Goal: Task Accomplishment & Management: Manage account settings

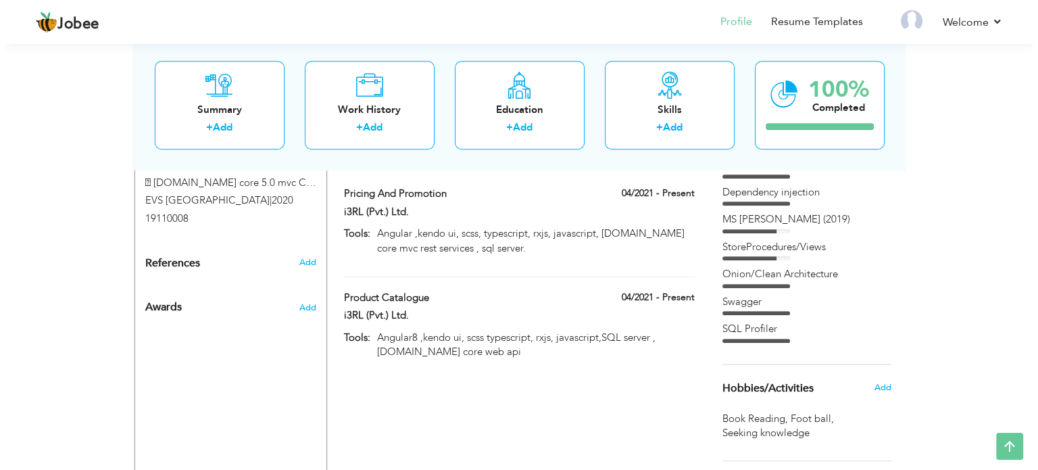
scroll to position [743, 0]
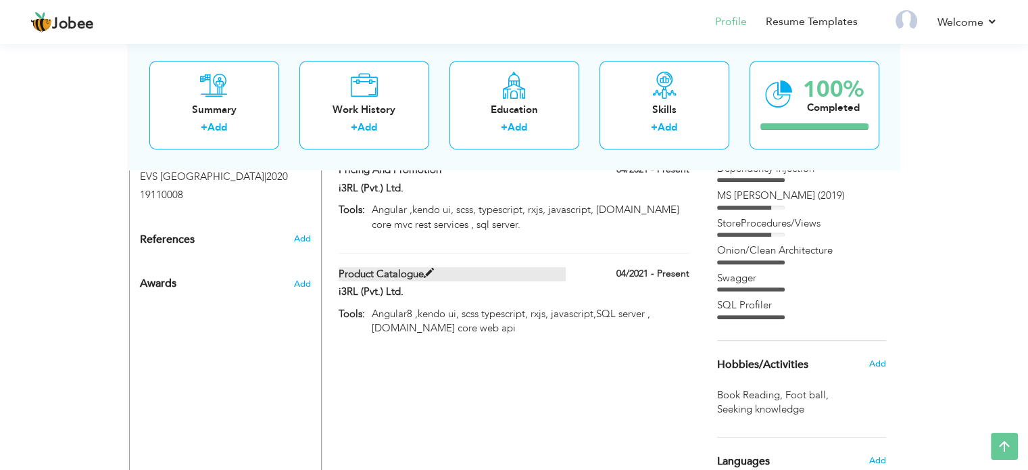
click at [520, 267] on label "Product Catalogue" at bounding box center [451, 274] width 227 height 14
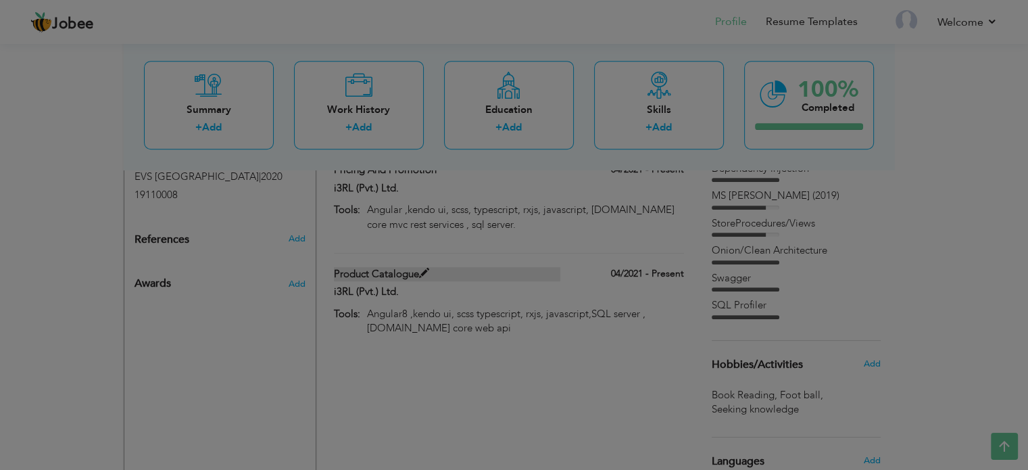
type input "Product Catalogue"
type input "i3RL (Pvt.) Ltd."
type input "04/2021"
type input "Angular8 ,kendo ui, scss typescript, rxjs, javascript,SQL server , [DOMAIN_NAME…"
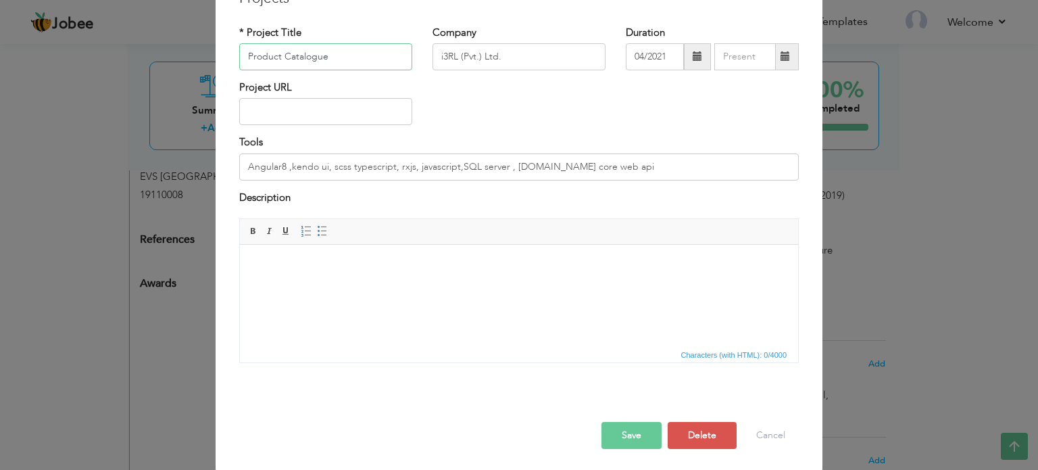
scroll to position [75, 0]
click at [372, 259] on body at bounding box center [518, 263] width 531 height 14
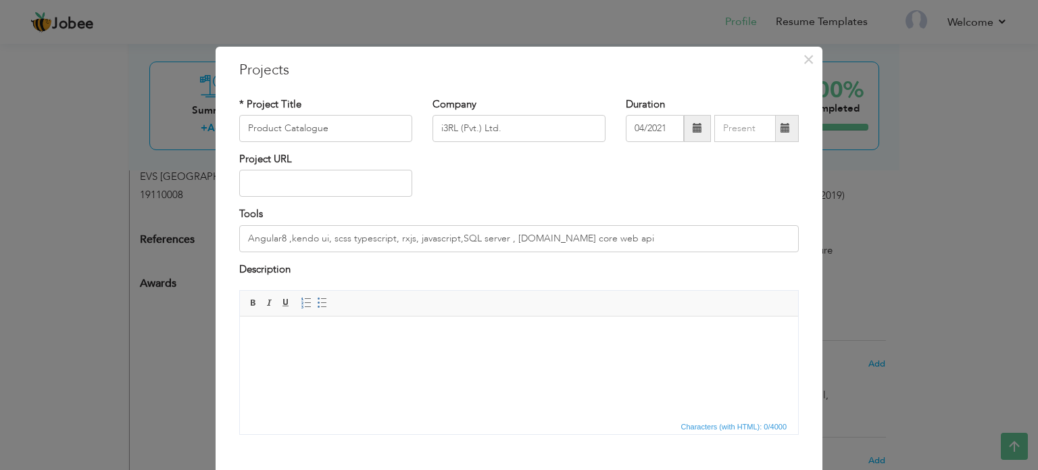
scroll to position [0, 0]
click at [424, 336] on body at bounding box center [518, 338] width 531 height 14
click at [0, 291] on div "× Projects * Project Title Product Catalogue Company i3RL (Pvt.) Ltd." at bounding box center [519, 235] width 1038 height 470
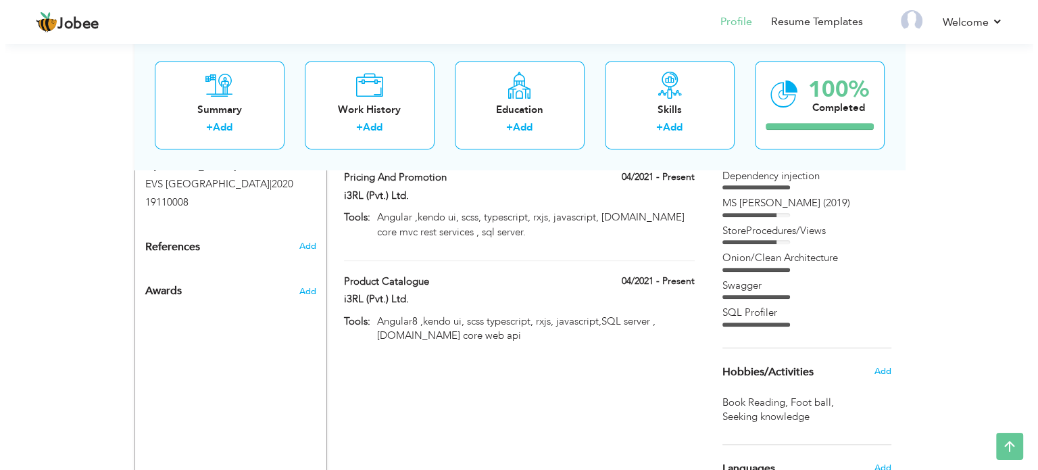
scroll to position [743, 0]
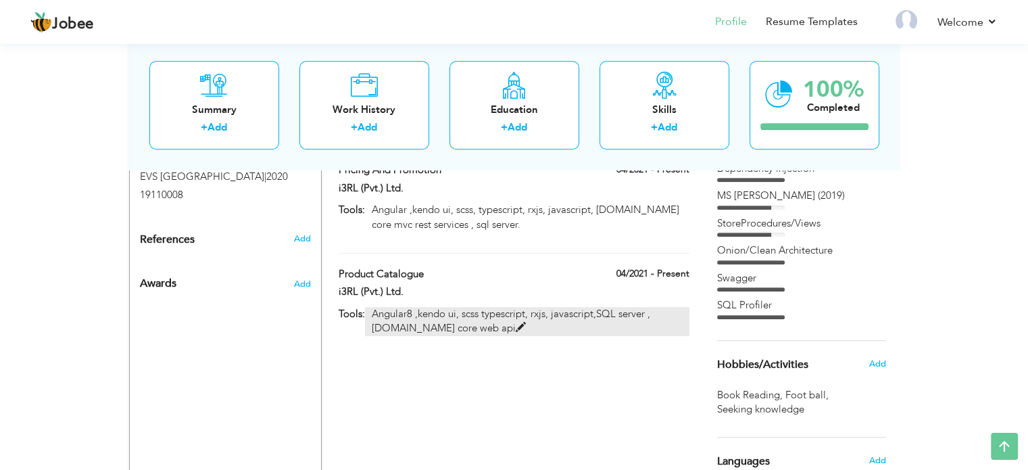
click at [480, 307] on p "Angular8 ,kendo ui, scss typescript, rxjs, javascript,SQL server , [DOMAIN_NAME…" at bounding box center [527, 321] width 324 height 29
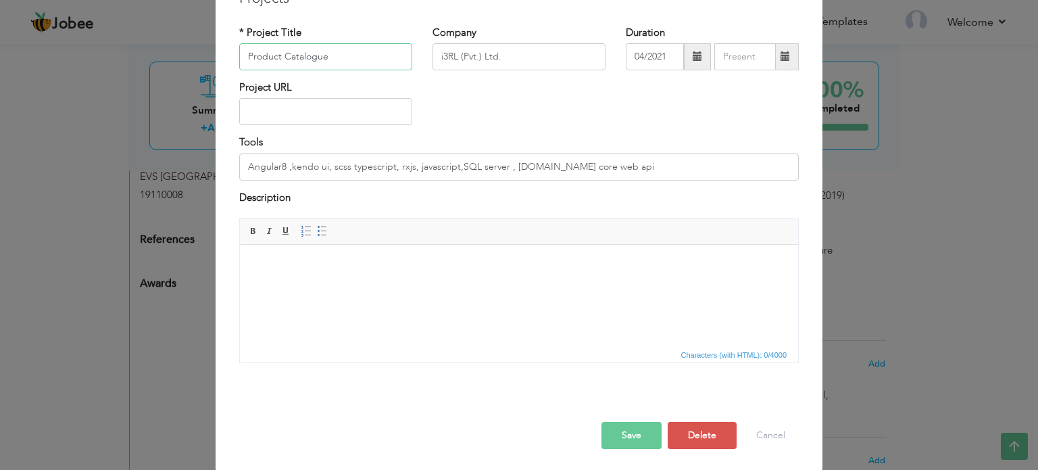
scroll to position [75, 0]
click at [496, 243] on html at bounding box center [519, 243] width 558 height 0
click at [369, 243] on html at bounding box center [519, 243] width 558 height 0
click at [334, 243] on html at bounding box center [519, 243] width 558 height 0
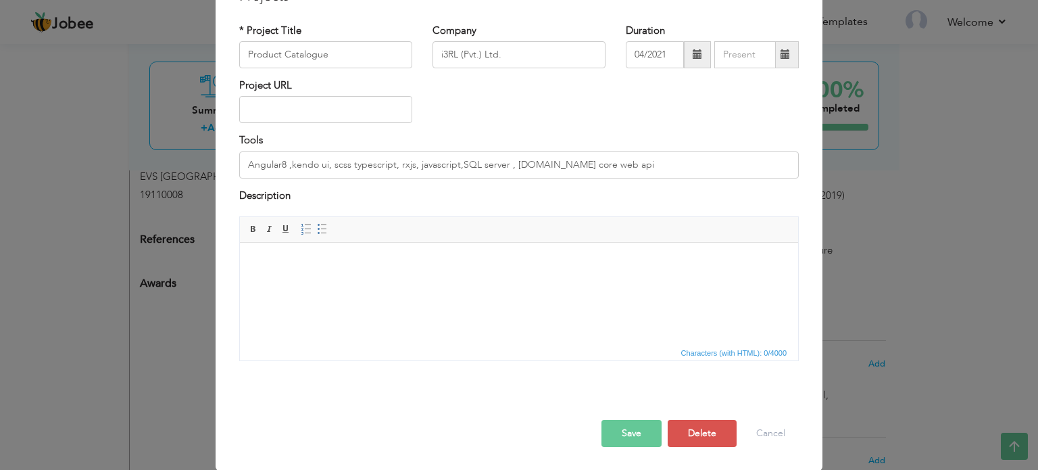
click at [334, 243] on html at bounding box center [519, 243] width 558 height 0
click at [354, 259] on body at bounding box center [518, 263] width 531 height 14
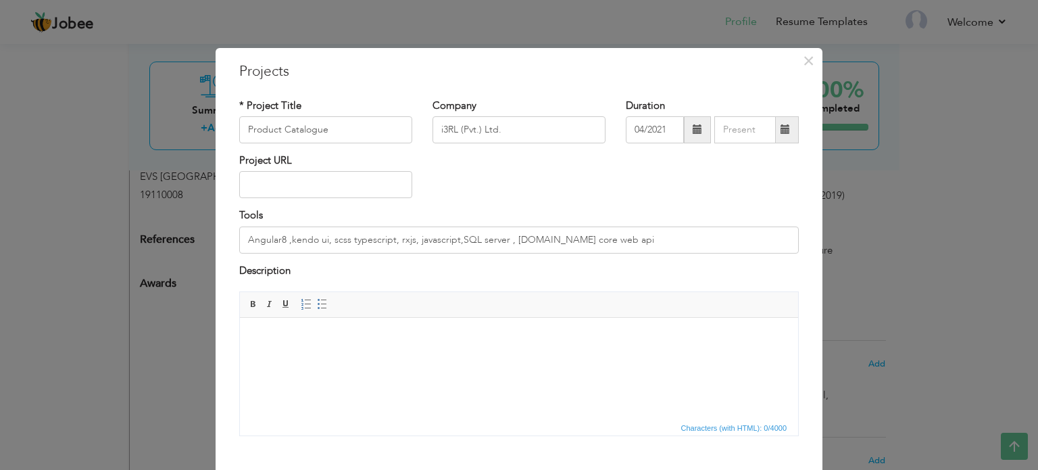
scroll to position [68, 0]
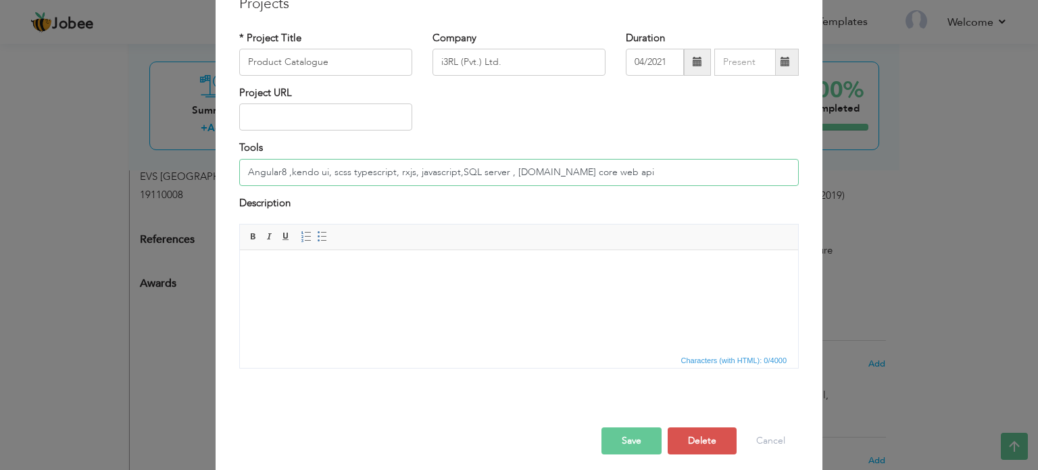
click at [611, 170] on input "Angular8 ,kendo ui, scss typescript, rxjs, javascript,SQL server , [DOMAIN_NAME…" at bounding box center [518, 172] width 559 height 27
drag, startPoint x: 359, startPoint y: 183, endPoint x: 228, endPoint y: 182, distance: 131.1
click at [229, 182] on div "Tools Angular8 ,kendo ui, scss typescript, rxjs, javascript,SQL server , asp.ne…" at bounding box center [519, 168] width 580 height 55
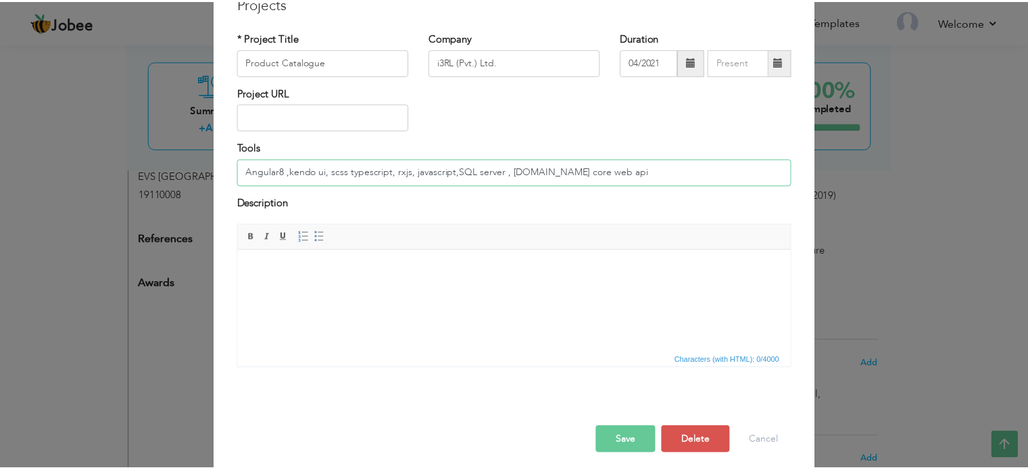
scroll to position [0, 0]
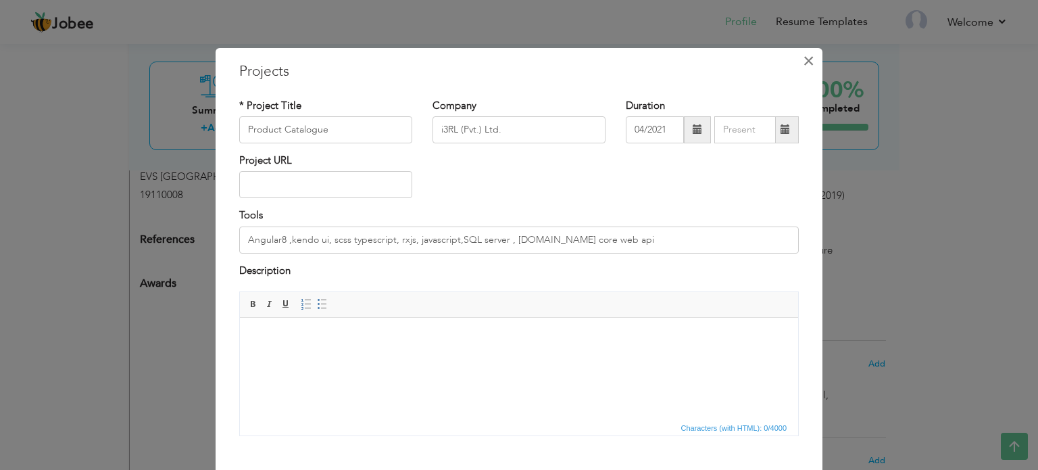
click at [805, 56] on span "×" at bounding box center [808, 61] width 11 height 24
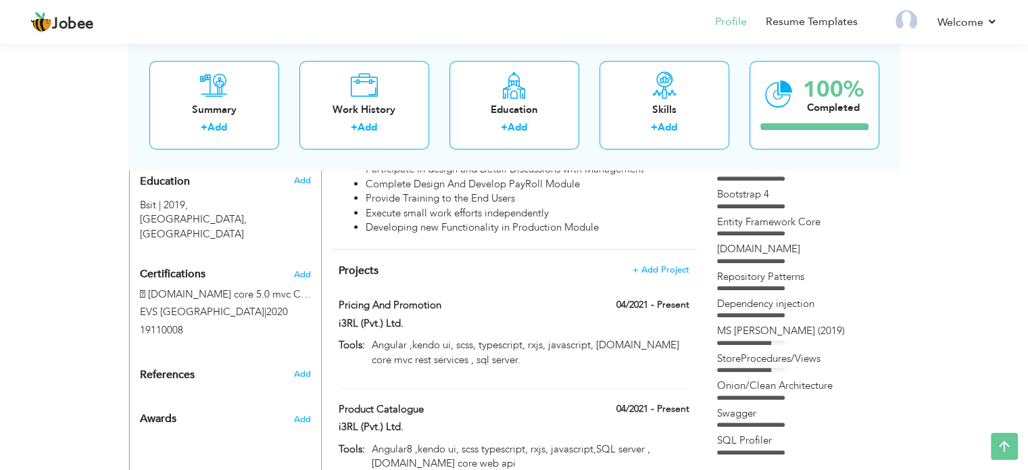
scroll to position [540, 0]
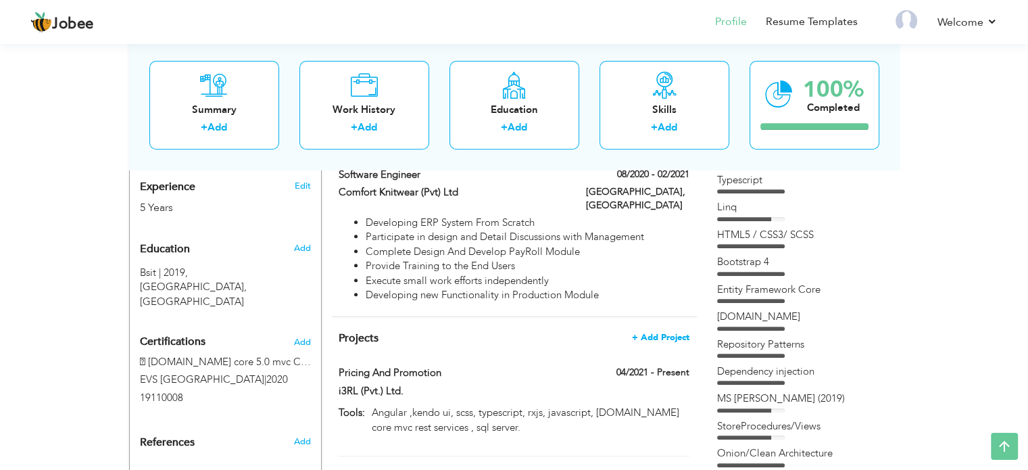
click at [657, 332] on span "+ Add Project" at bounding box center [660, 336] width 57 height 9
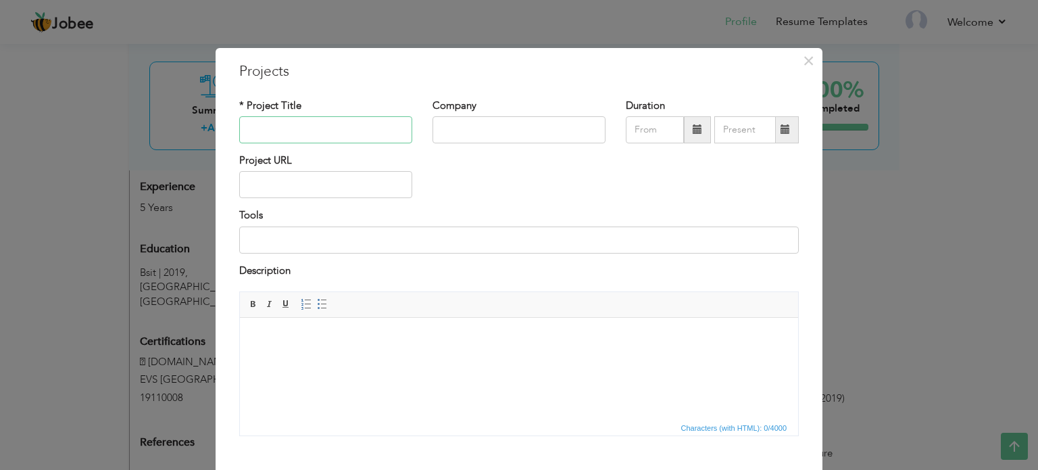
click at [319, 130] on input "text" at bounding box center [325, 129] width 173 height 27
type input "Product Trading Status"
click at [457, 125] on input "text" at bounding box center [518, 129] width 173 height 27
type input "i3rl Pvt Ltd"
click at [666, 133] on input "09/2025" at bounding box center [655, 129] width 58 height 27
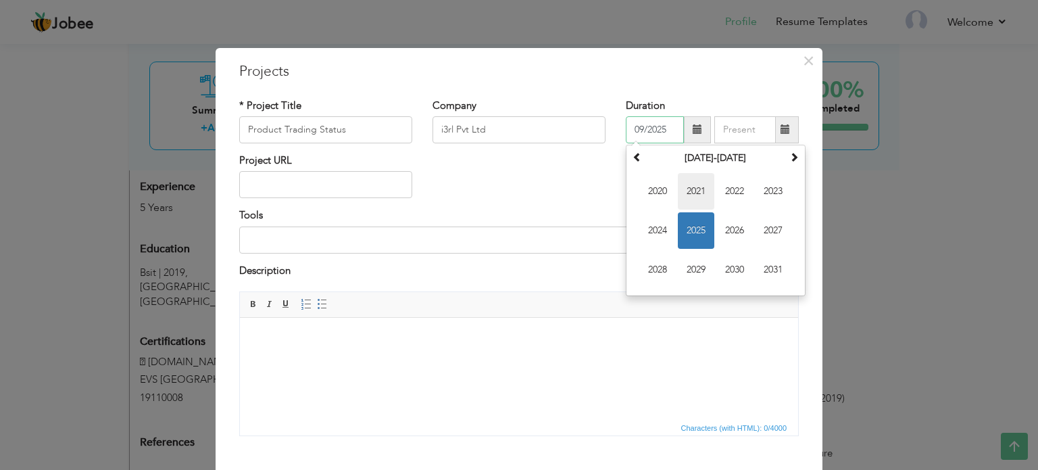
click at [695, 195] on span "2021" at bounding box center [696, 191] width 36 height 36
click at [764, 196] on span "Apr" at bounding box center [773, 191] width 36 height 36
type input "04/2021"
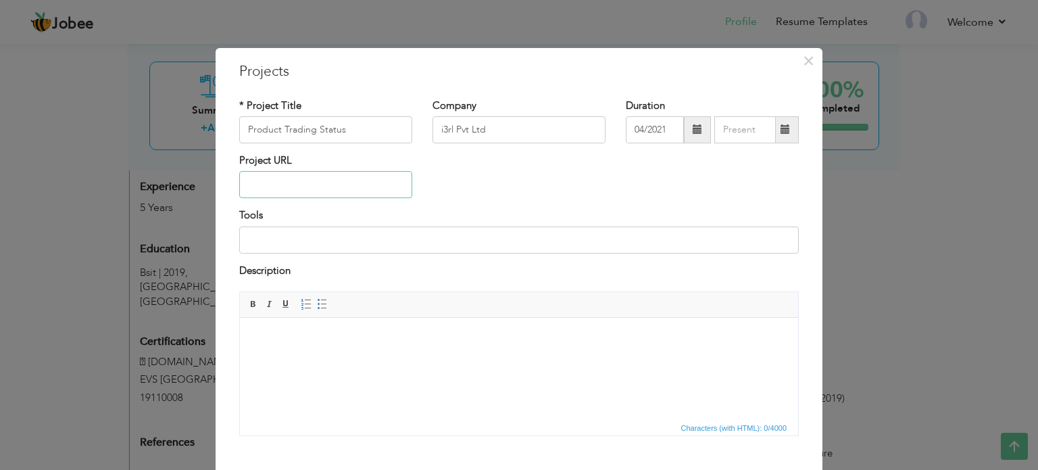
click at [298, 184] on input "text" at bounding box center [325, 184] width 173 height 27
click at [297, 235] on input at bounding box center [518, 239] width 559 height 27
paste input "Angular8 ,kendo ui, scss typescript, rxjs, javascript,SQL server , [DOMAIN_NAME…"
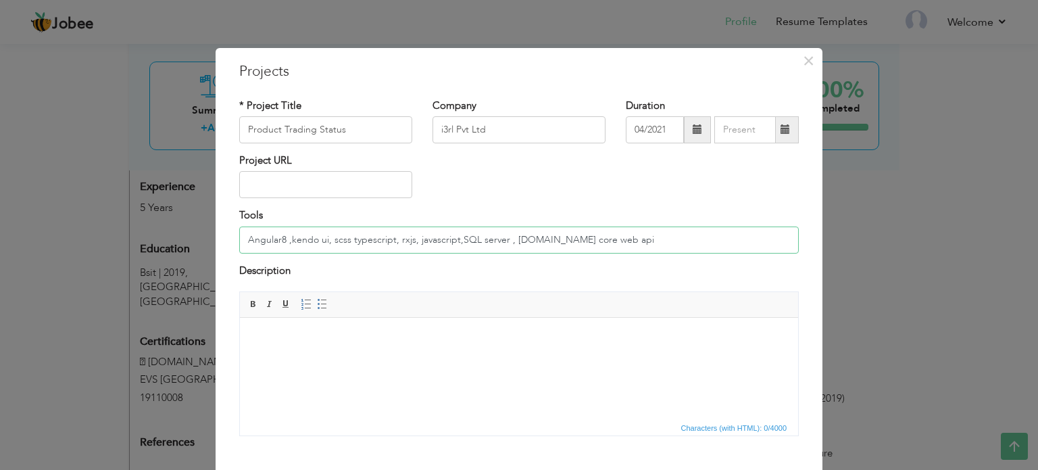
type input "Angular8 ,kendo ui, scss typescript, rxjs, javascript,SQL server , [DOMAIN_NAME…"
click at [356, 326] on html at bounding box center [519, 338] width 558 height 41
drag, startPoint x: 448, startPoint y: 653, endPoint x: 213, endPoint y: 336, distance: 394.2
click at [240, 336] on html "Bulk Update" at bounding box center [519, 338] width 558 height 41
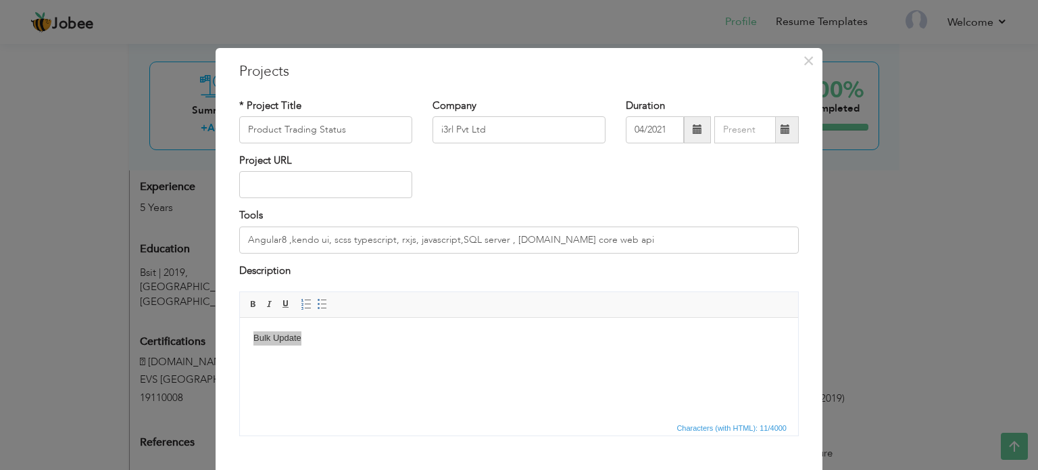
click at [208, 335] on div "× Projects * Project Title Product Trading Status Company i3rl Pvt Ltd" at bounding box center [519, 235] width 1038 height 470
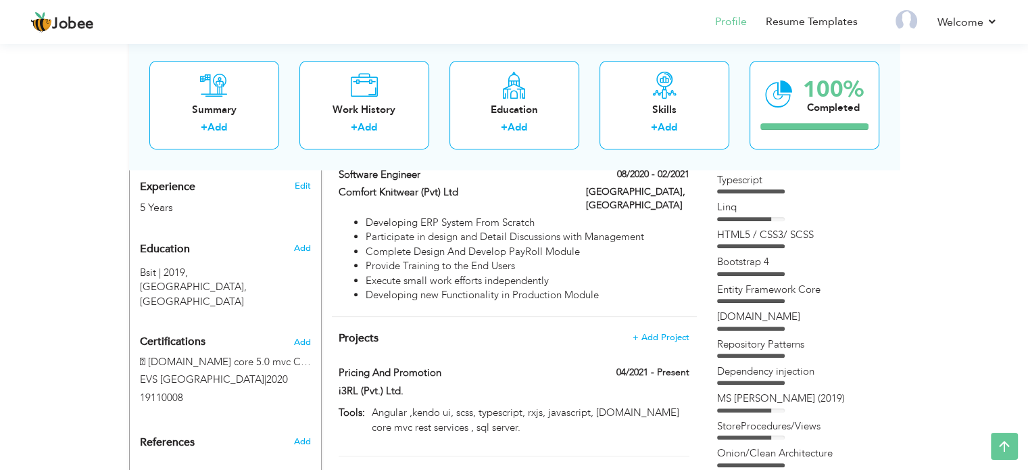
click at [616, 331] on h4 "Projects + Add Project" at bounding box center [513, 338] width 350 height 14
click at [649, 332] on span "+ Add Project" at bounding box center [660, 336] width 57 height 9
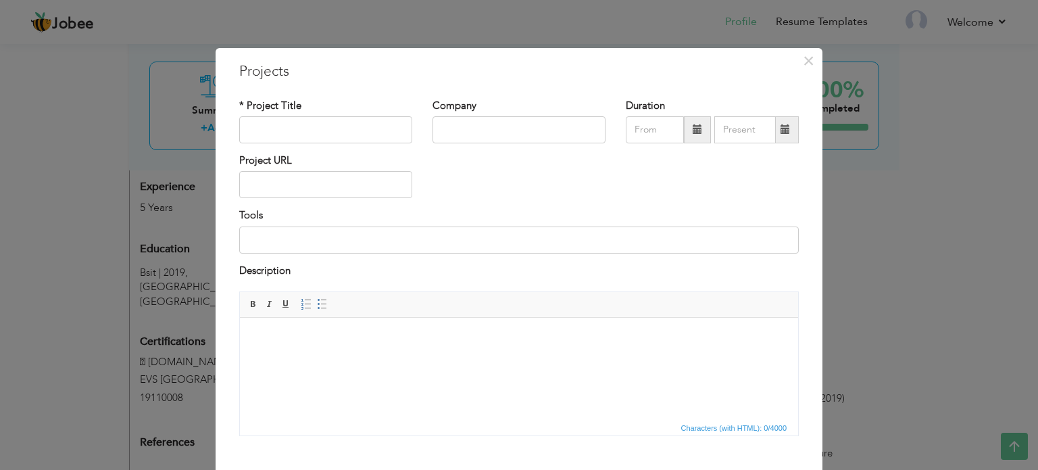
click at [350, 342] on body at bounding box center [518, 338] width 531 height 14
drag, startPoint x: 303, startPoint y: 337, endPoint x: 243, endPoint y: 335, distance: 60.2
click at [243, 335] on html "Bulk Update" at bounding box center [519, 338] width 558 height 41
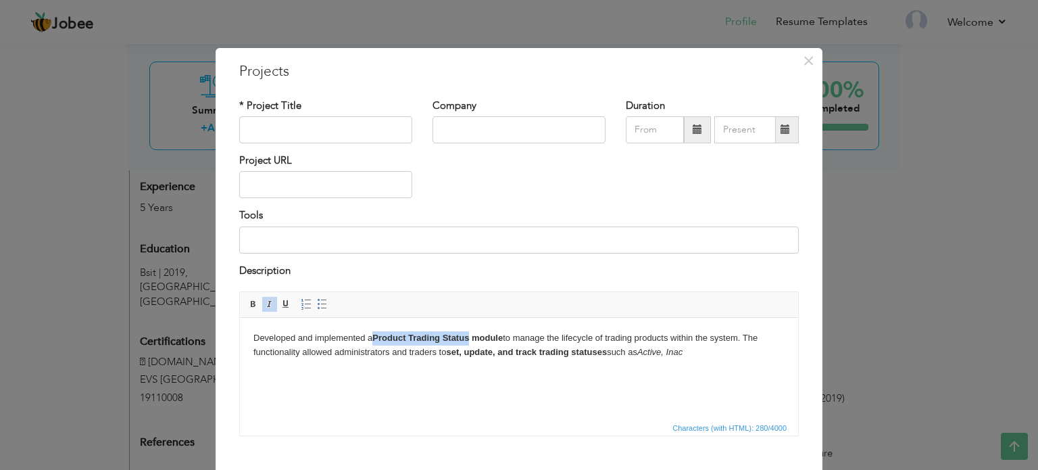
drag, startPoint x: 376, startPoint y: 338, endPoint x: 470, endPoint y: 336, distance: 93.9
click at [470, 336] on strong "Product Trading Status module" at bounding box center [437, 337] width 130 height 10
copy strong "Product Trading Status"
click at [327, 124] on input "text" at bounding box center [325, 129] width 173 height 27
type input "Product Trading Status"
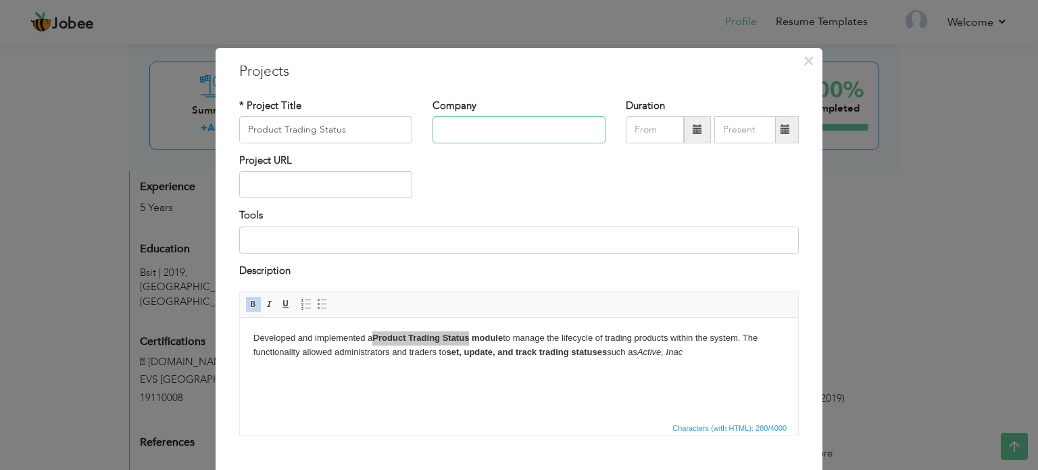
click at [480, 130] on input "text" at bounding box center [518, 129] width 173 height 27
type input "i3rl pvt ltd"
click at [692, 134] on span at bounding box center [696, 128] width 9 height 9
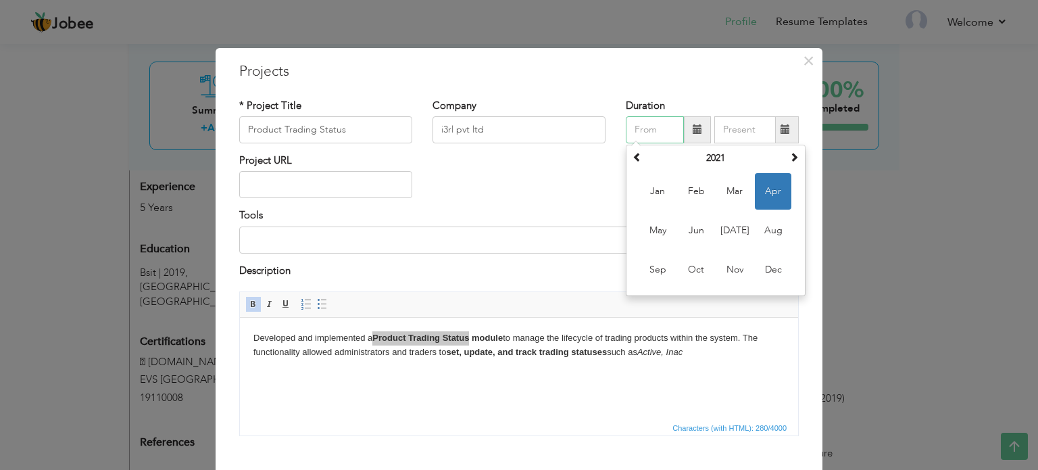
click at [757, 191] on span "Apr" at bounding box center [773, 191] width 36 height 36
type input "04/2021"
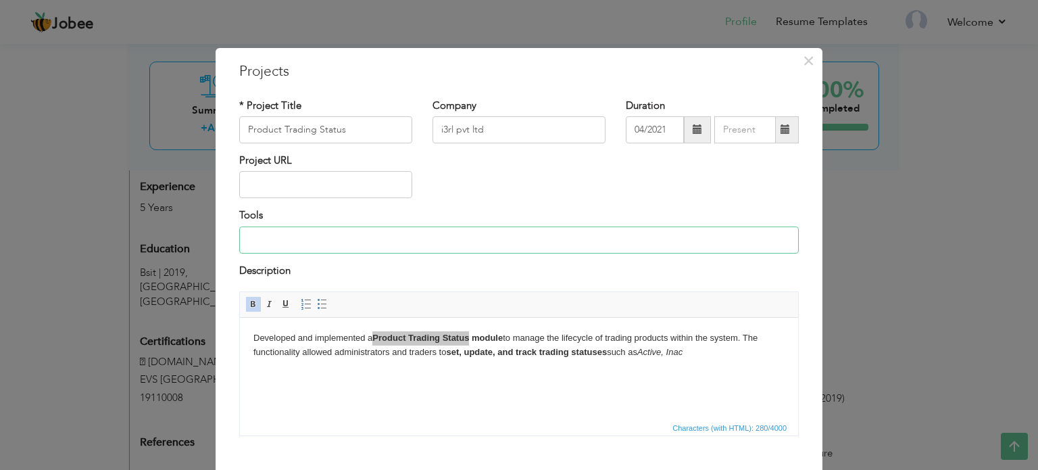
click at [331, 237] on input at bounding box center [518, 239] width 559 height 27
type input "Angular ,kendo ui, scss, typescript, rxjs, javascript, [DOMAIN_NAME] core mvc r…"
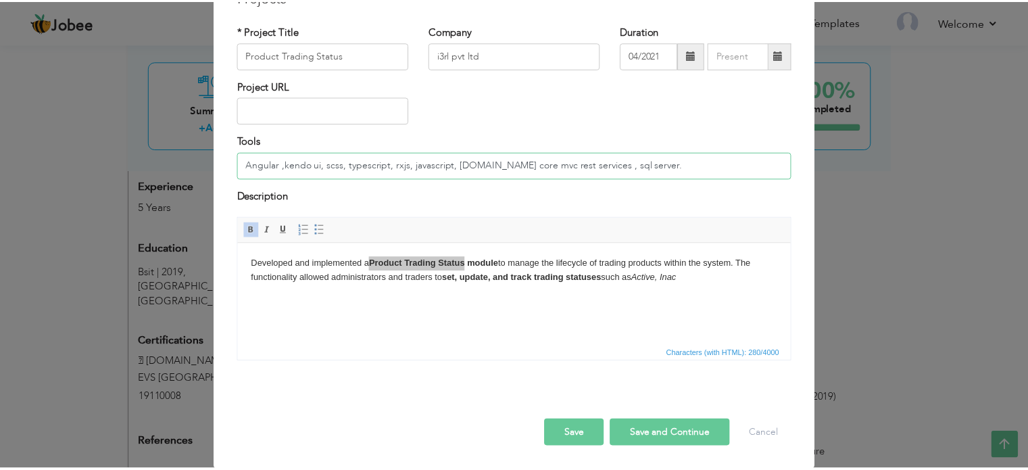
scroll to position [75, 0]
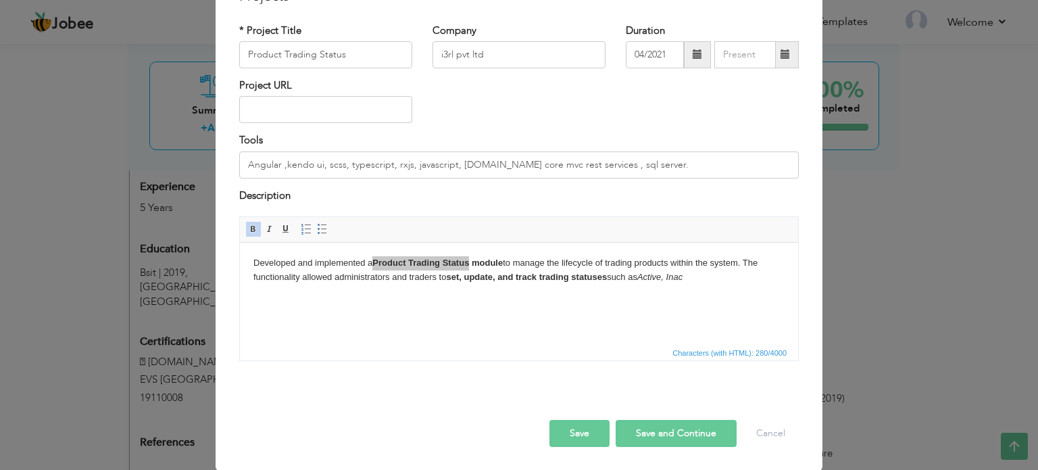
click at [578, 433] on button "Save" at bounding box center [579, 433] width 60 height 27
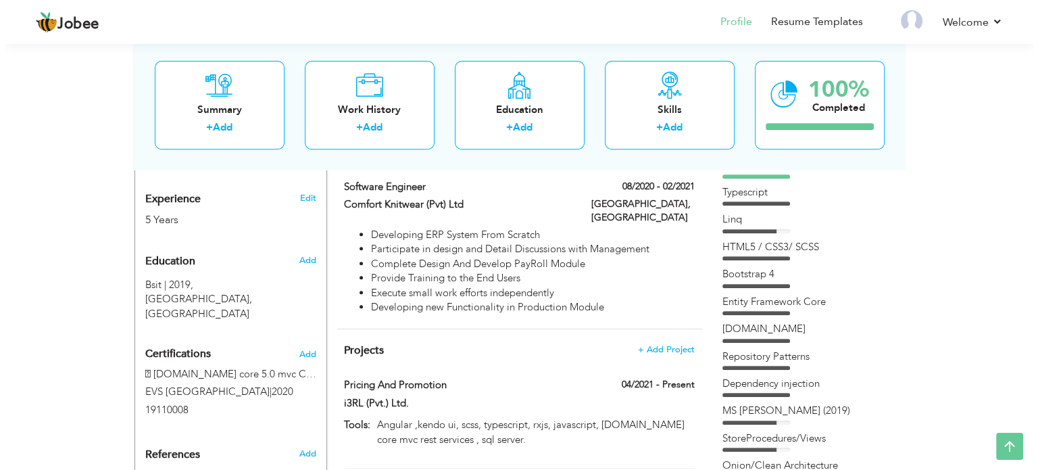
scroll to position [540, 0]
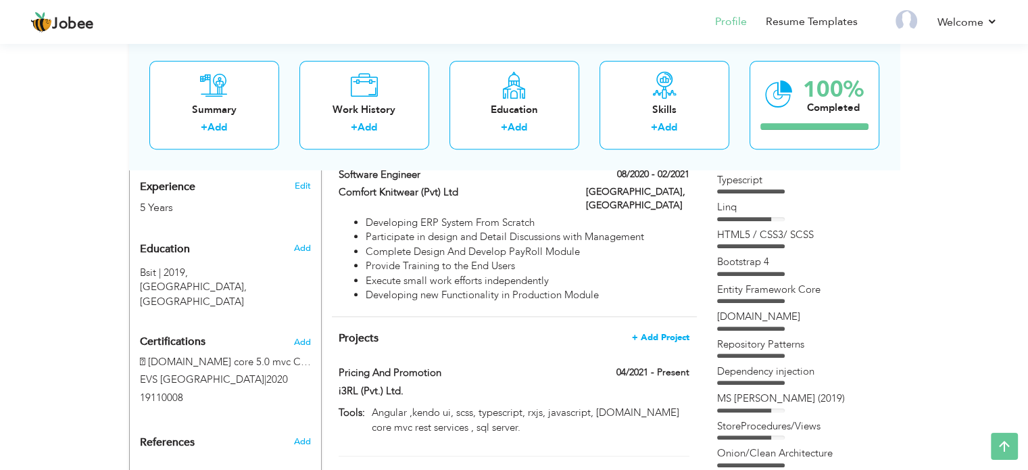
click at [645, 332] on span "+ Add Project" at bounding box center [660, 336] width 57 height 9
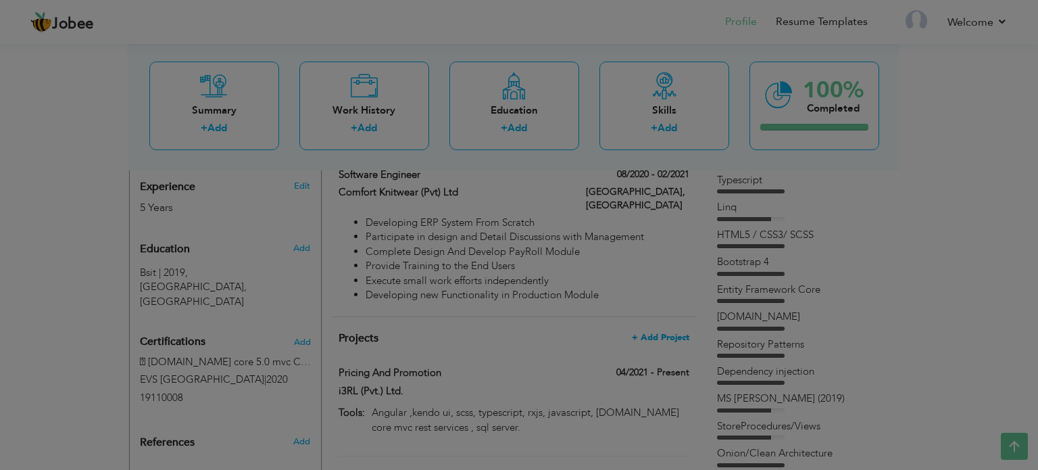
scroll to position [0, 0]
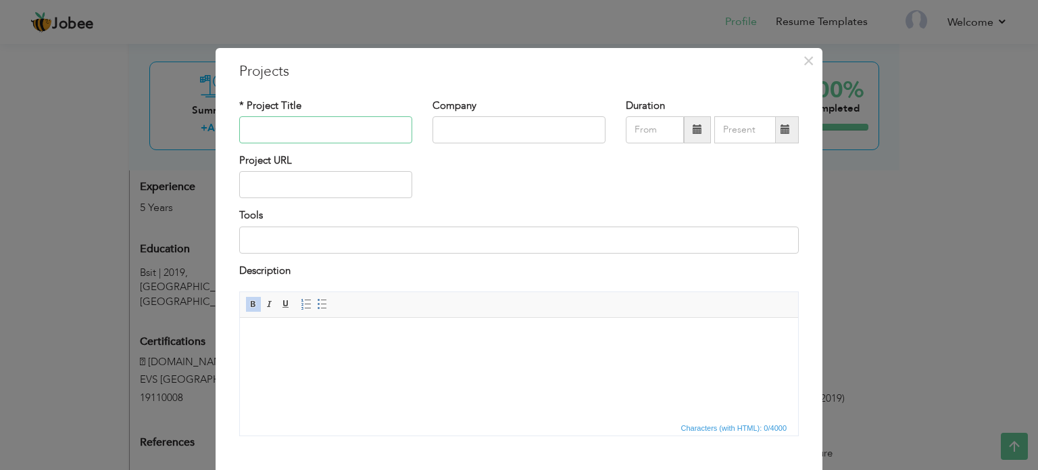
click at [356, 133] on input "text" at bounding box center [325, 129] width 173 height 27
drag, startPoint x: 245, startPoint y: 130, endPoint x: 349, endPoint y: 132, distance: 104.1
click at [349, 132] on input "Bulk Update of Product" at bounding box center [325, 129] width 173 height 27
type input "Bulk Update of Product"
click at [297, 340] on body at bounding box center [518, 338] width 531 height 14
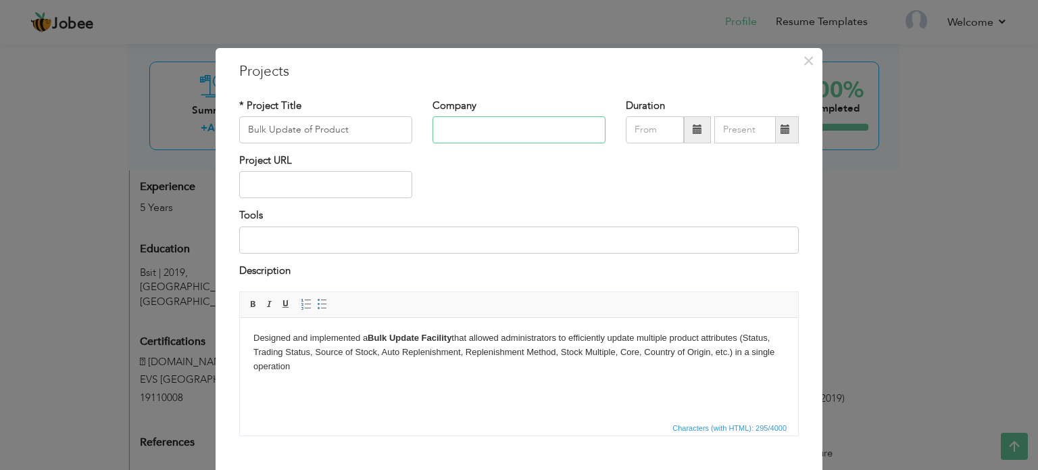
click at [505, 126] on input "text" at bounding box center [518, 129] width 173 height 27
type input "i3rl pvt ltd"
click at [684, 134] on span at bounding box center [697, 129] width 27 height 27
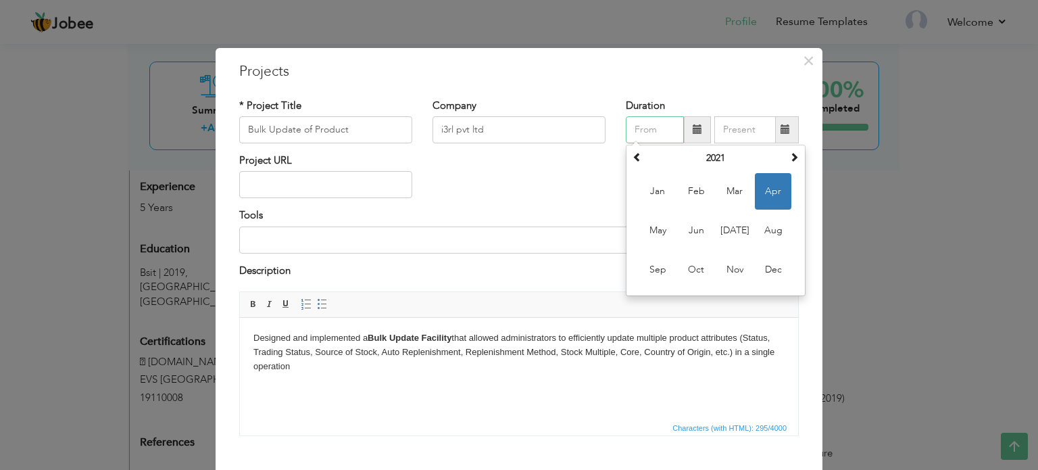
click at [765, 187] on span "Apr" at bounding box center [773, 191] width 36 height 36
type input "04/2021"
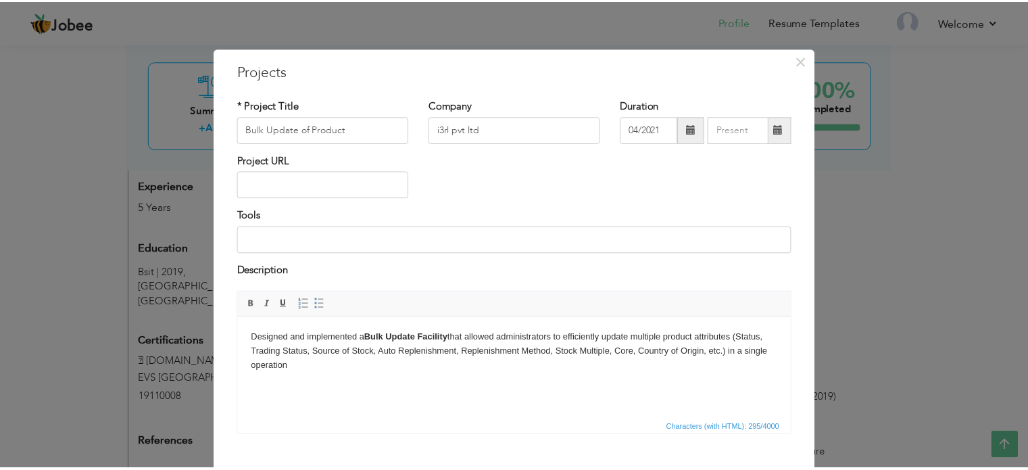
scroll to position [75, 0]
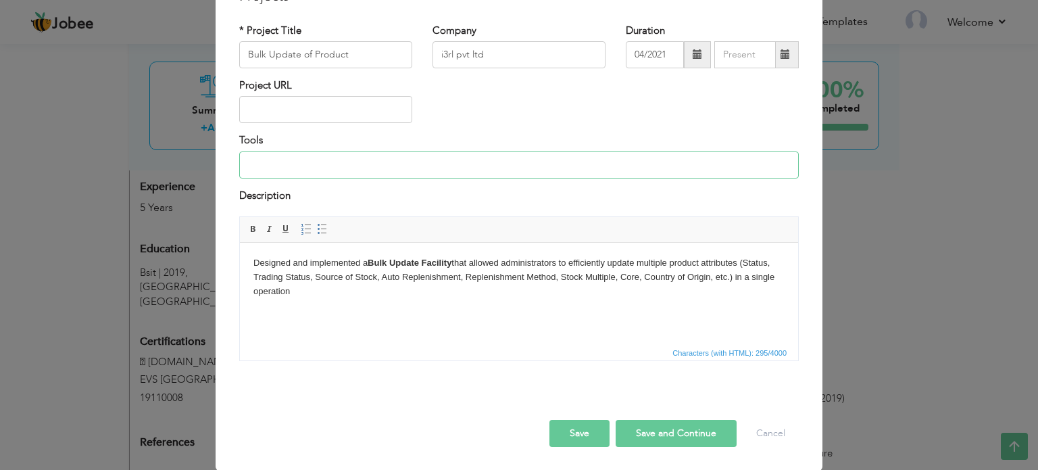
click at [359, 170] on input at bounding box center [518, 164] width 559 height 27
type input "Angular ,kendo ui, scss, typescript, rxjs, javascript, [DOMAIN_NAME] core mvc r…"
click at [586, 432] on button "Save" at bounding box center [579, 433] width 60 height 27
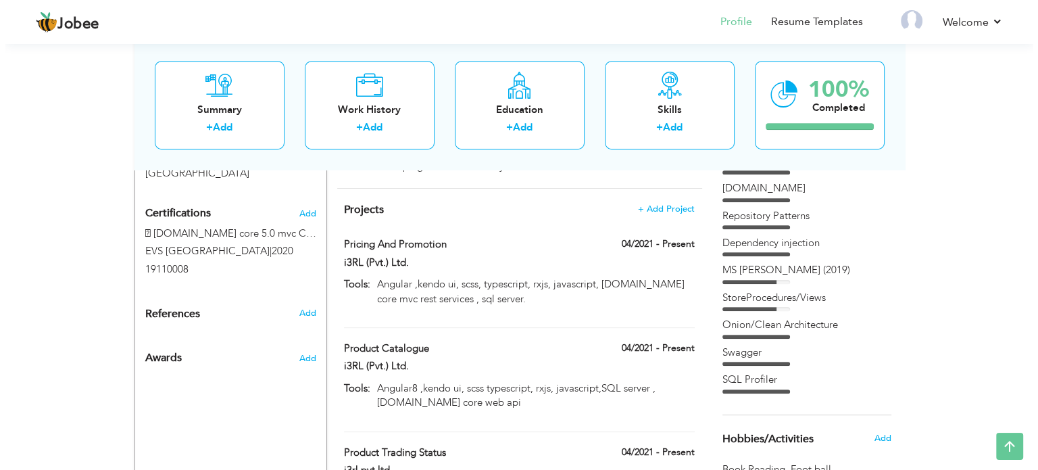
scroll to position [554, 0]
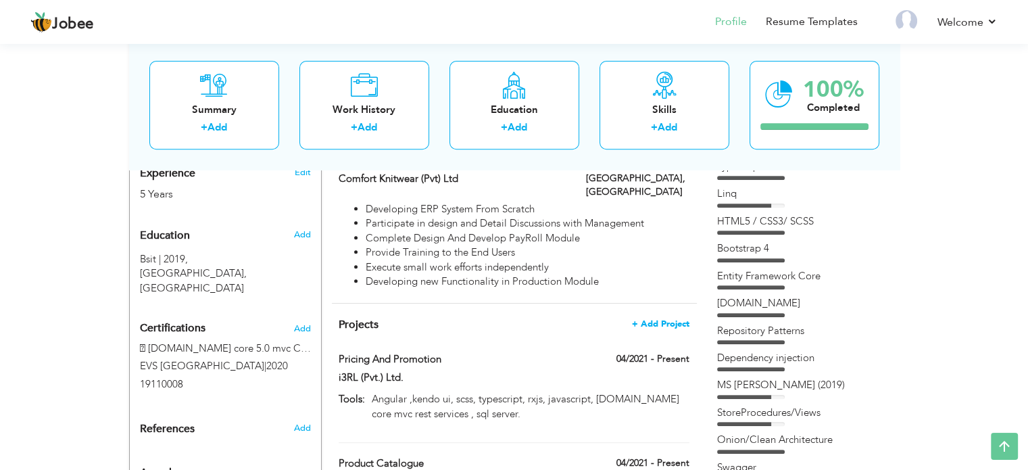
click at [653, 319] on span "+ Add Project" at bounding box center [660, 323] width 57 height 9
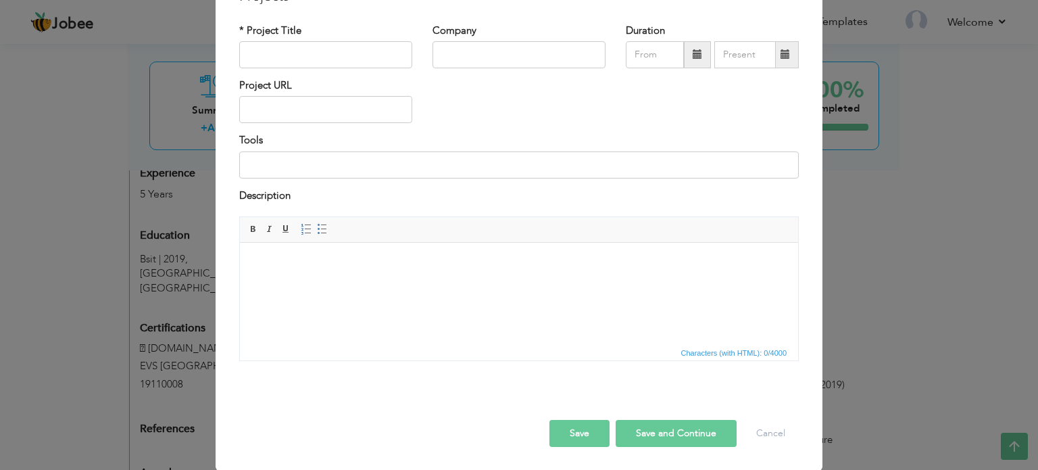
scroll to position [0, 0]
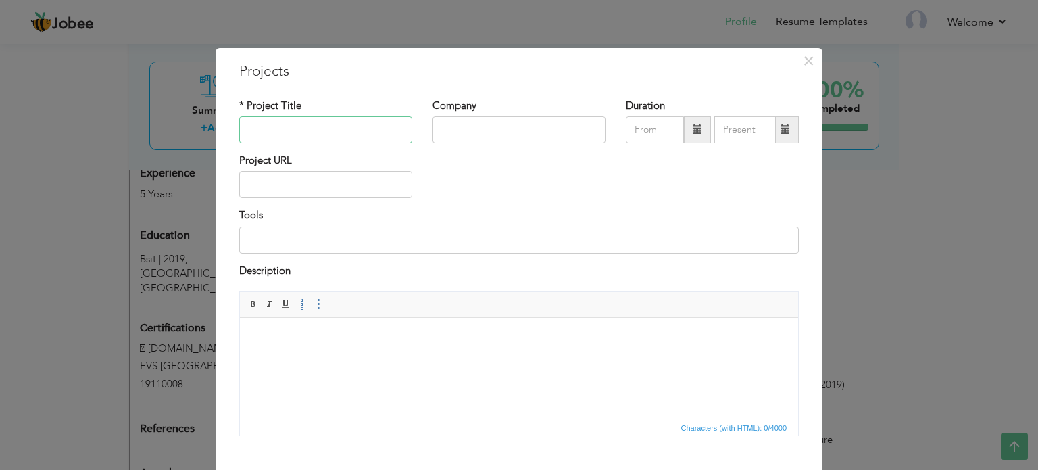
click at [368, 123] on input "text" at bounding box center [325, 129] width 173 height 27
click at [370, 345] on body at bounding box center [518, 338] width 531 height 14
click at [300, 124] on input "text" at bounding box center [325, 129] width 173 height 27
click at [311, 129] on input "20670" at bounding box center [325, 129] width 173 height 27
paste input "Publish Product Data"
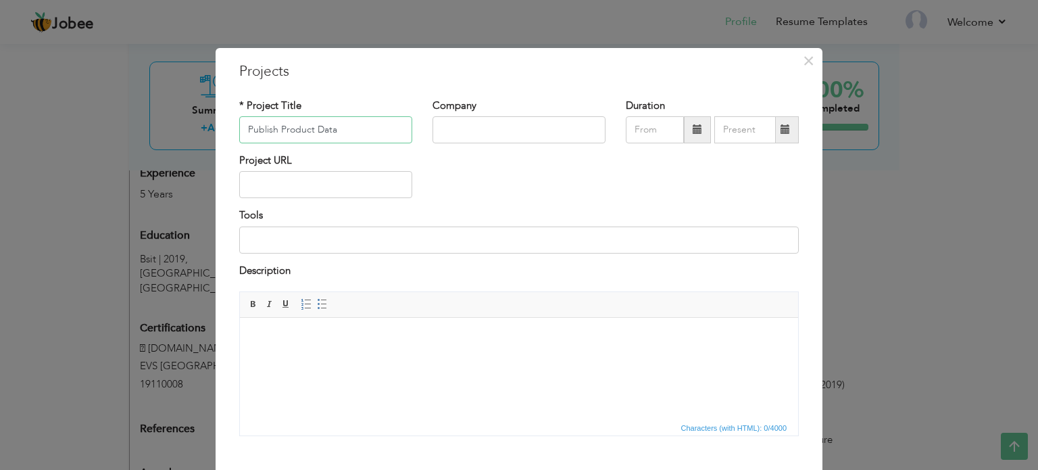
type input "Publish Product Data"
click at [465, 129] on input "text" at bounding box center [518, 129] width 173 height 27
click at [476, 128] on input "text" at bounding box center [518, 129] width 173 height 27
type input "i3rl pvt ltd"
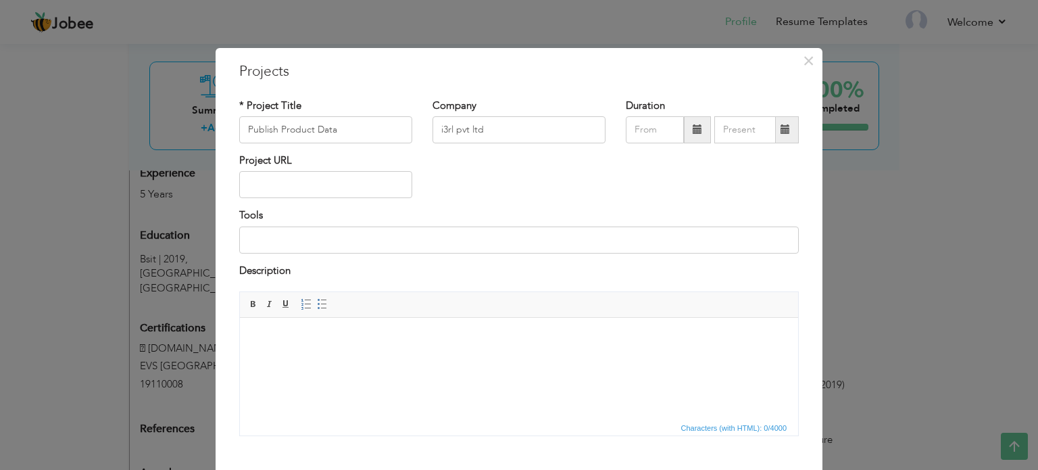
click at [693, 128] on span at bounding box center [696, 128] width 9 height 9
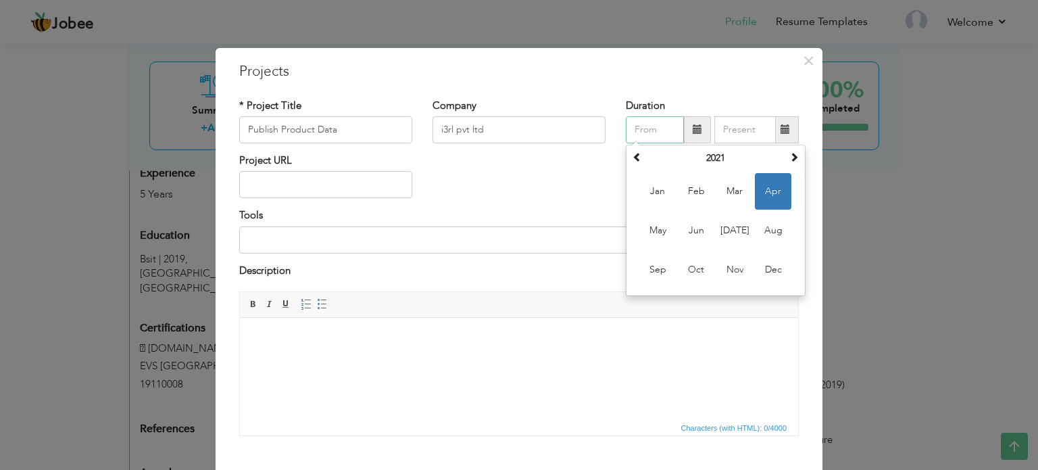
click at [773, 197] on span "Apr" at bounding box center [773, 191] width 36 height 36
type input "04/2021"
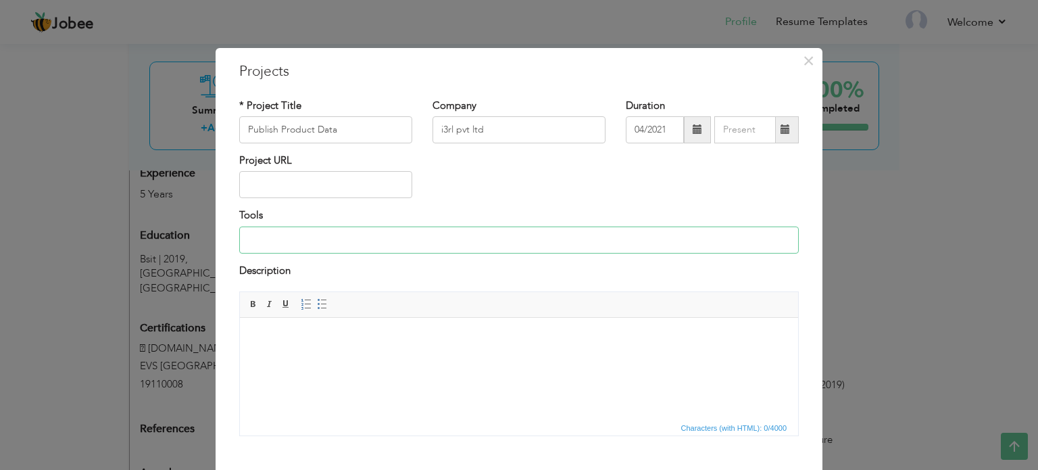
click at [300, 242] on input at bounding box center [518, 239] width 559 height 27
type input "Angular ,kendo ui, scss, typescript, rxjs, javascript, [DOMAIN_NAME] core mvc r…"
click at [380, 343] on body at bounding box center [518, 338] width 531 height 14
click at [351, 338] on body at bounding box center [518, 338] width 531 height 14
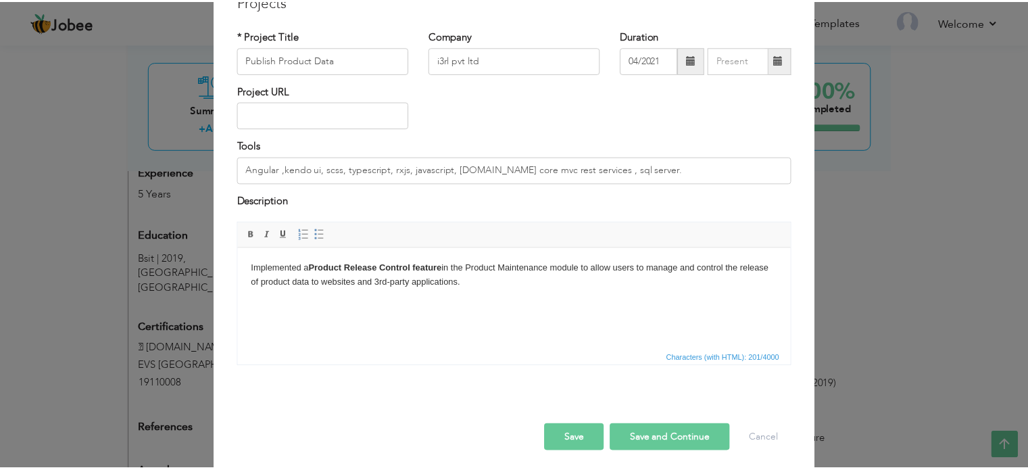
scroll to position [75, 0]
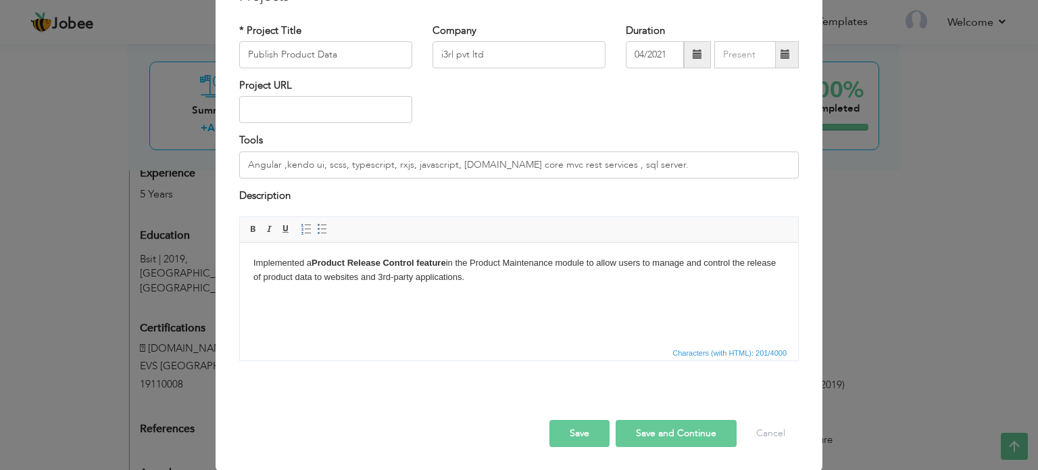
click at [570, 432] on button "Save" at bounding box center [579, 433] width 60 height 27
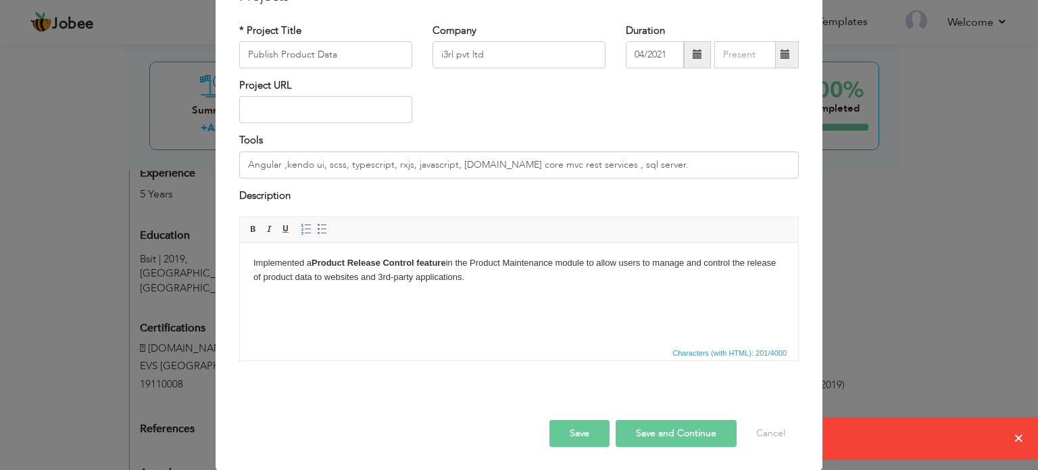
click at [903, 430] on div "× Projects * Project Title Publish Product Data Company i3rl pvt ltd" at bounding box center [519, 235] width 1038 height 470
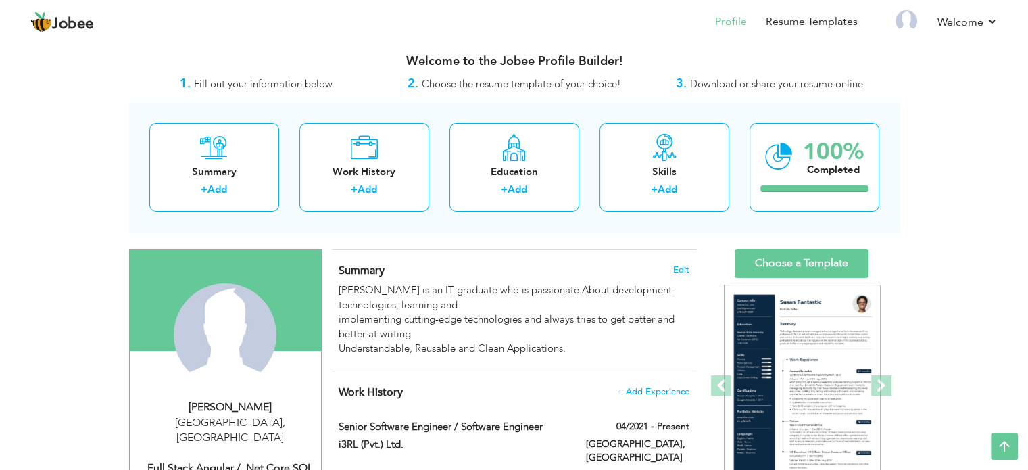
scroll to position [0, 0]
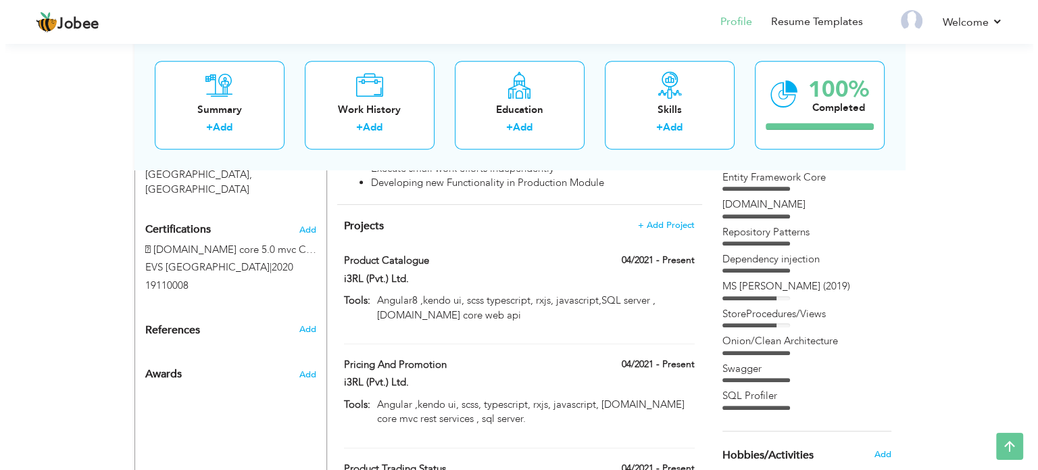
scroll to position [622, 0]
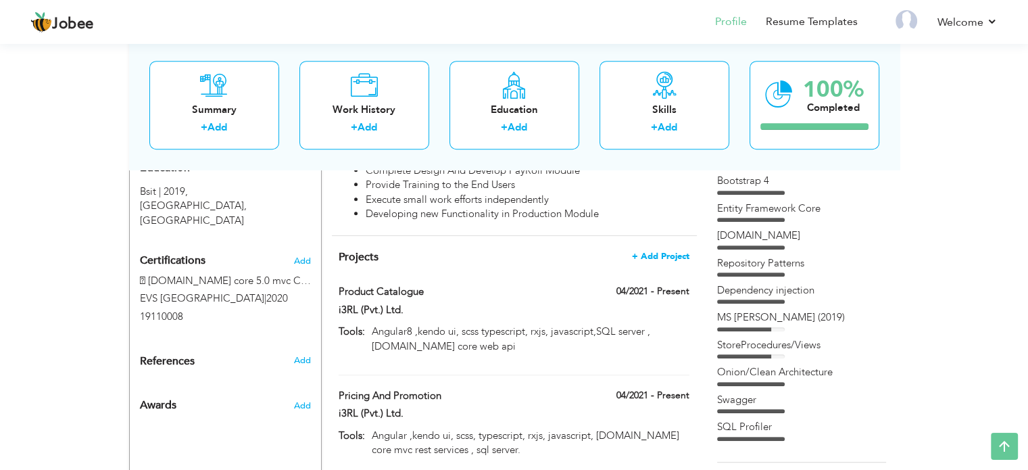
click at [642, 251] on span "+ Add Project" at bounding box center [660, 255] width 57 height 9
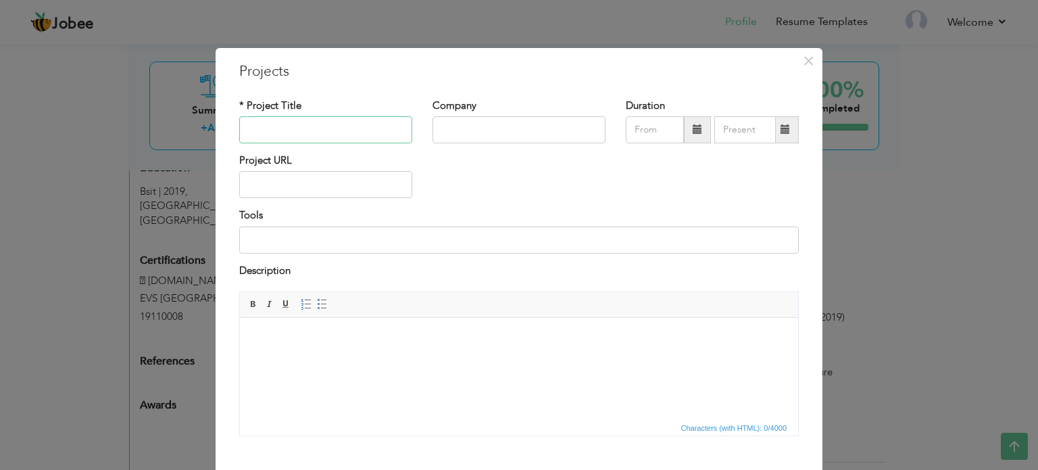
click at [349, 129] on input "text" at bounding box center [325, 129] width 173 height 27
type input "Publish Product Data"
click at [454, 132] on input "text" at bounding box center [518, 129] width 173 height 27
type input "i3rl pvt ltd"
click at [692, 125] on span at bounding box center [696, 128] width 9 height 9
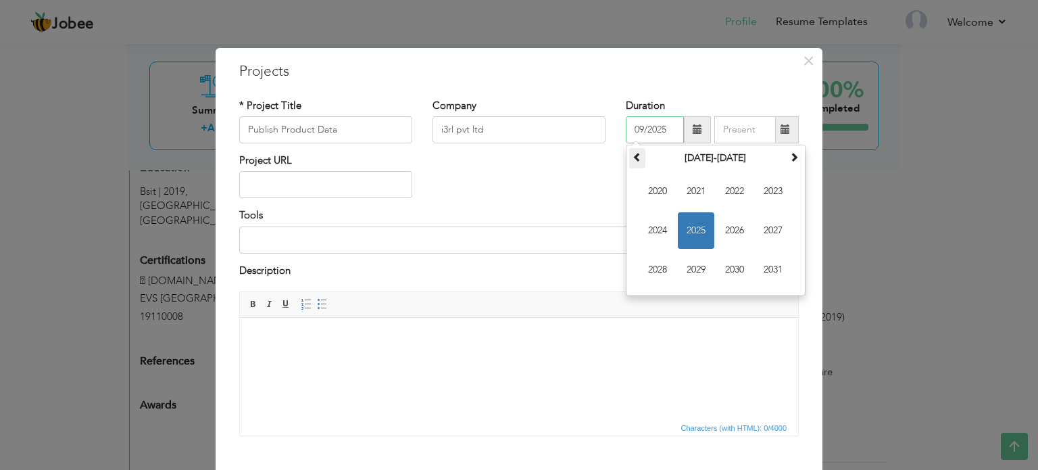
click at [632, 155] on span at bounding box center [636, 156] width 9 height 9
click at [762, 265] on span "2021" at bounding box center [773, 269] width 36 height 36
click at [757, 189] on span "Apr" at bounding box center [773, 191] width 36 height 36
type input "04/2021"
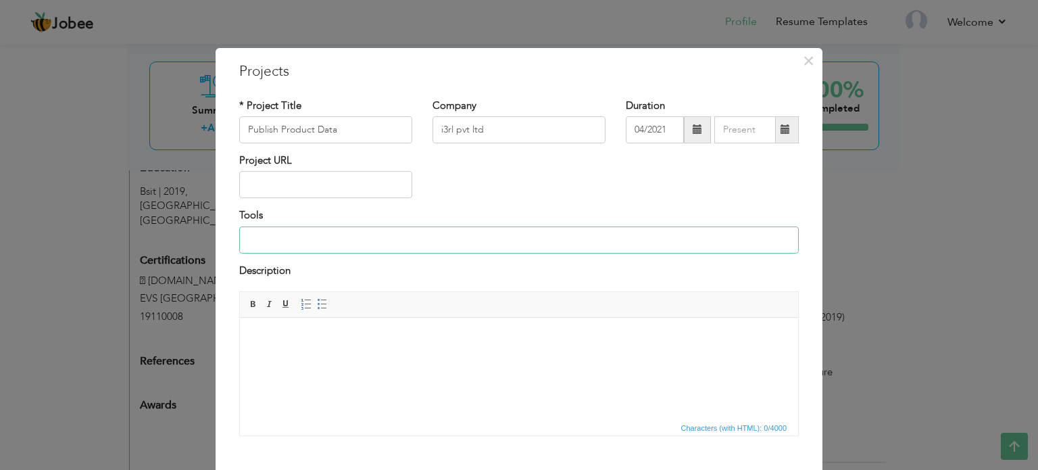
click at [301, 234] on input at bounding box center [518, 239] width 559 height 27
type input "Angular ,kendo ui, scss, typescript, rxjs, javascript, [DOMAIN_NAME] core mvc r…"
click at [384, 337] on body at bounding box center [518, 338] width 531 height 14
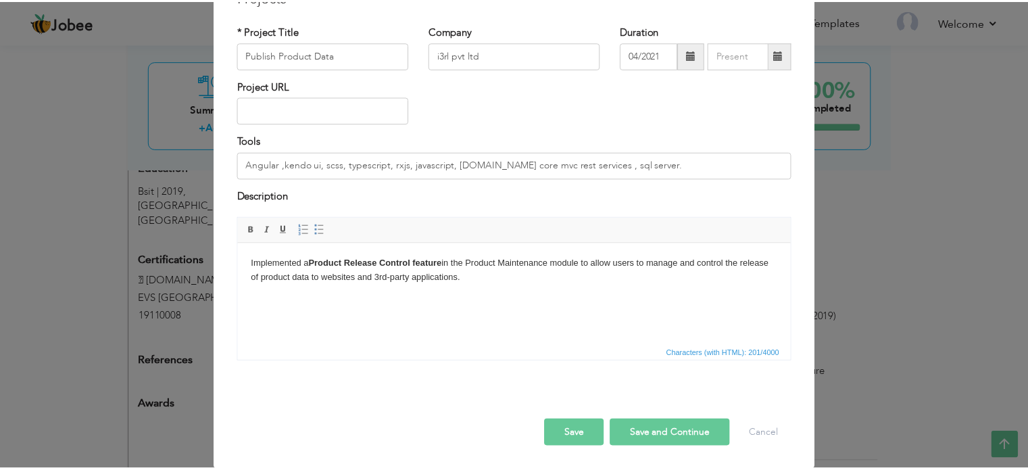
scroll to position [75, 0]
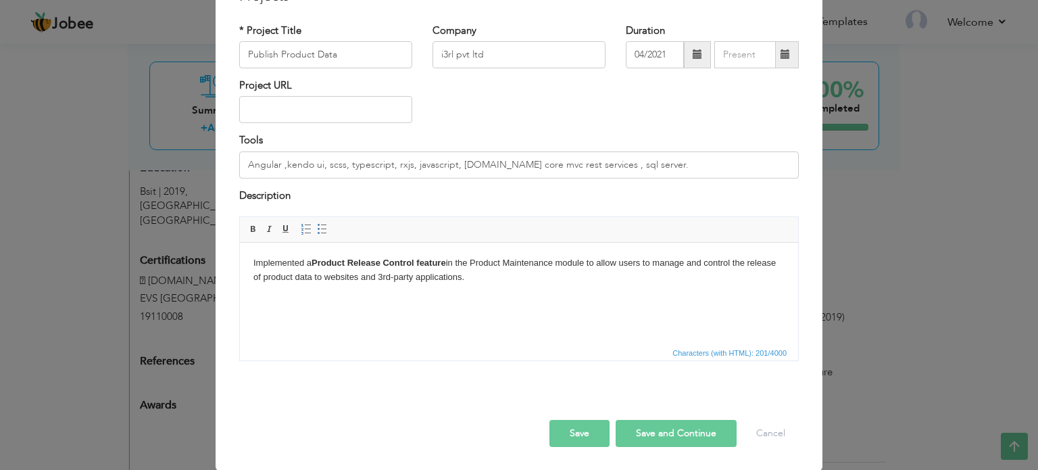
click at [582, 426] on button "Save" at bounding box center [579, 433] width 60 height 27
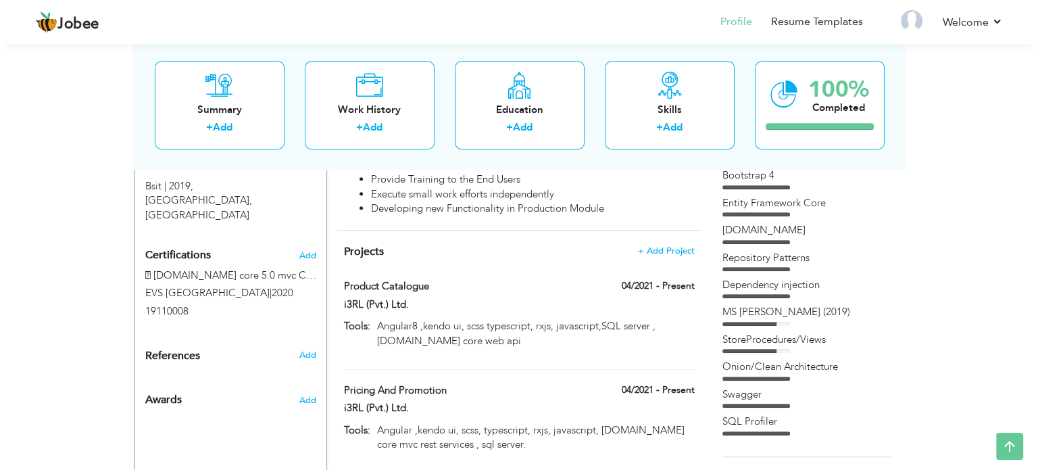
scroll to position [565, 0]
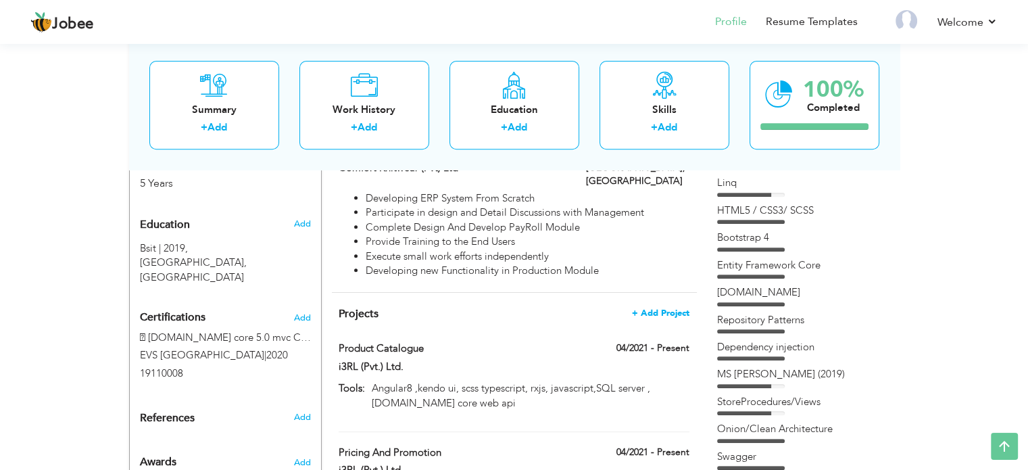
click at [651, 308] on span "+ Add Project" at bounding box center [660, 312] width 57 height 9
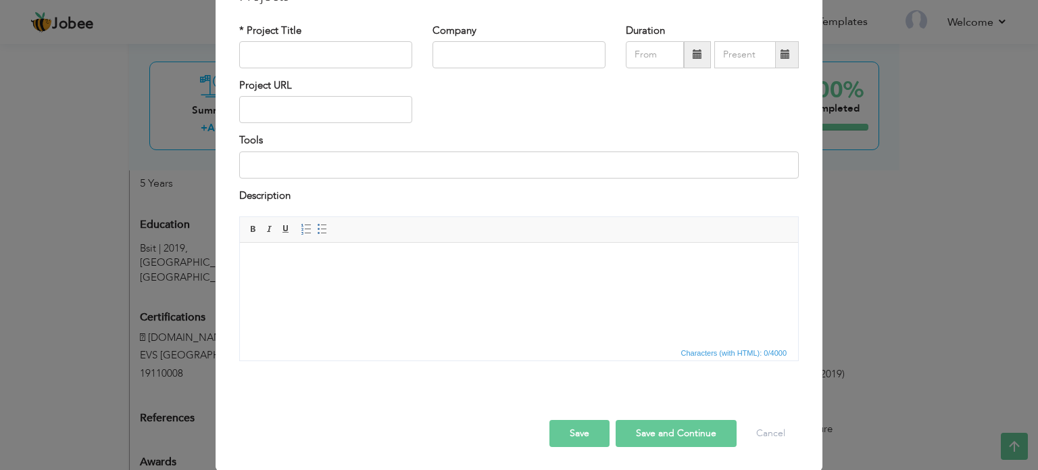
scroll to position [0, 0]
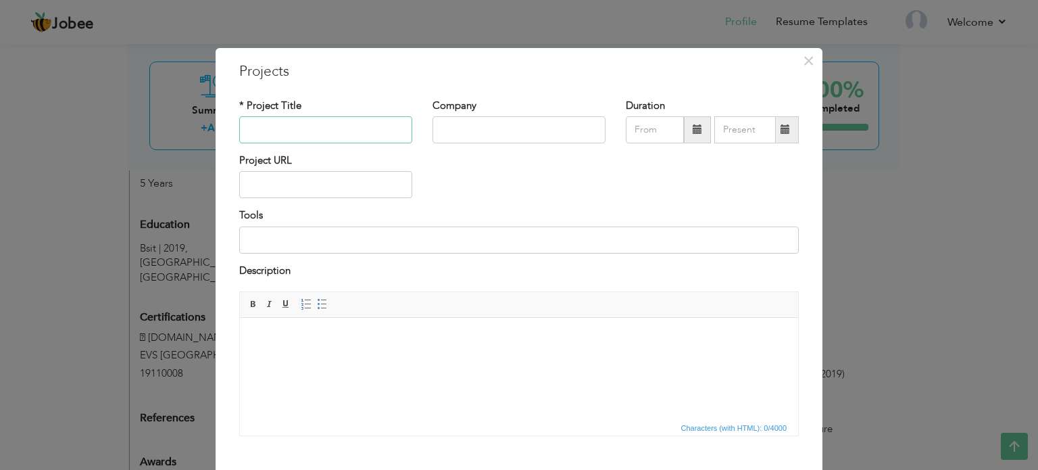
click at [347, 121] on input "text" at bounding box center [325, 129] width 173 height 27
paste input "Customer Vouchers"
type input "Customer Vouchers"
click at [495, 132] on input "text" at bounding box center [518, 129] width 173 height 27
type input "i3rl pvt ltd"
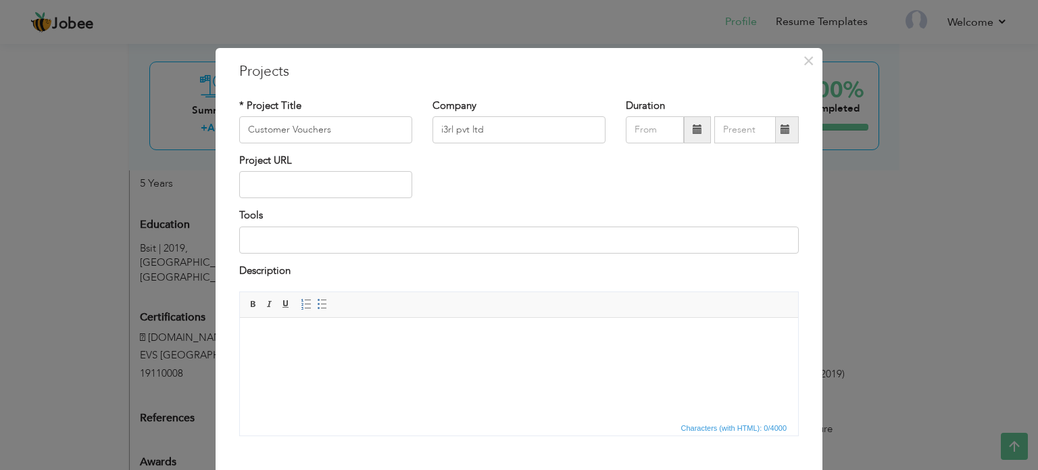
click at [694, 132] on span at bounding box center [696, 128] width 9 height 9
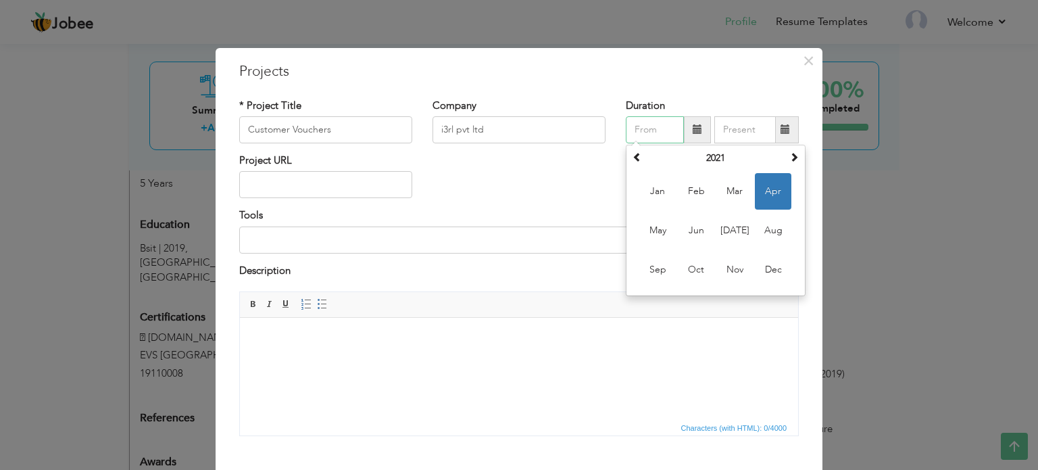
click at [772, 193] on span "Apr" at bounding box center [773, 191] width 36 height 36
type input "04/2021"
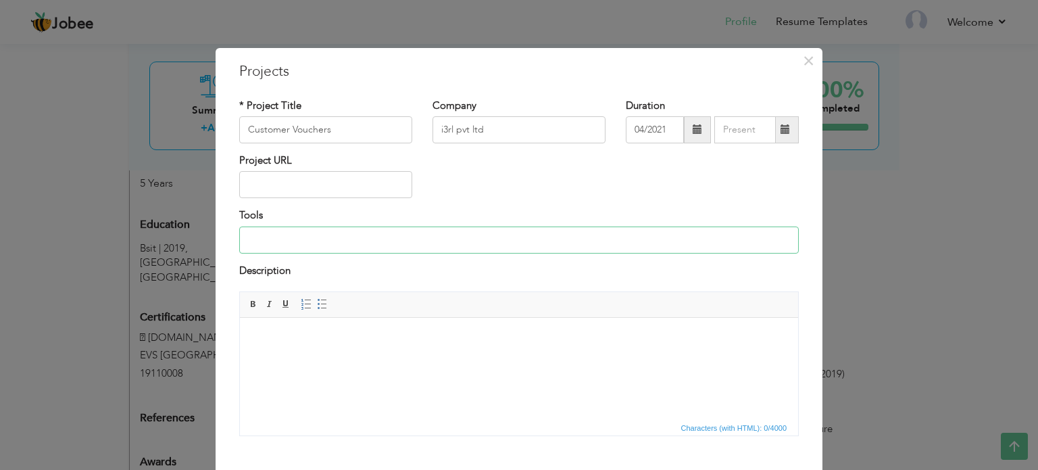
drag, startPoint x: 321, startPoint y: 234, endPoint x: 343, endPoint y: 243, distance: 23.7
click at [321, 234] on input at bounding box center [518, 239] width 559 height 27
type input "Angular ,kendo ui, scss, typescript, rxjs, javascript, [DOMAIN_NAME] core mvc r…"
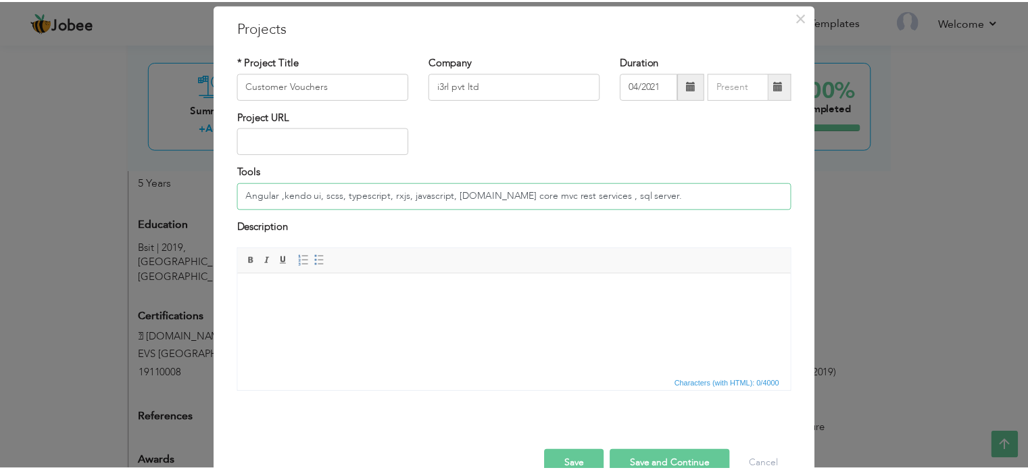
scroll to position [75, 0]
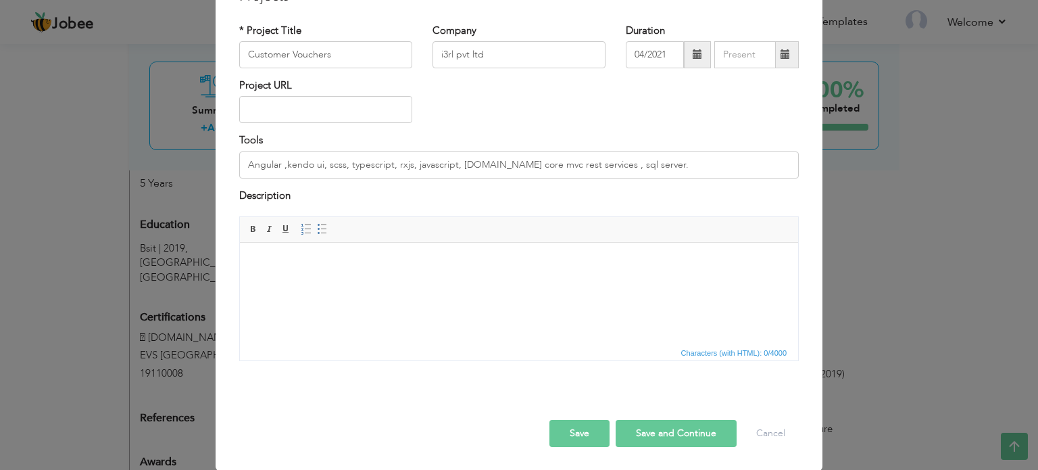
click at [356, 257] on body at bounding box center [518, 263] width 531 height 14
click at [343, 266] on body at bounding box center [518, 263] width 531 height 14
paste body
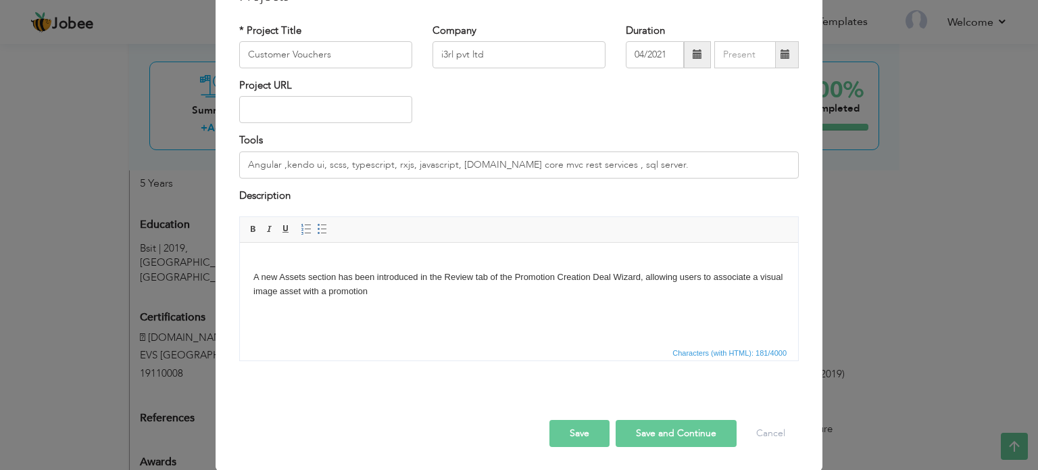
click at [253, 275] on body "A new Assets section has been introduced in the Review tab of the Promotion Cre…" at bounding box center [518, 284] width 531 height 56
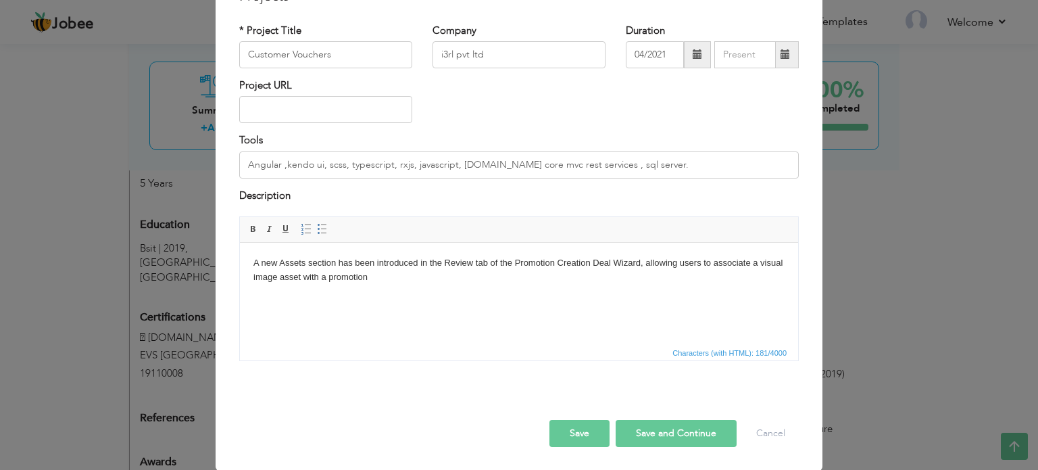
click at [576, 432] on button "Save" at bounding box center [579, 433] width 60 height 27
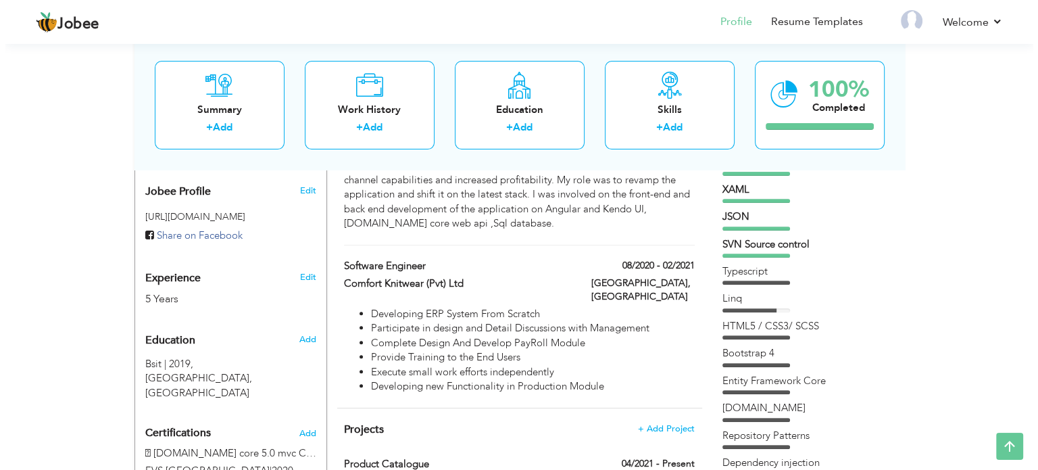
scroll to position [473, 0]
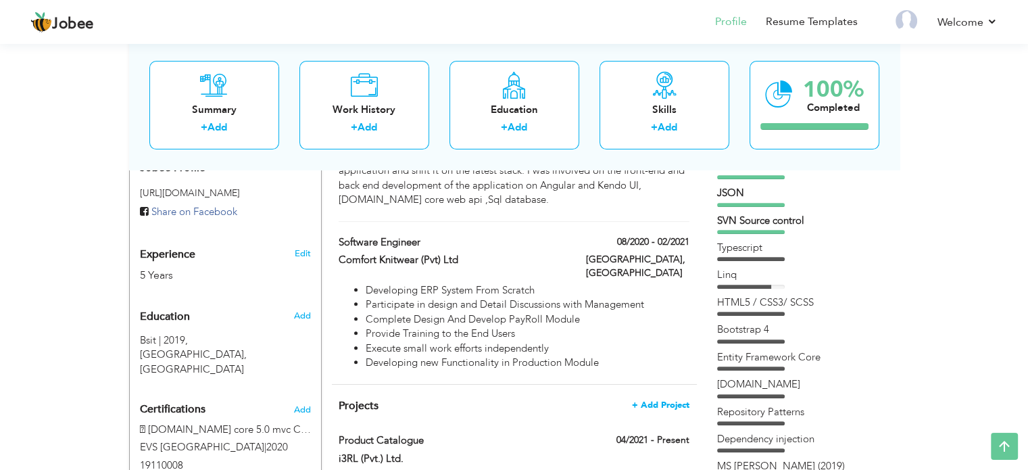
click at [648, 400] on span "+ Add Project" at bounding box center [660, 404] width 57 height 9
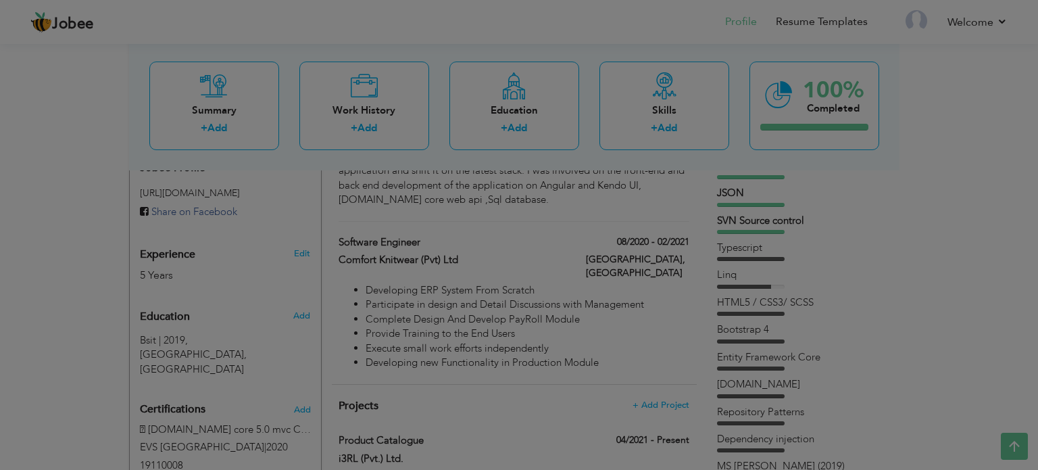
scroll to position [0, 0]
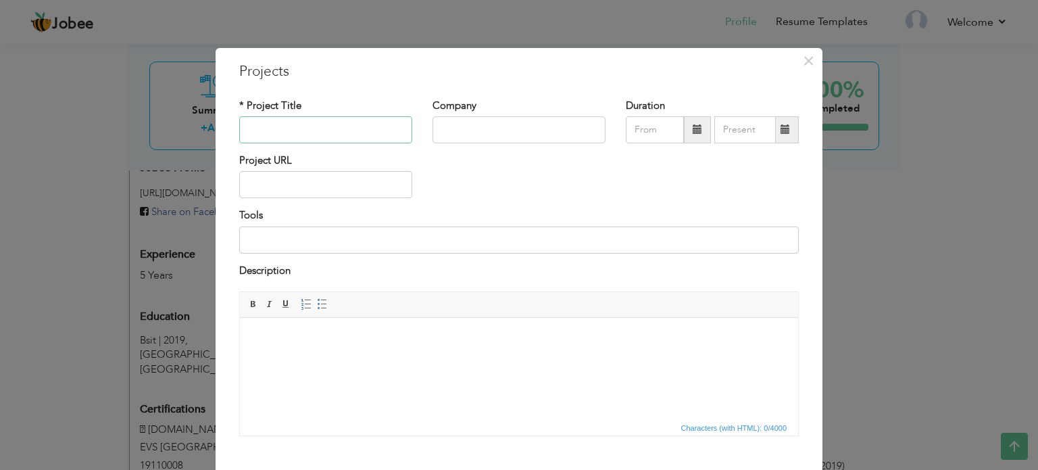
click at [345, 129] on input "text" at bounding box center [325, 129] width 173 height 27
paste input "Product Sets"
type input "Product Sets"
click at [470, 130] on input "text" at bounding box center [518, 129] width 173 height 27
type input "i3rl pvt ltd"
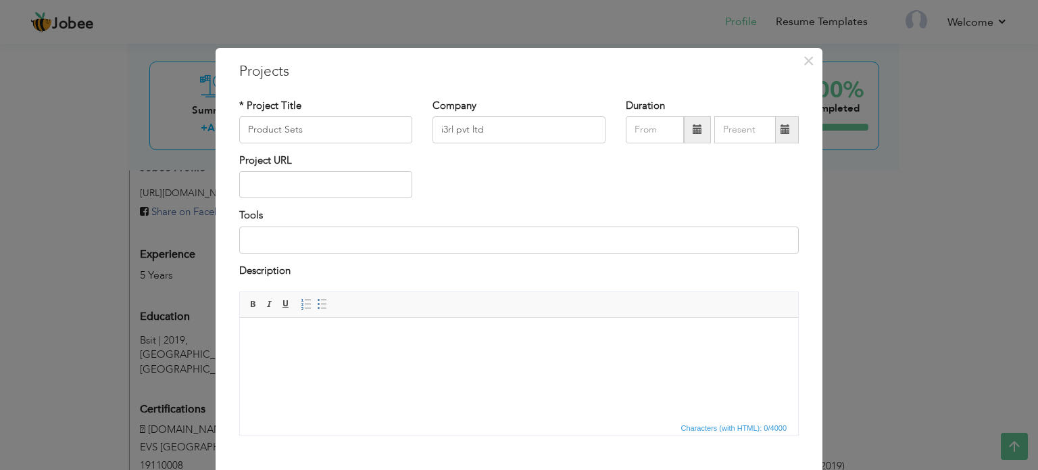
click at [692, 129] on span at bounding box center [696, 128] width 9 height 9
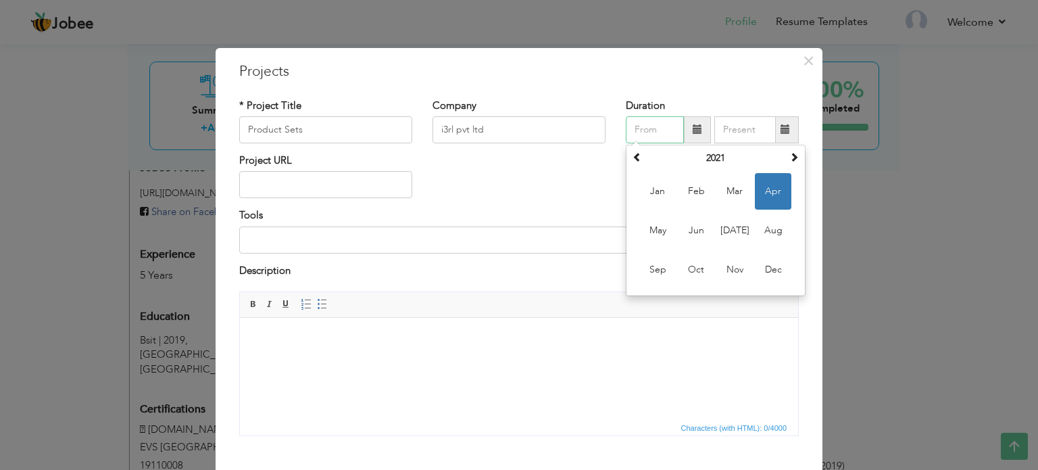
click at [772, 192] on span "Apr" at bounding box center [773, 191] width 36 height 36
type input "04/2021"
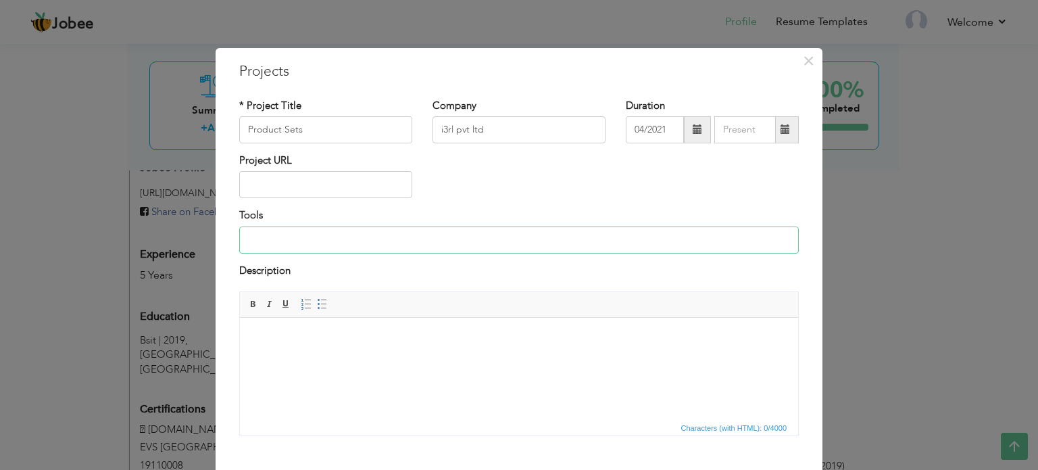
drag, startPoint x: 353, startPoint y: 240, endPoint x: 368, endPoint y: 252, distance: 19.2
click at [353, 240] on input at bounding box center [518, 239] width 559 height 27
type input "Angular ,kendo ui, scss, typescript, rxjs, javascript, [DOMAIN_NAME] core mvc r…"
click at [395, 325] on html at bounding box center [519, 338] width 558 height 41
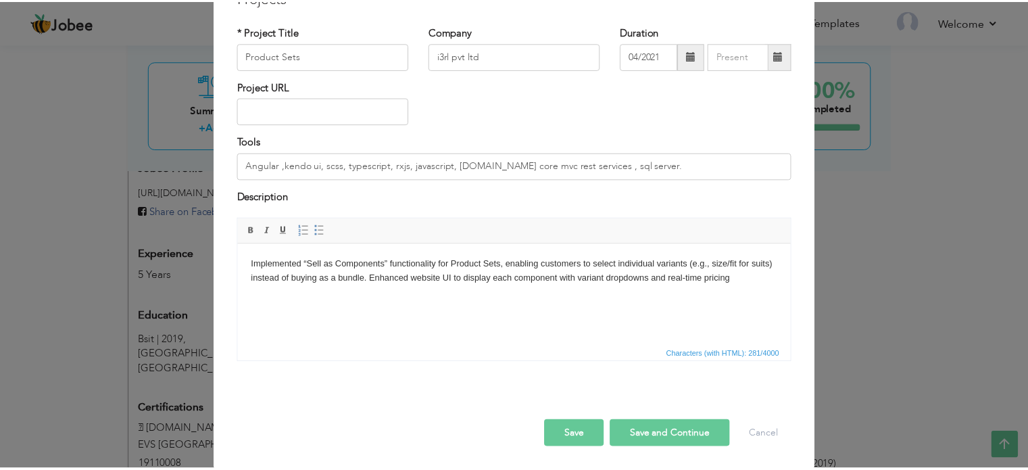
scroll to position [75, 0]
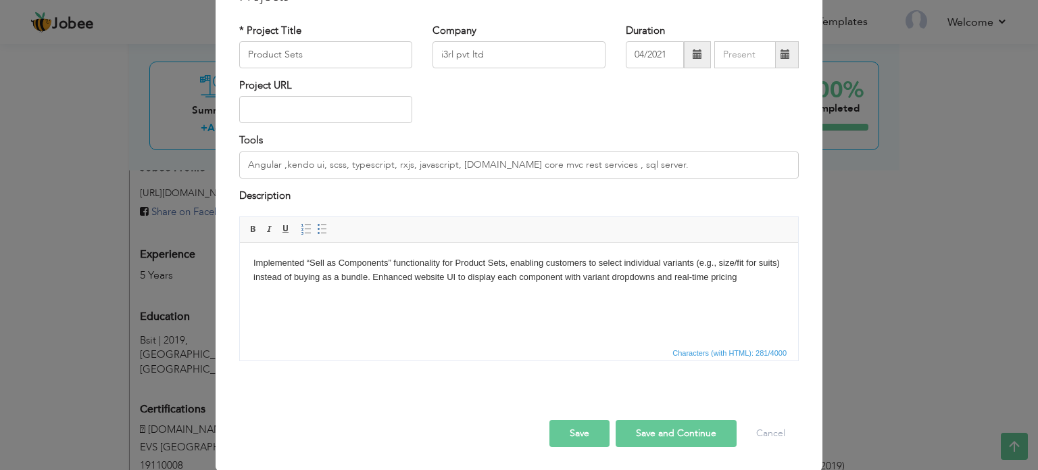
click at [588, 436] on button "Save" at bounding box center [579, 433] width 60 height 27
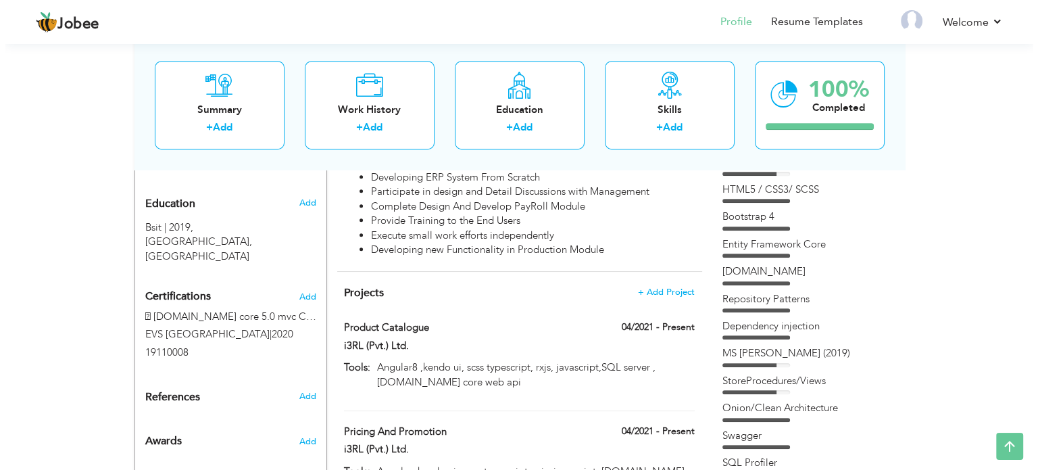
scroll to position [608, 0]
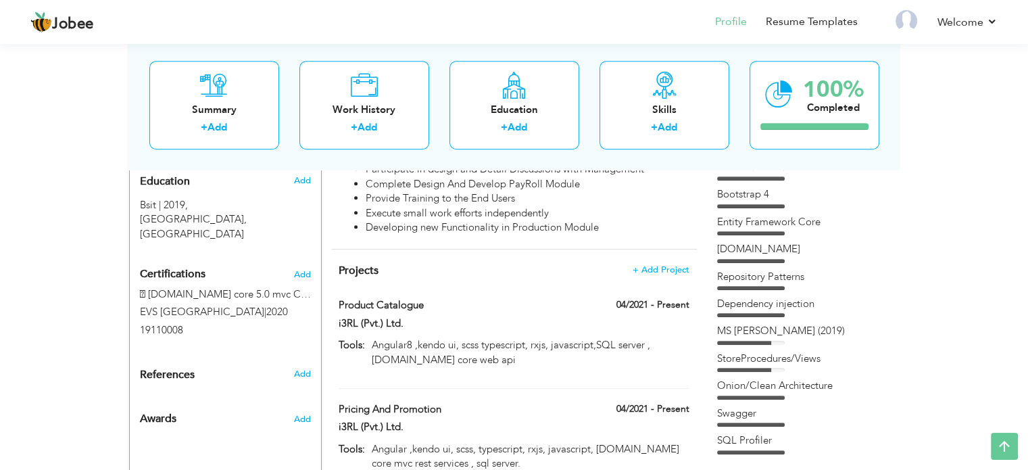
click at [625, 263] on h4 "Projects + Add Project" at bounding box center [513, 270] width 350 height 14
click at [661, 265] on span "+ Add Project" at bounding box center [660, 269] width 57 height 9
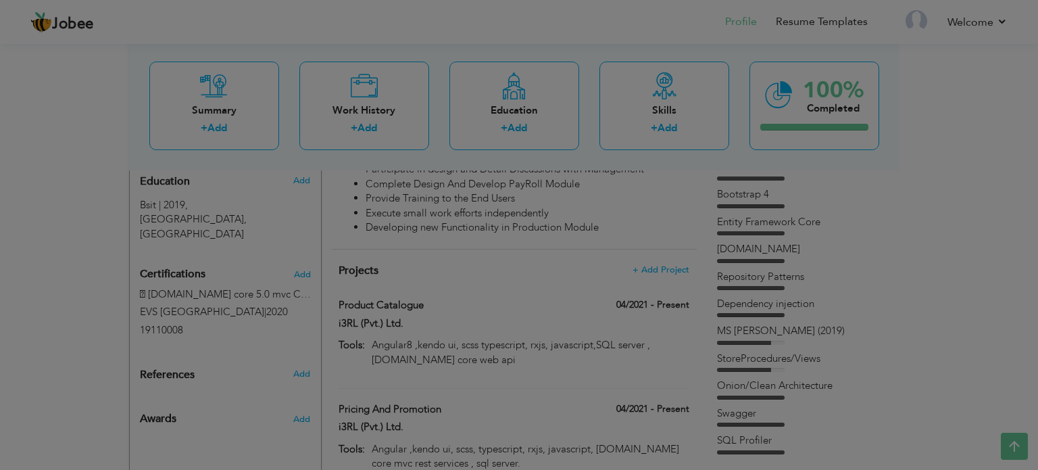
scroll to position [0, 0]
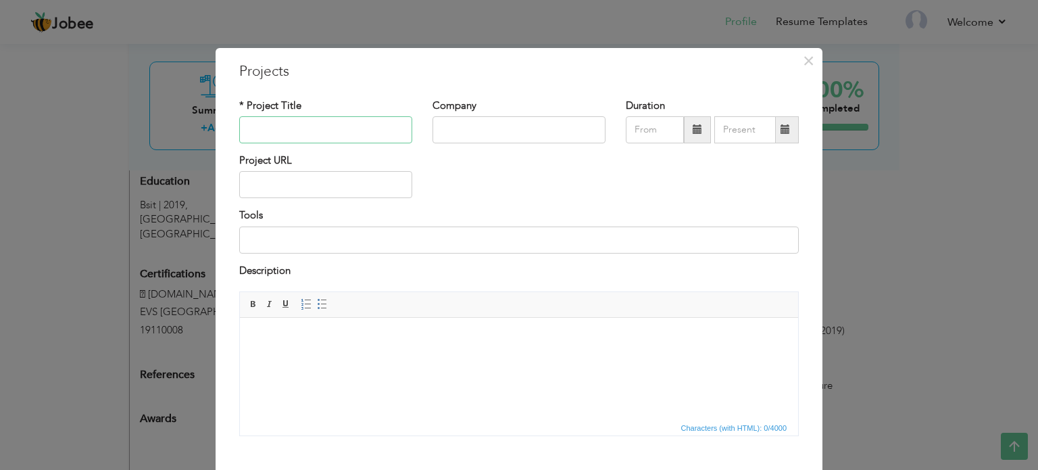
click at [326, 134] on input "text" at bounding box center [325, 129] width 173 height 27
click at [488, 126] on input "text" at bounding box center [518, 129] width 173 height 27
click at [336, 129] on input "Product Creation" at bounding box center [325, 129] width 173 height 27
drag, startPoint x: 345, startPoint y: 128, endPoint x: 328, endPoint y: 128, distance: 16.9
click at [330, 128] on input "Product Creation Project" at bounding box center [325, 129] width 173 height 27
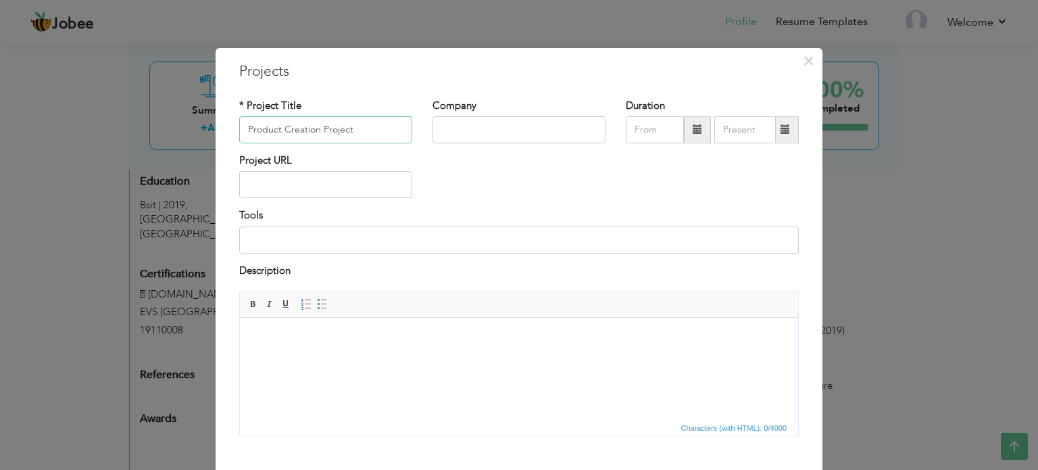
click at [326, 128] on input "Product Creation Project" at bounding box center [325, 129] width 173 height 27
click at [319, 128] on input "Product Creation Project" at bounding box center [325, 129] width 173 height 27
type input "Product Creation"
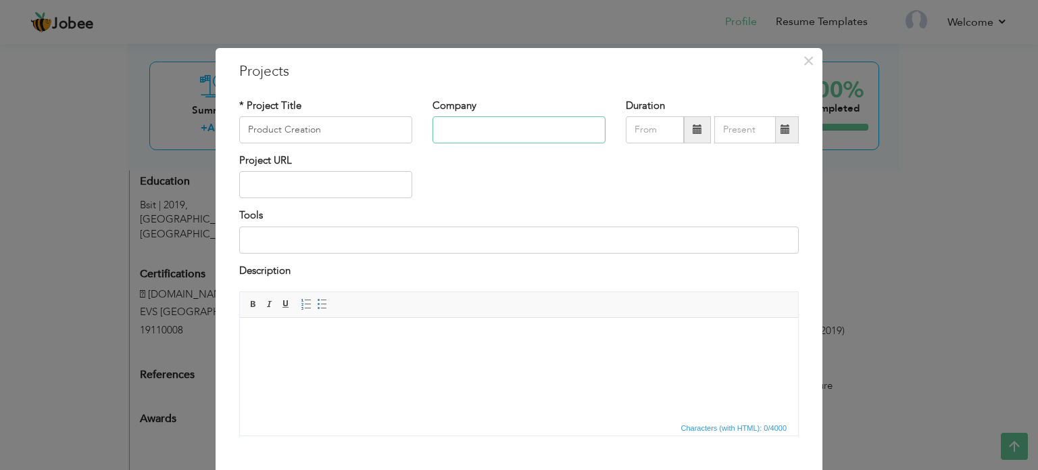
click at [455, 128] on input "text" at bounding box center [518, 129] width 173 height 27
type input "i3rl pvt ltd"
click at [693, 125] on span at bounding box center [696, 128] width 9 height 9
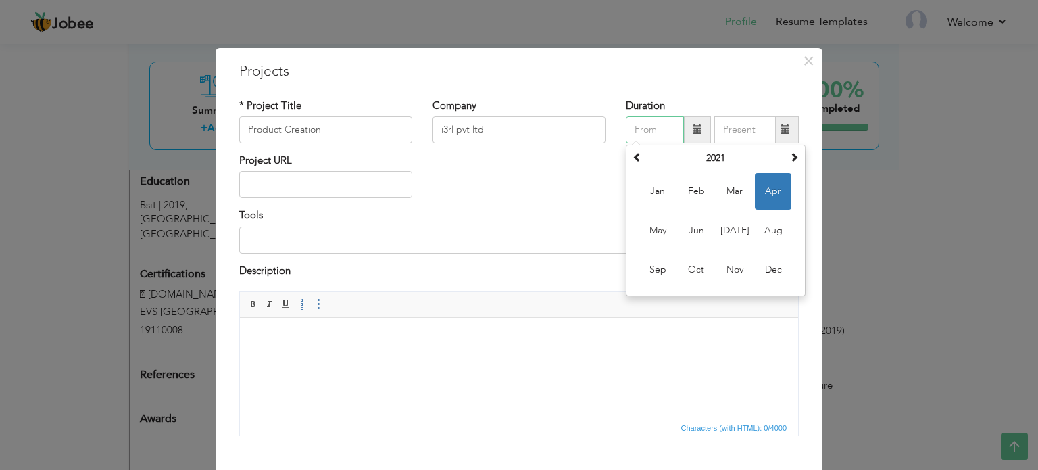
click at [760, 194] on span "Apr" at bounding box center [773, 191] width 36 height 36
type input "04/2021"
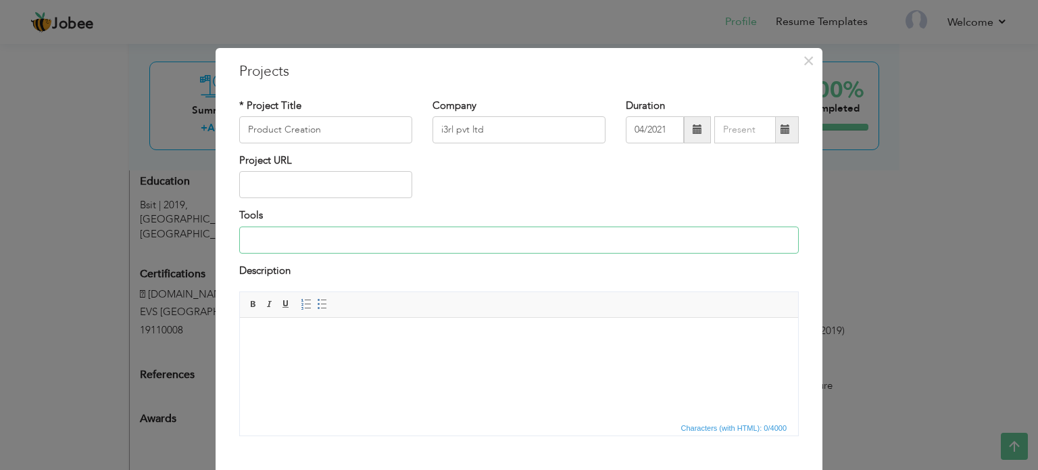
click at [338, 240] on input at bounding box center [518, 239] width 559 height 27
type input "Angular ,kendo ui, scss, typescript, rxjs, javascript, [DOMAIN_NAME] core mvc r…"
click at [380, 326] on html at bounding box center [519, 338] width 558 height 41
drag, startPoint x: 319, startPoint y: 129, endPoint x: 238, endPoint y: 123, distance: 80.6
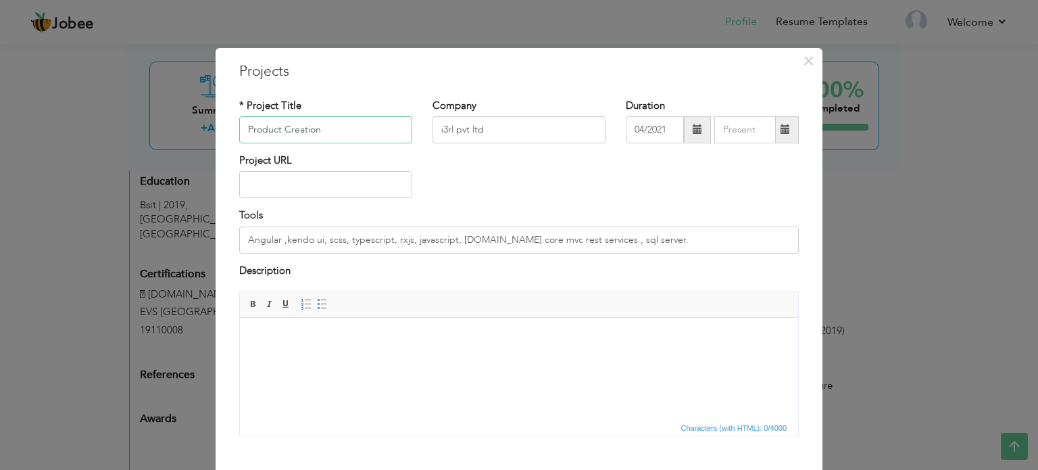
click at [239, 123] on input "Product Creation" at bounding box center [325, 129] width 173 height 27
paste input "Quick Product Creation"
paste input "text"
click at [351, 340] on body at bounding box center [518, 338] width 531 height 14
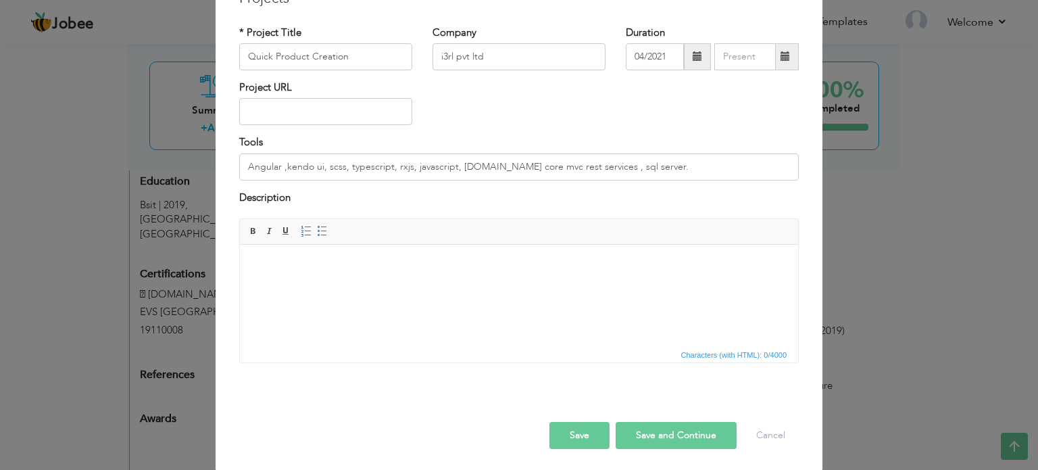
scroll to position [75, 0]
click at [490, 282] on html at bounding box center [519, 263] width 558 height 41
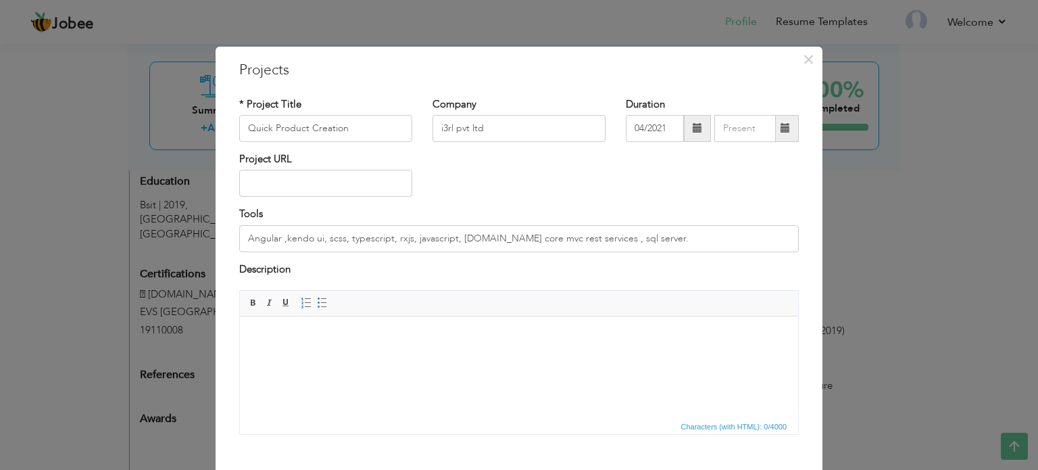
scroll to position [0, 0]
click at [452, 336] on body at bounding box center [518, 338] width 531 height 14
click at [450, 347] on html at bounding box center [519, 338] width 558 height 41
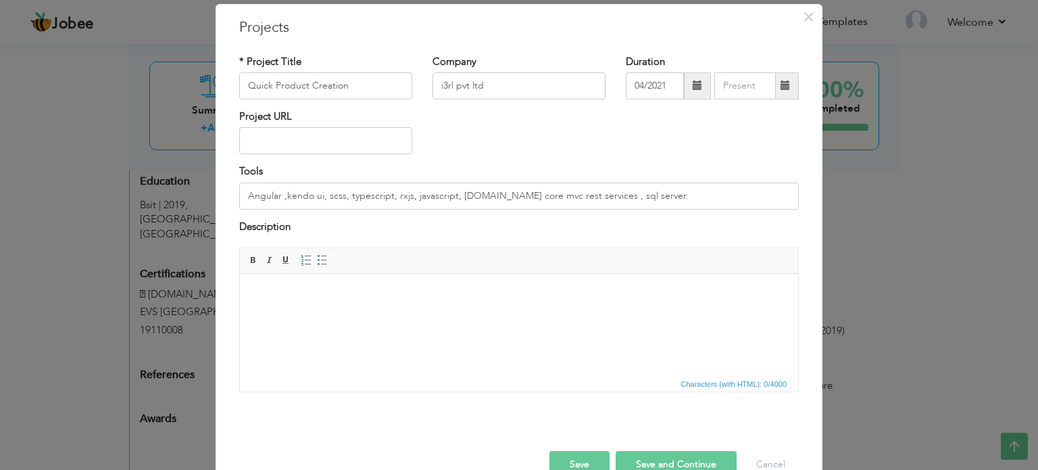
scroll to position [75, 0]
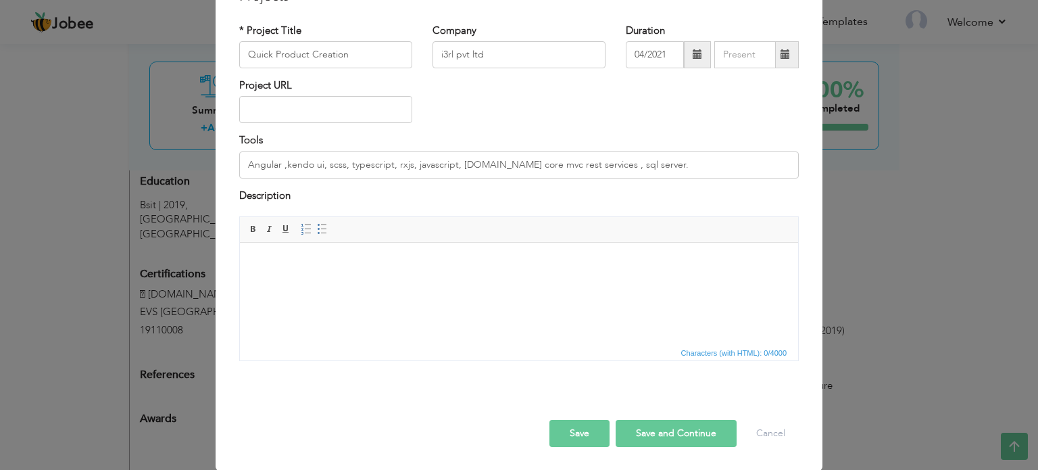
click at [457, 251] on html at bounding box center [519, 263] width 558 height 41
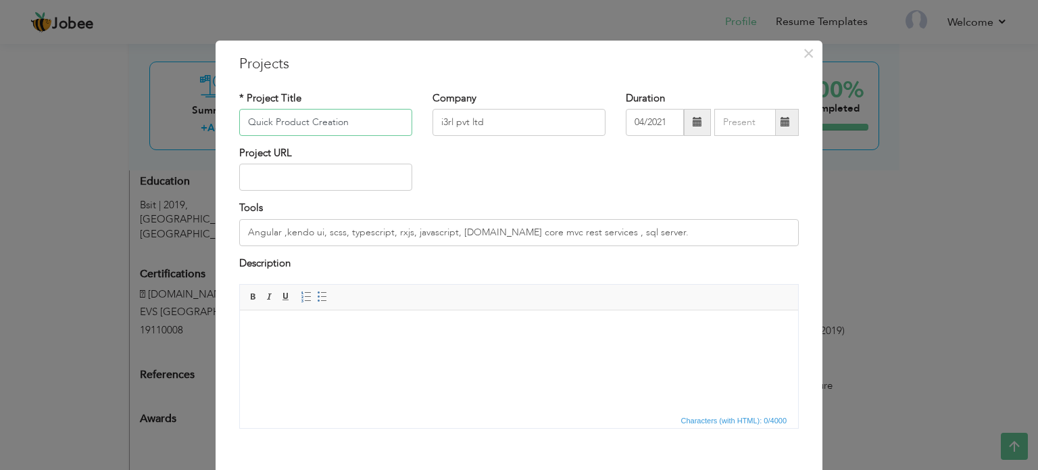
drag, startPoint x: 243, startPoint y: 121, endPoint x: 341, endPoint y: 113, distance: 98.3
click at [341, 113] on input "Quick Product Creation" at bounding box center [325, 122] width 173 height 27
click at [343, 113] on input "Quick Product Creation" at bounding box center [325, 122] width 173 height 27
click at [344, 113] on input "Quick Product Creation" at bounding box center [325, 122] width 173 height 27
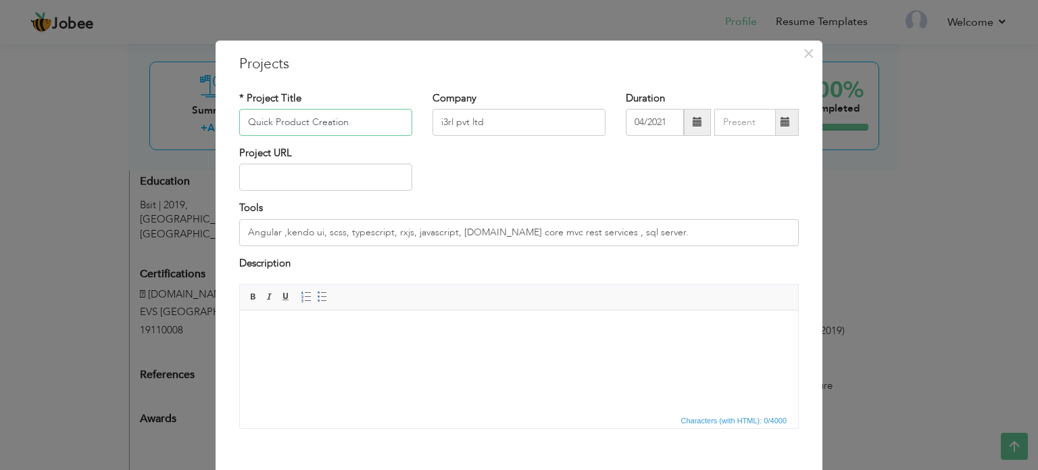
click at [344, 113] on input "Quick Product Creation" at bounding box center [325, 122] width 173 height 27
click at [400, 320] on html at bounding box center [519, 330] width 558 height 41
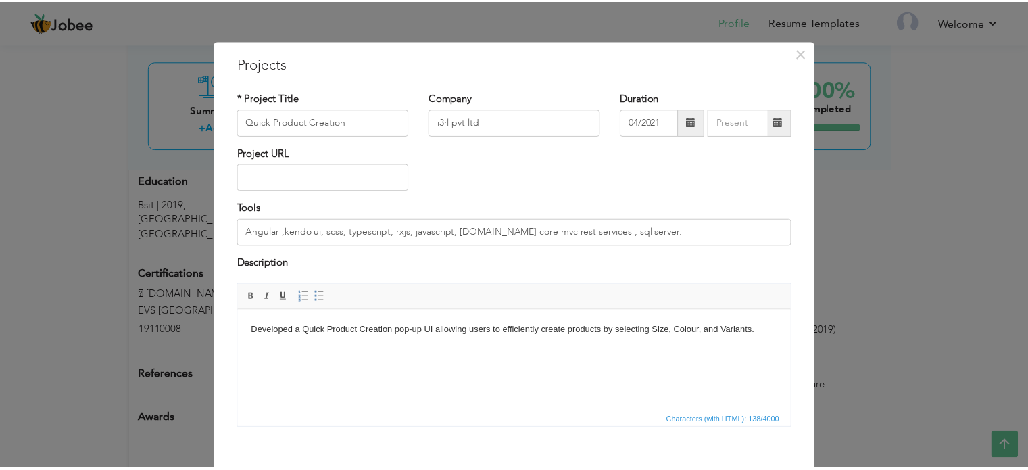
scroll to position [75, 0]
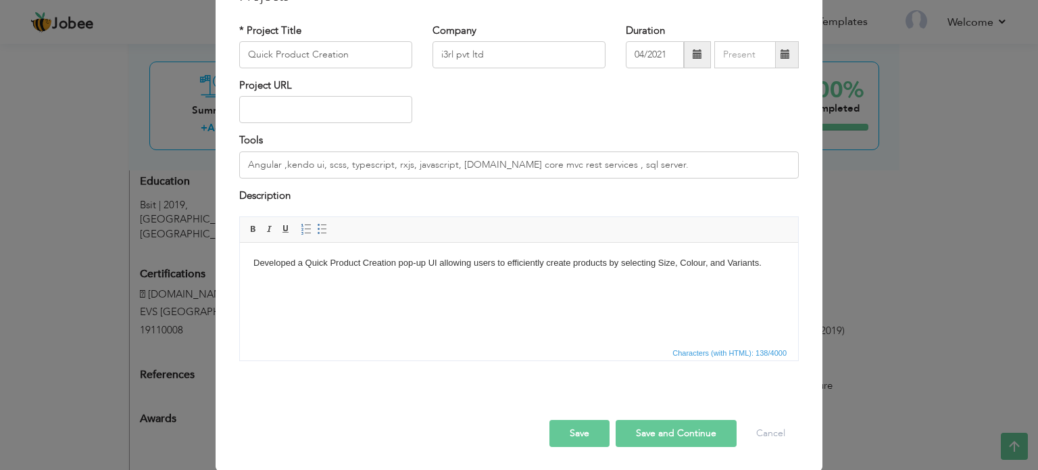
click at [584, 435] on button "Save" at bounding box center [579, 433] width 60 height 27
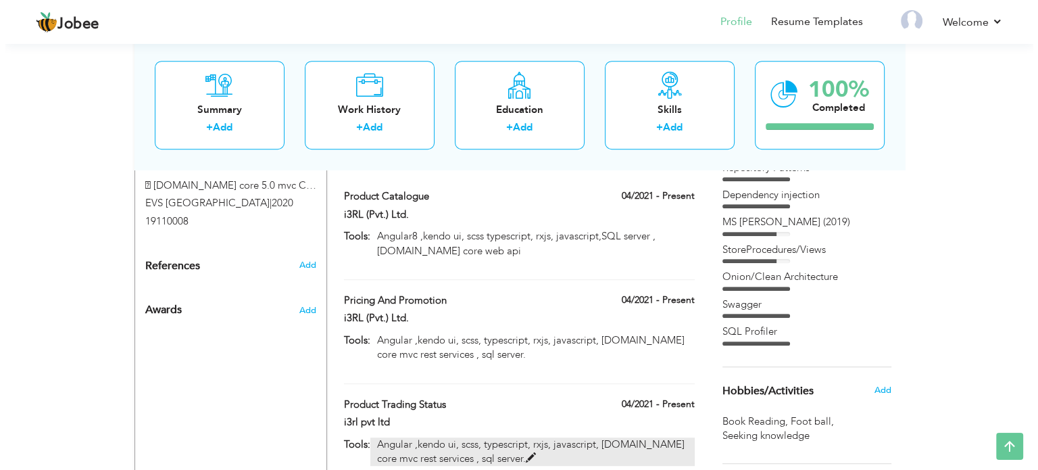
scroll to position [695, 0]
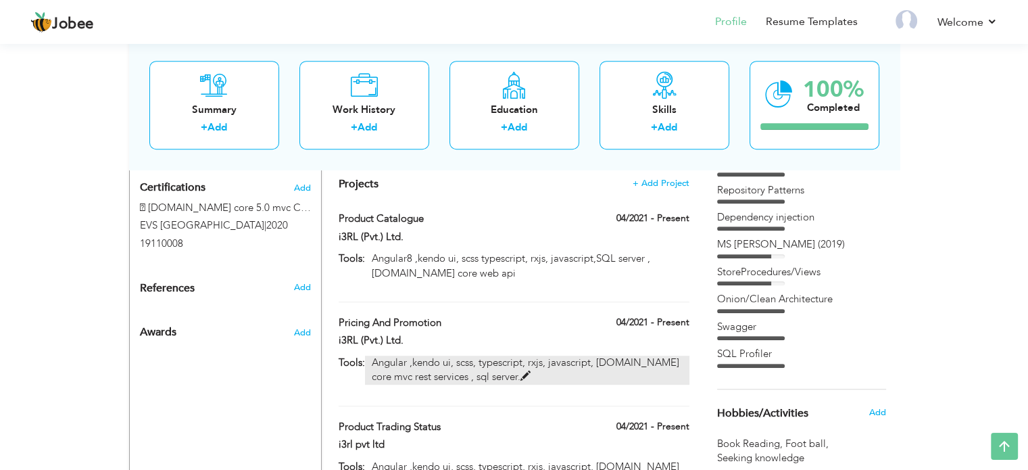
click at [489, 355] on p "Angular ,kendo ui, scss, typescript, rxjs, javascript, [DOMAIN_NAME] core mvc r…" at bounding box center [527, 369] width 324 height 29
type input "Pricing And Promotion"
type input "i3RL (Pvt.) Ltd."
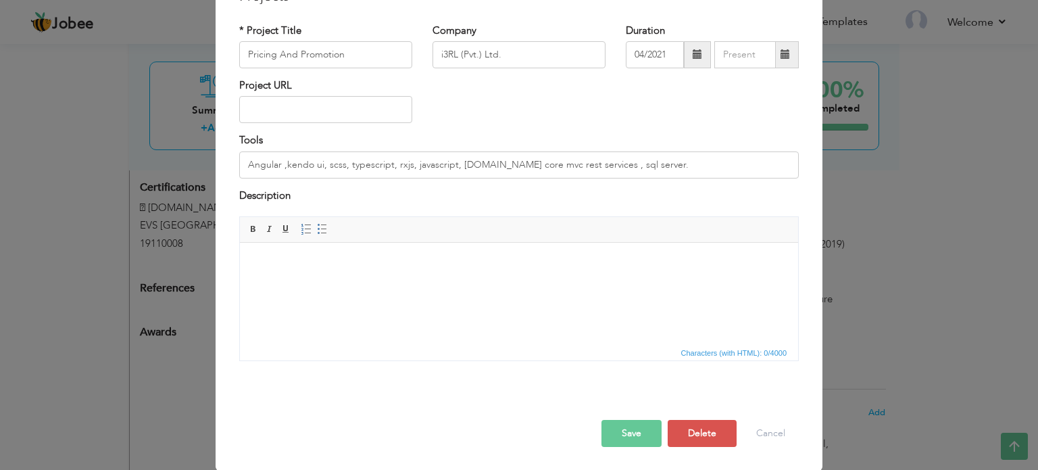
scroll to position [0, 0]
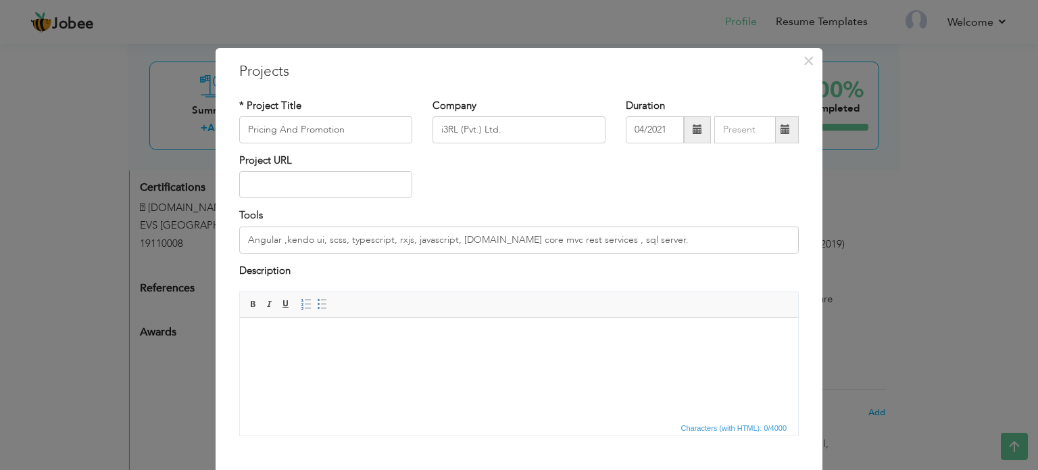
click at [376, 328] on html at bounding box center [519, 338] width 558 height 41
drag, startPoint x: 341, startPoint y: 130, endPoint x: 263, endPoint y: 130, distance: 77.7
click at [327, 130] on input "Pricing And Promotion" at bounding box center [325, 129] width 173 height 27
drag, startPoint x: 263, startPoint y: 130, endPoint x: 229, endPoint y: 130, distance: 33.8
click at [230, 130] on div "* Project Title Pricing And Promotion" at bounding box center [325, 126] width 193 height 55
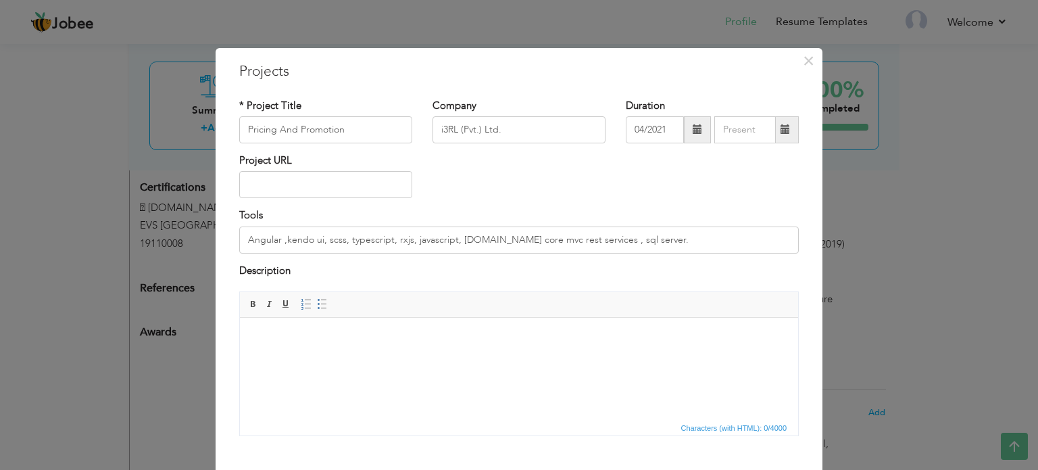
click at [229, 130] on div "* Project Title Pricing And Promotion" at bounding box center [325, 126] width 193 height 55
drag, startPoint x: 341, startPoint y: 129, endPoint x: 291, endPoint y: 128, distance: 50.0
click at [300, 128] on input "Pricing And Promotion" at bounding box center [325, 129] width 173 height 27
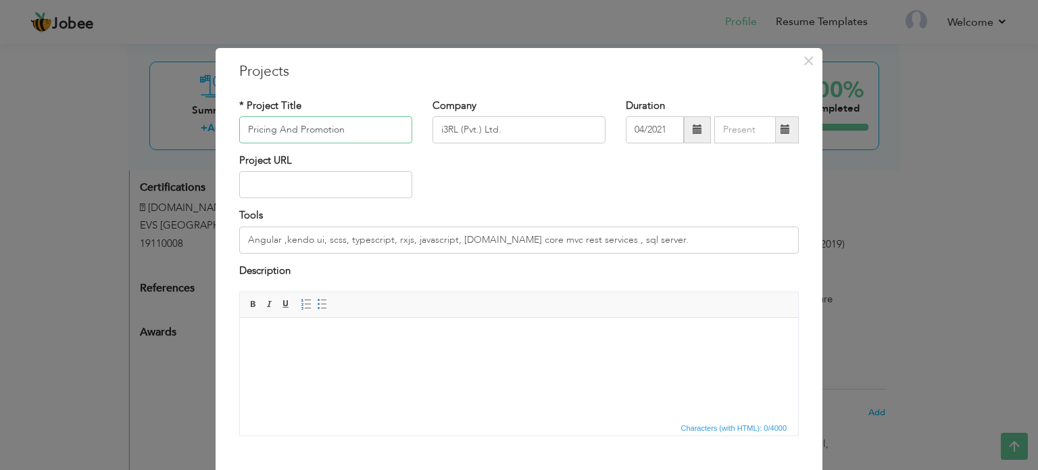
click at [255, 126] on input "Pricing And Promotion" at bounding box center [325, 129] width 173 height 27
click at [243, 126] on input "Pricing And Promotion" at bounding box center [325, 129] width 173 height 27
click at [257, 132] on input "Pricing And Promotion" at bounding box center [325, 129] width 173 height 27
drag, startPoint x: 245, startPoint y: 132, endPoint x: 338, endPoint y: 129, distance: 93.3
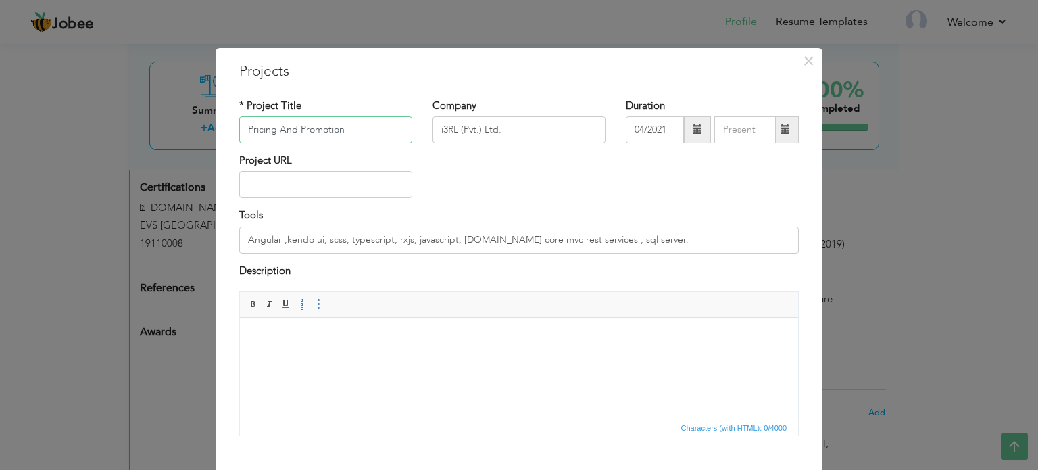
click at [338, 129] on input "Pricing And Promotion" at bounding box center [325, 129] width 173 height 27
click at [373, 339] on body at bounding box center [518, 338] width 531 height 14
click at [803, 61] on span "×" at bounding box center [808, 61] width 11 height 24
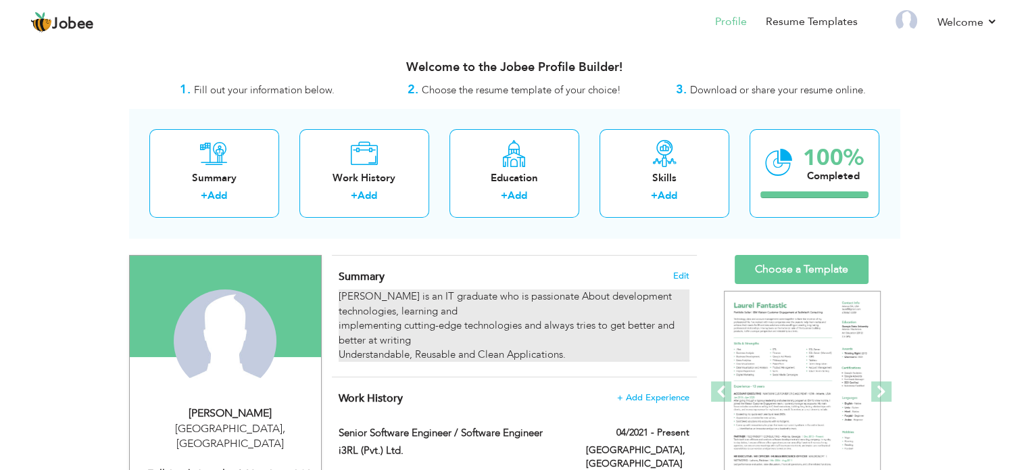
click at [430, 314] on div "Ijaz Hassan is an IT graduate who is passionate About development technologies,…" at bounding box center [513, 325] width 350 height 72
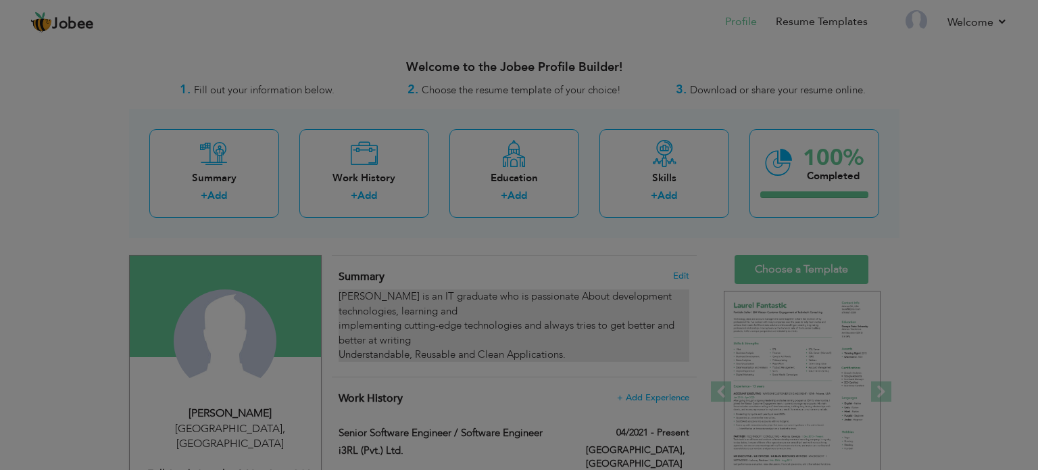
click at [430, 314] on div at bounding box center [519, 235] width 1038 height 470
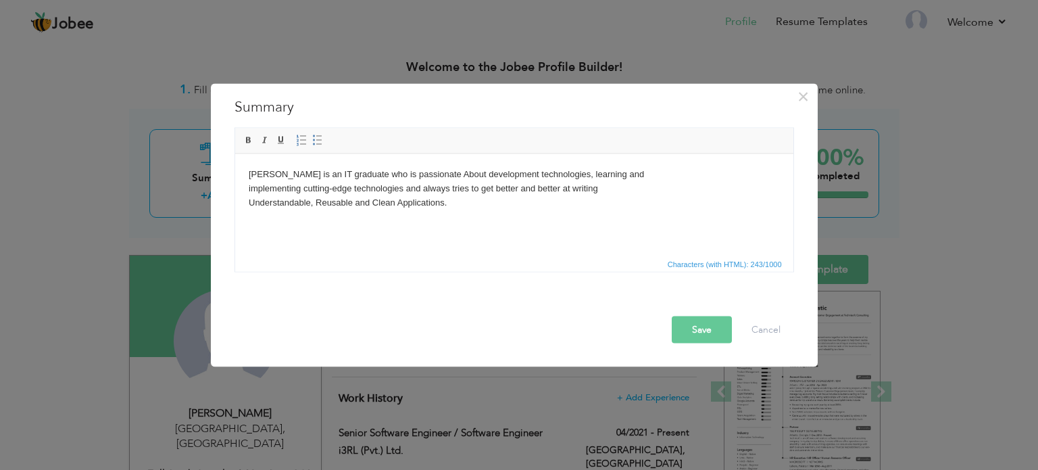
click at [470, 214] on html "Ijaz Hassan is an IT graduate who is passionate About development technologies,…" at bounding box center [513, 187] width 558 height 69
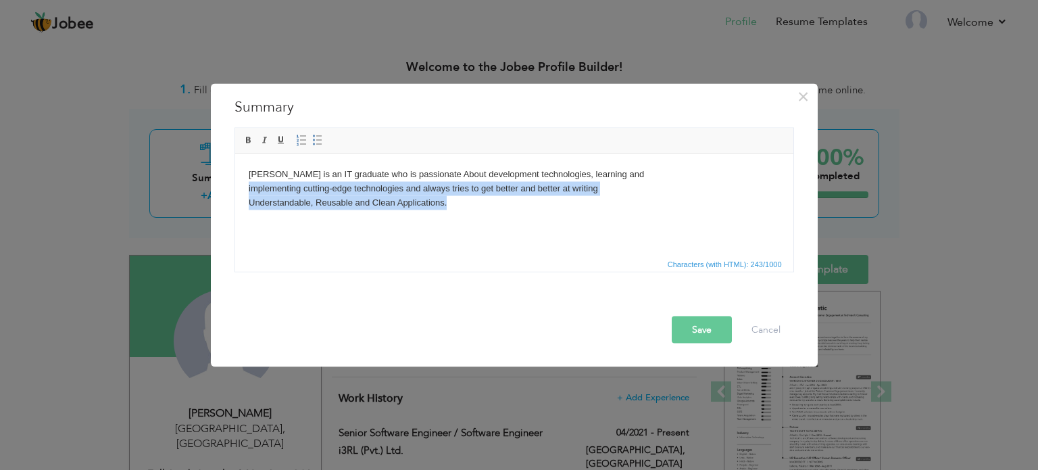
drag, startPoint x: 426, startPoint y: 214, endPoint x: 262, endPoint y: 181, distance: 166.8
click at [268, 186] on html "Ijaz Hassan is an IT graduate who is passionate About development technologies,…" at bounding box center [513, 187] width 558 height 69
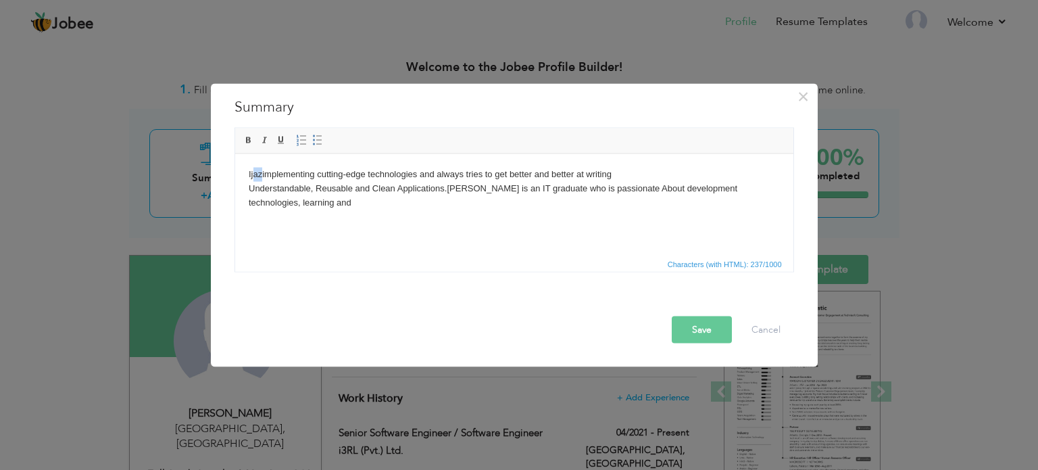
click at [253, 172] on body "Ijaz implementing cutting-edge technologies and always tries to get better and …" at bounding box center [513, 188] width 531 height 42
click at [313, 205] on body "az Ij implementing cutting-edge technologies and always tries to get better and…" at bounding box center [513, 188] width 531 height 42
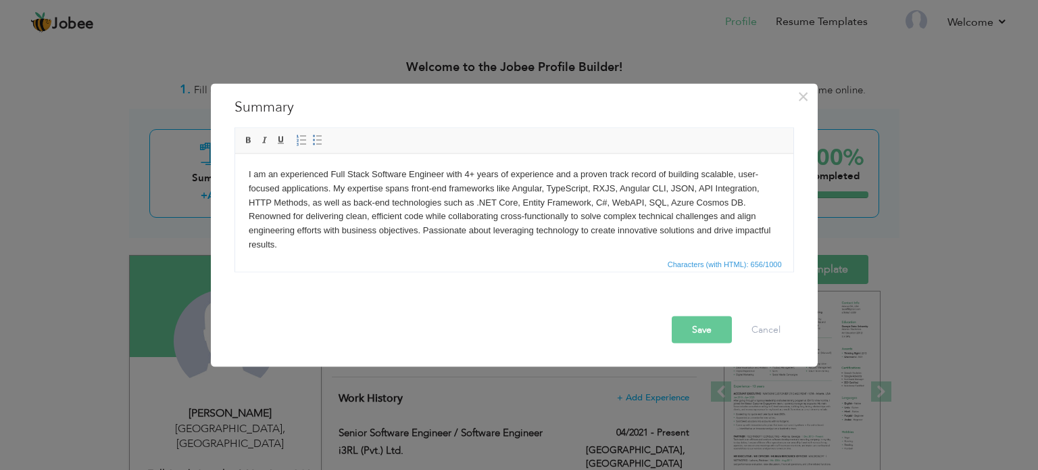
click at [671, 205] on body "I am an experienced Full Stack Software Engineer with 4+ years of experience an…" at bounding box center [513, 209] width 531 height 84
drag, startPoint x: 680, startPoint y: 205, endPoint x: 715, endPoint y: 205, distance: 35.1
click at [687, 205] on body "I am an experienced Full Stack Software Engineer with 4+ years of experience an…" at bounding box center [513, 209] width 531 height 84
drag, startPoint x: 715, startPoint y: 205, endPoint x: 740, endPoint y: 204, distance: 25.7
click at [740, 204] on body "I am an experienced Full Stack Software Engineer with 4+ years of experience an…" at bounding box center [513, 209] width 531 height 84
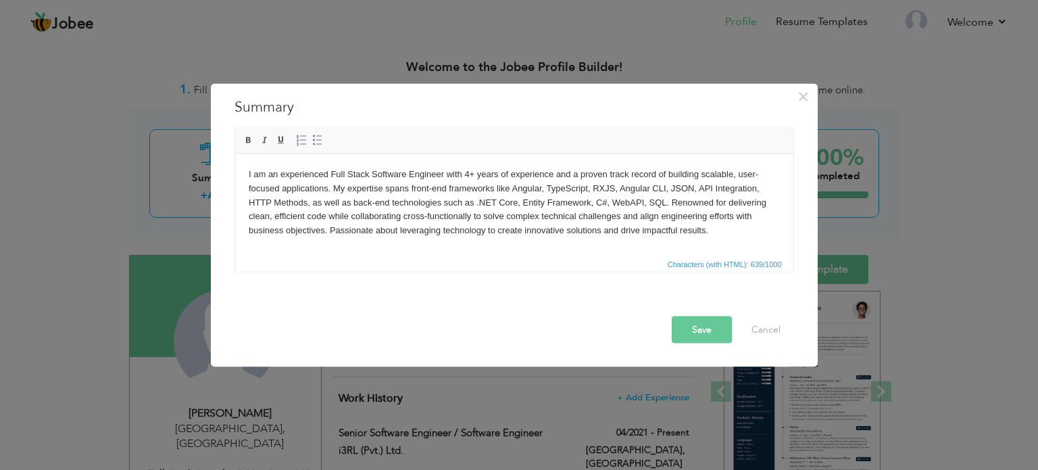
click at [593, 204] on body "I am an experienced Full Stack Software Engineer with 4+ years of experience an…" at bounding box center [513, 202] width 531 height 70
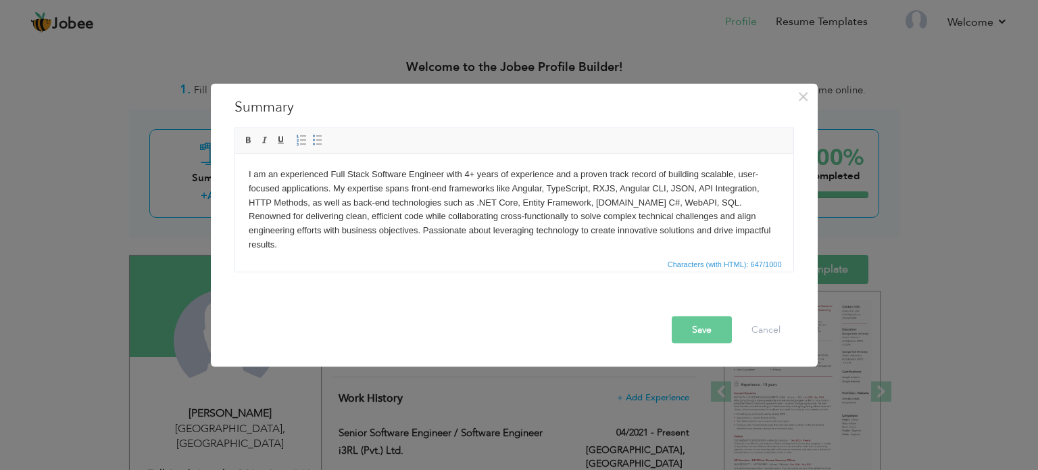
click at [607, 201] on body "I am an experienced Full Stack Software Engineer with 4+ years of experience an…" at bounding box center [513, 209] width 531 height 84
click at [618, 204] on body "I am an experienced Full Stack Software Engineer with 4+ years of experience an…" at bounding box center [513, 209] width 531 height 84
click at [629, 205] on body "I am an experienced Full Stack Software Engineer with 4+ years of experience an…" at bounding box center [513, 209] width 531 height 84
click at [711, 324] on button "Save" at bounding box center [702, 329] width 60 height 27
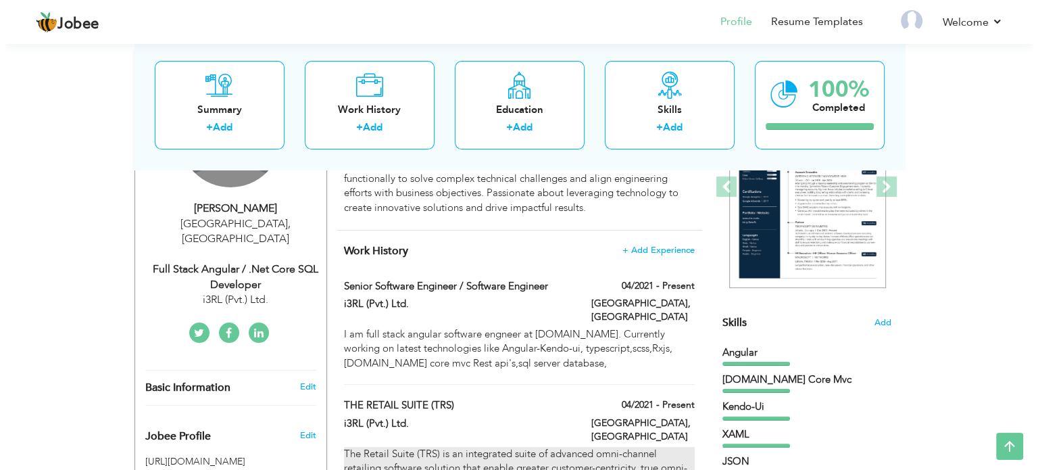
scroll to position [203, 0]
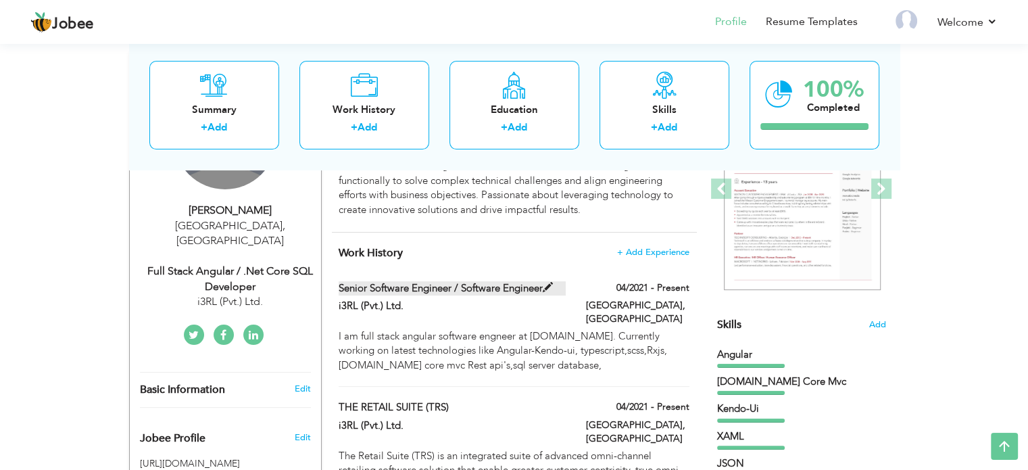
click at [531, 294] on label "Senior Software Engineer / Software Engineer" at bounding box center [451, 288] width 227 height 14
type input "Senior Software Engineer / Software Engineer"
type input "i3RL (Pvt.) Ltd."
type input "04/2021"
type input "[GEOGRAPHIC_DATA]"
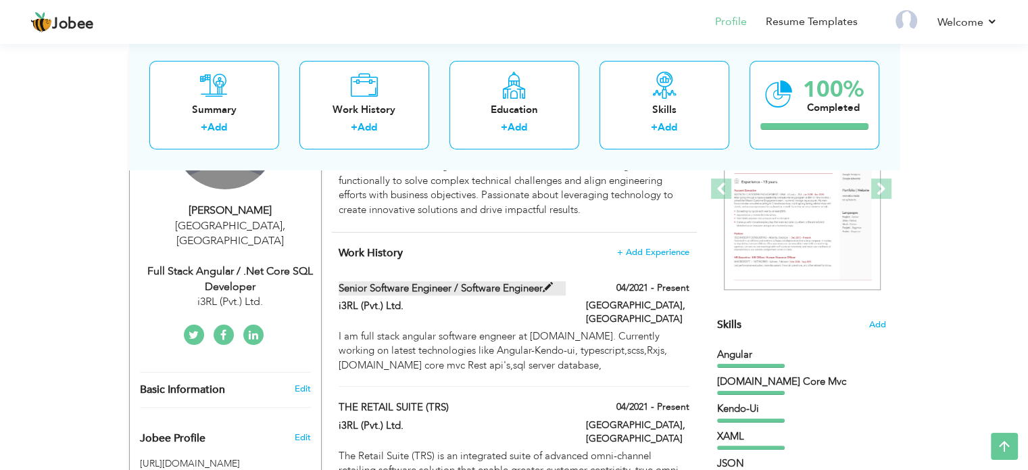
type input "[GEOGRAPHIC_DATA]"
checkbox input "true"
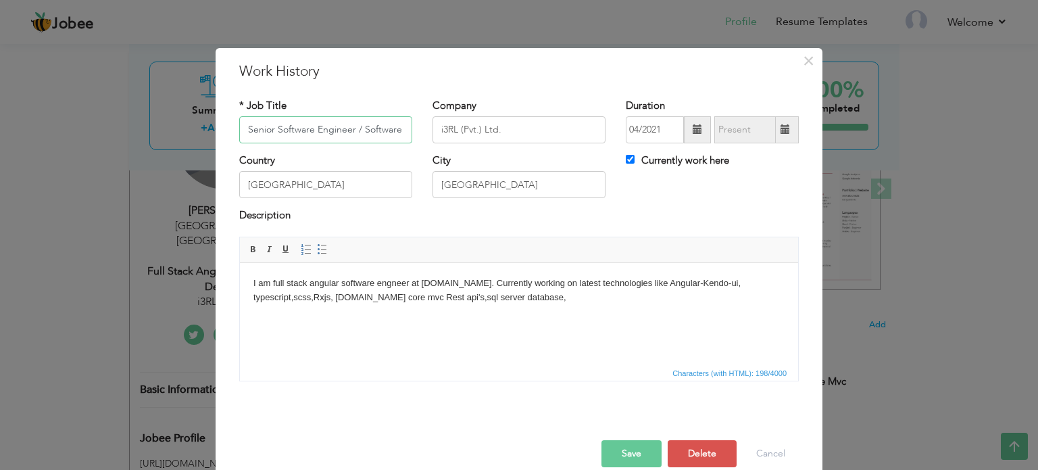
scroll to position [0, 35]
click at [480, 186] on input "[GEOGRAPHIC_DATA]" at bounding box center [518, 184] width 173 height 27
click at [622, 454] on button "Save" at bounding box center [631, 453] width 60 height 27
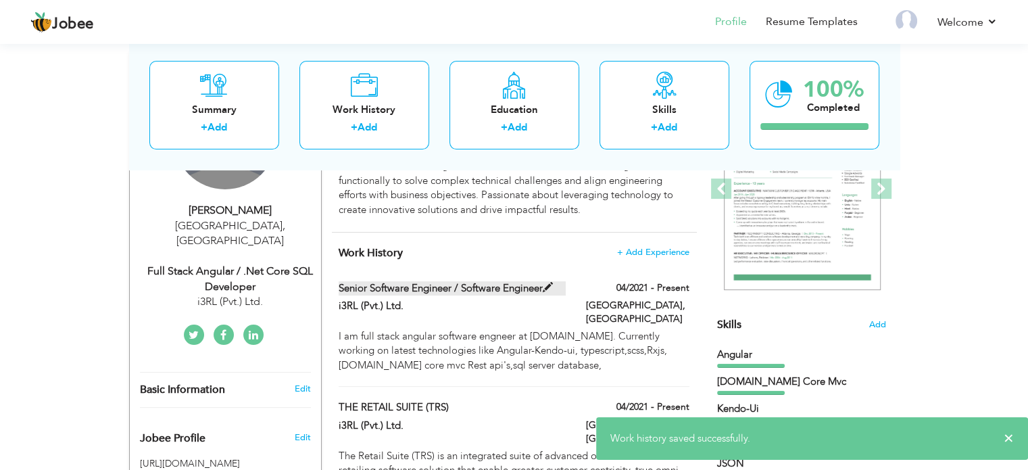
click at [462, 288] on label "Senior Software Engineer / Software Engineer" at bounding box center [451, 288] width 227 height 14
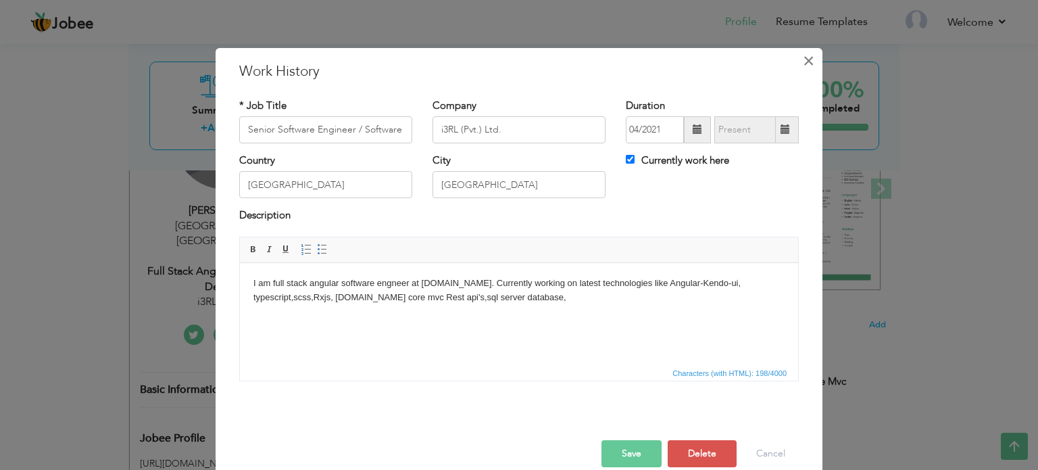
click at [806, 61] on span "×" at bounding box center [808, 61] width 11 height 24
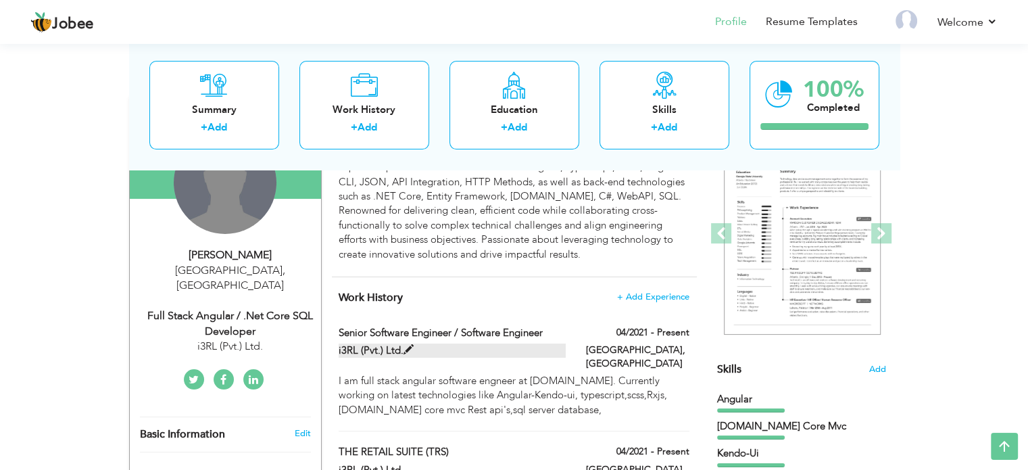
scroll to position [135, 0]
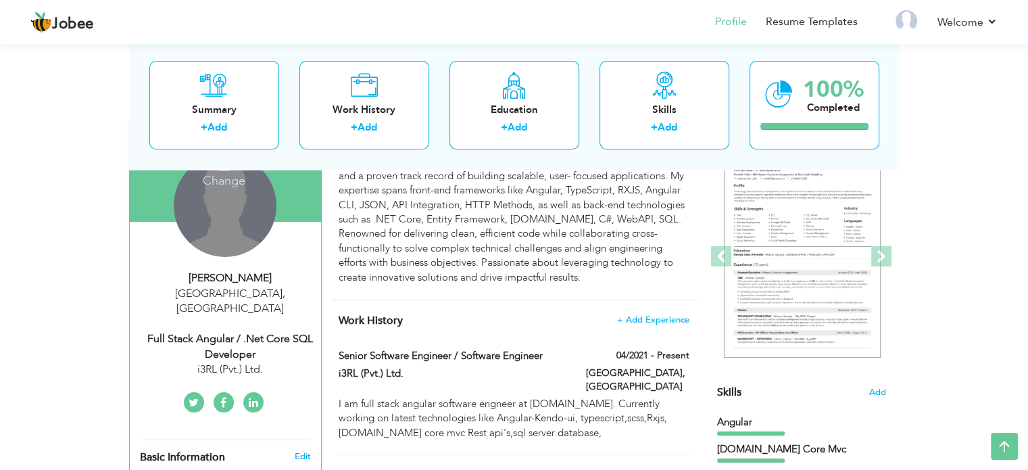
click at [505, 321] on h4 "Work History + Add Experience" at bounding box center [513, 320] width 350 height 14
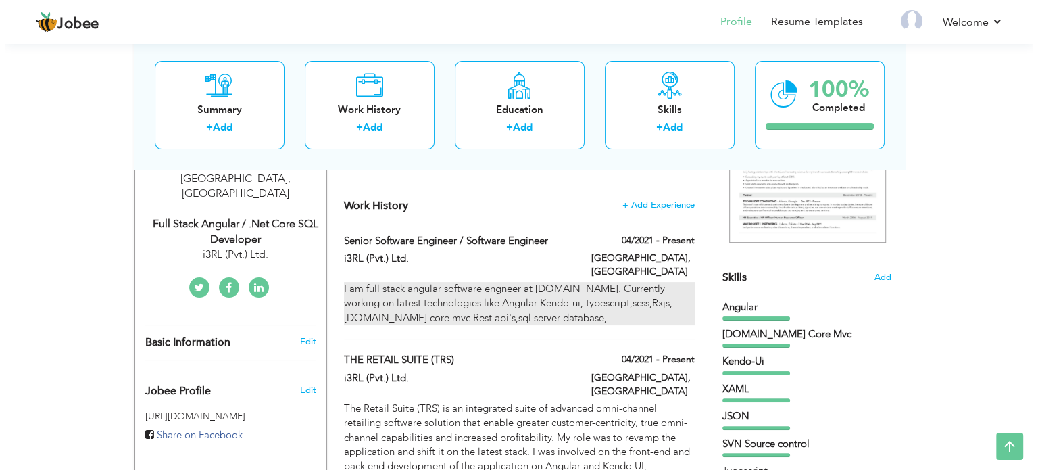
scroll to position [270, 0]
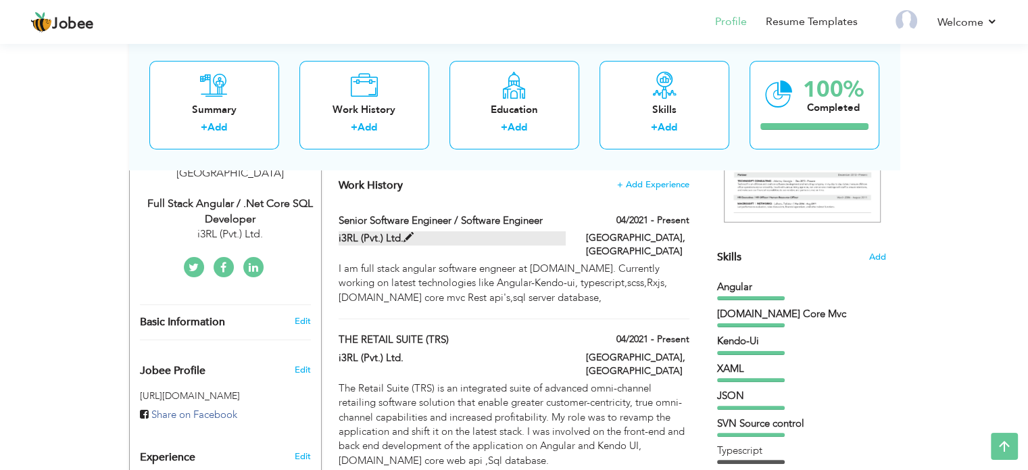
click at [458, 238] on label "i3RL (Pvt.) Ltd." at bounding box center [451, 238] width 227 height 14
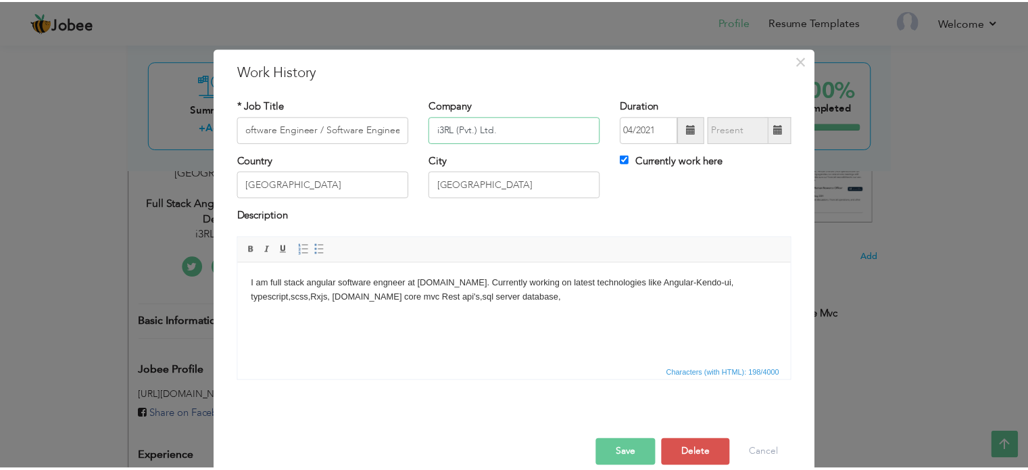
scroll to position [0, 0]
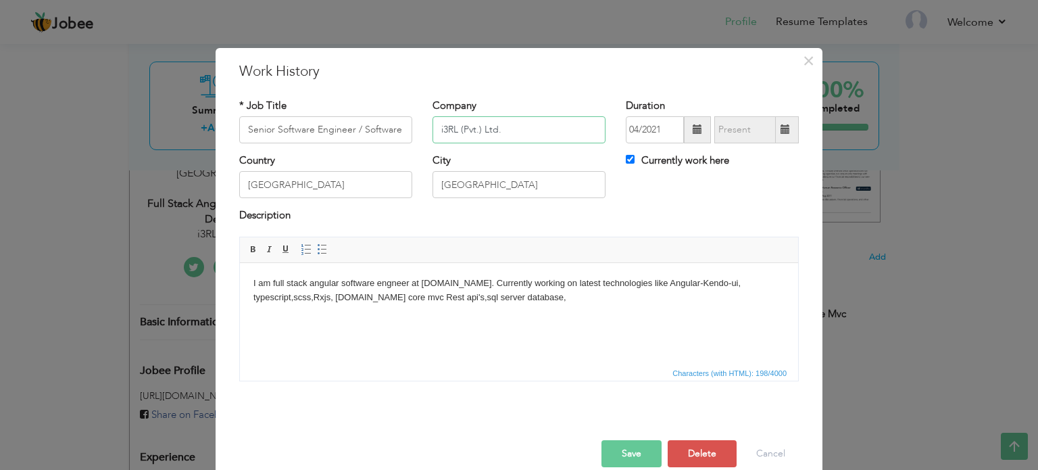
click at [555, 124] on input "i3RL (Pvt.) Ltd." at bounding box center [518, 129] width 173 height 27
click at [803, 61] on span "×" at bounding box center [808, 61] width 11 height 24
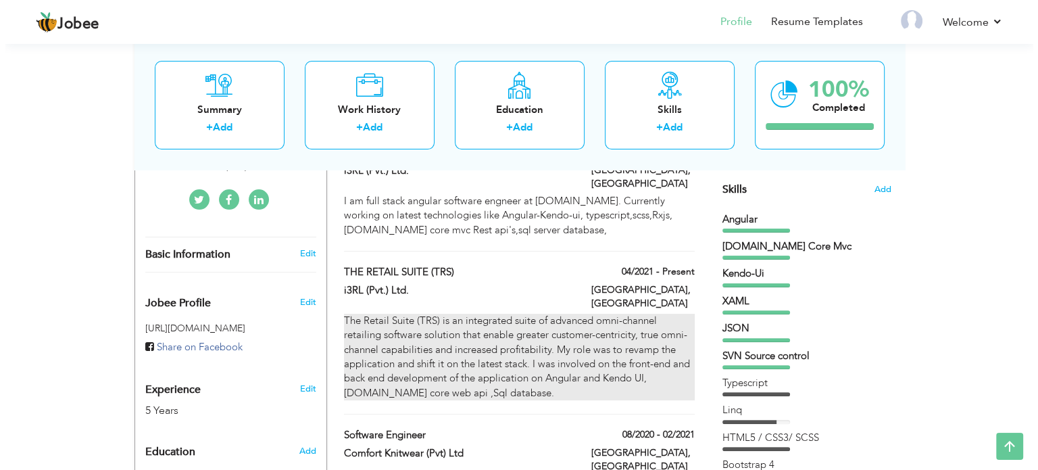
scroll to position [270, 0]
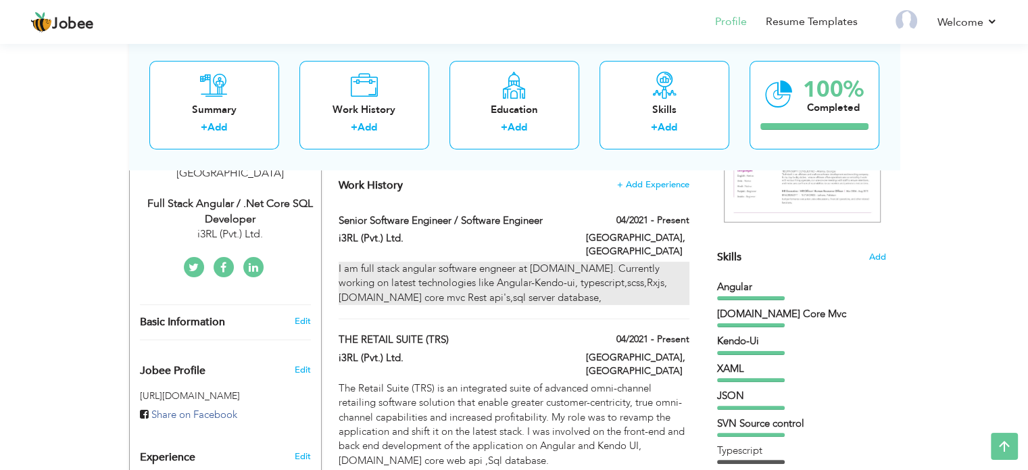
click at [507, 263] on div "I am full stack angular software engneer at i3rl.com. Currently working on late…" at bounding box center [513, 282] width 350 height 43
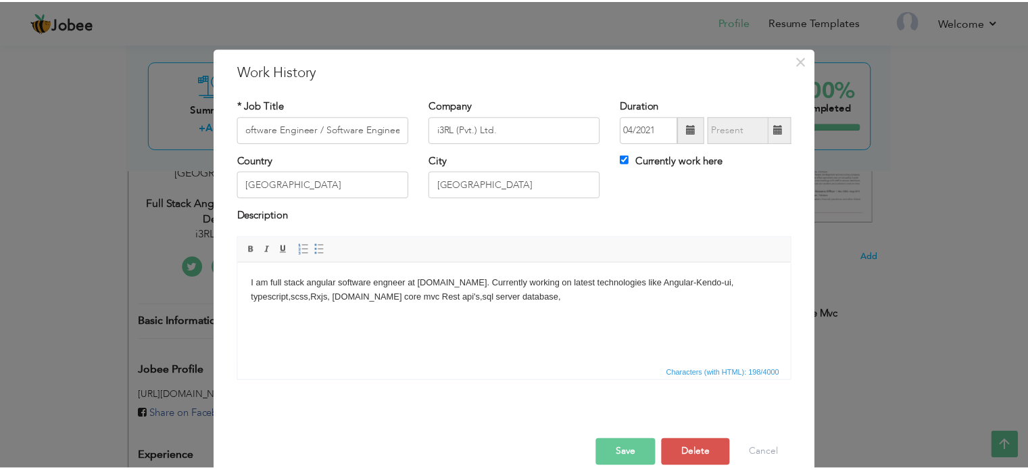
scroll to position [0, 0]
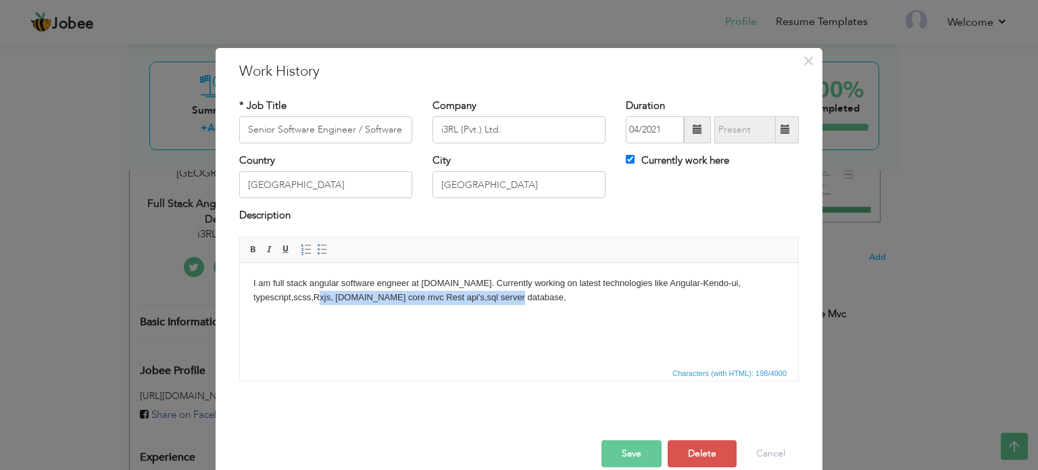
drag, startPoint x: 461, startPoint y: 303, endPoint x: 227, endPoint y: 290, distance: 234.8
click at [240, 290] on html "I am full stack angular software engneer at i3rl.com. Currently working on late…" at bounding box center [519, 289] width 558 height 55
drag, startPoint x: 463, startPoint y: 546, endPoint x: 259, endPoint y: 281, distance: 334.7
click at [259, 281] on body "I am full stack angular software engneer at i3rl.com. Currently working on late…" at bounding box center [518, 290] width 531 height 28
click at [278, 281] on body "I am full stack angular software engneer at i3rl.com. Currently working on late…" at bounding box center [518, 290] width 531 height 28
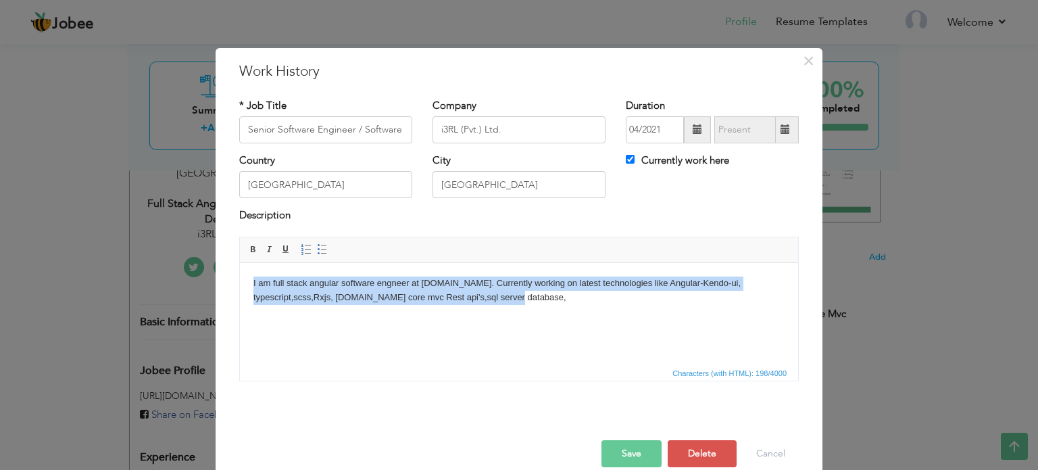
copy body "I am full stack angular software engneer at i3rl.com. Currently working on late…"
drag, startPoint x: 446, startPoint y: 299, endPoint x: 249, endPoint y: 273, distance: 198.9
click at [249, 273] on html "I am full stack angular software engneer at i3rl.com. Currently working on late…" at bounding box center [519, 289] width 558 height 55
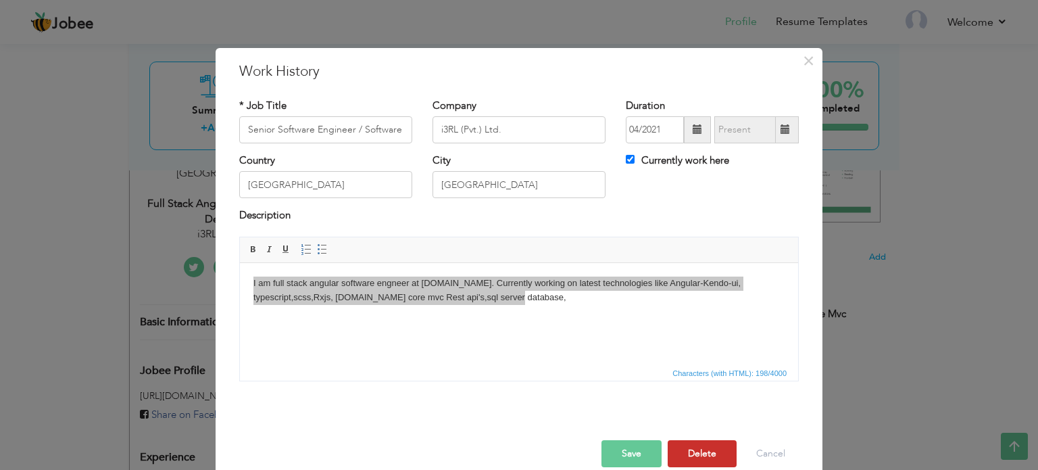
click at [688, 448] on button "Delete" at bounding box center [701, 453] width 69 height 27
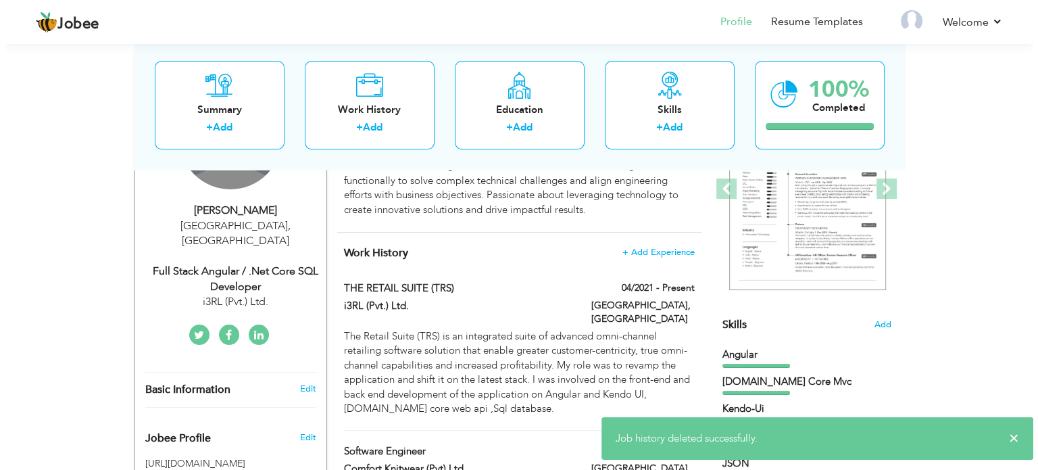
scroll to position [270, 0]
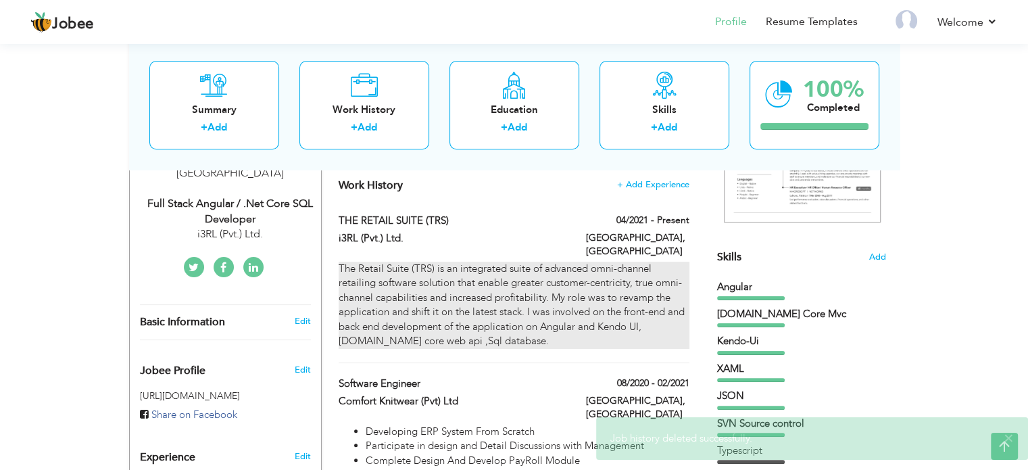
click at [514, 286] on div "The Retail Suite (TRS) is an integrated suite of advanced omni-channel retailin…" at bounding box center [513, 304] width 350 height 87
type input "THE RETAIL SUITE (TRS)"
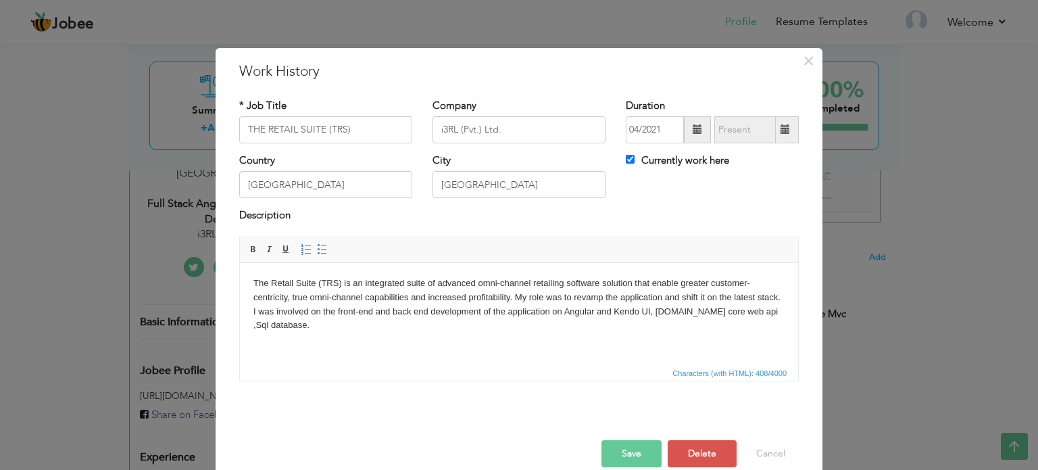
click at [500, 324] on body "The Retail Suite (TRS) is an integrated suite of advanced omni-channel retailin…" at bounding box center [518, 304] width 531 height 56
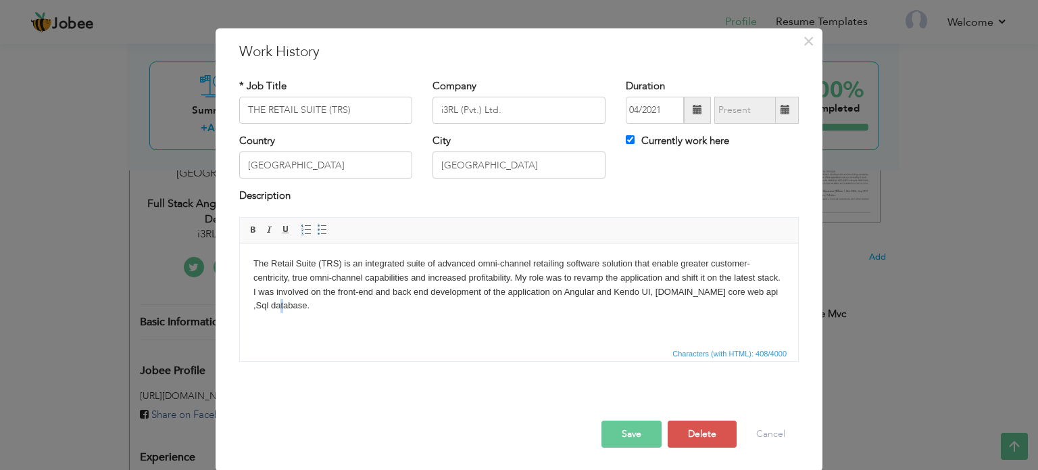
click at [358, 312] on html "The Retail Suite (TRS) is an integrated suite of advanced omni-channel retailin…" at bounding box center [519, 284] width 558 height 83
click at [359, 309] on body "The Retail Suite (TRS) is an integrated suite of advanced omni-channel retailin…" at bounding box center [518, 284] width 531 height 56
click at [344, 305] on body "The Retail Suite (TRS) is an integrated suite of advanced omni-channel retailin…" at bounding box center [518, 284] width 531 height 56
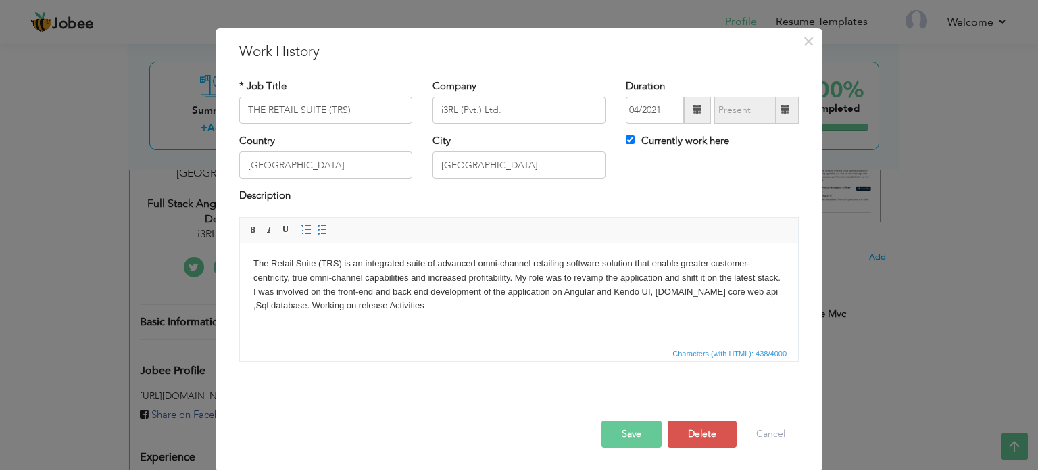
click at [378, 305] on body "The Retail Suite (TRS) is an integrated suite of advanced omni-channel retailin…" at bounding box center [518, 284] width 531 height 56
click at [418, 307] on body "The Retail Suite (TRS) is an integrated suite of advanced omni-channel retailin…" at bounding box center [518, 284] width 531 height 56
click at [419, 307] on body "The Retail Suite (TRS) is an integrated suite of advanced omni-channel retailin…" at bounding box center [518, 284] width 531 height 56
drag, startPoint x: 410, startPoint y: 306, endPoint x: 484, endPoint y: 306, distance: 73.6
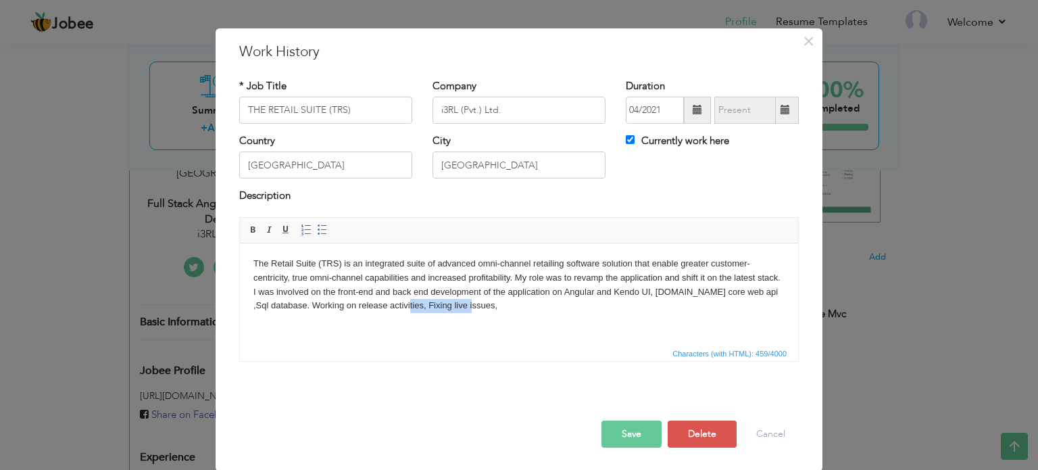
click at [484, 306] on body "The Retail Suite (TRS) is an integrated suite of advanced omni-channel retailin…" at bounding box center [518, 284] width 531 height 56
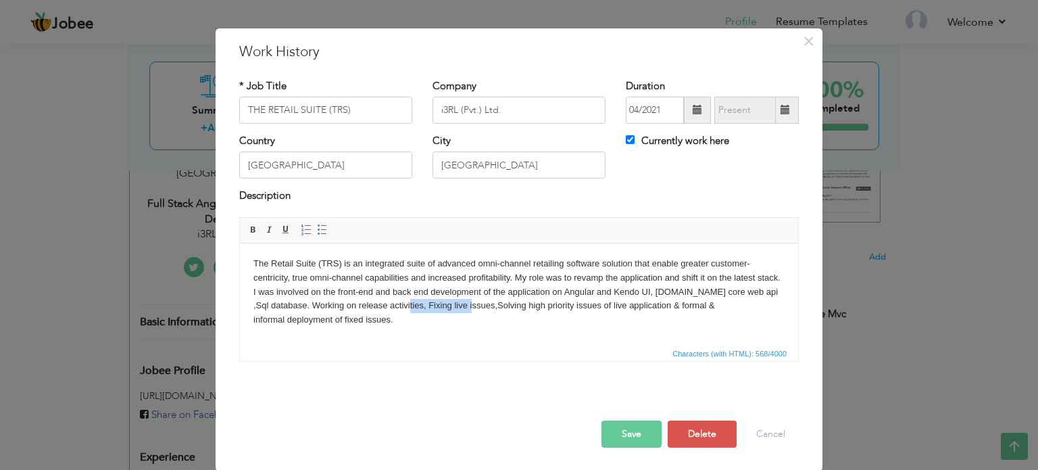
drag, startPoint x: 411, startPoint y: 305, endPoint x: 478, endPoint y: 307, distance: 67.6
click at [478, 307] on body "The Retail Suite (TRS) is an integrated suite of advanced omni-channel retailin…" at bounding box center [518, 291] width 531 height 70
click at [251, 319] on html "The Retail Suite (TRS) is an integrated suite of advanced omni-channel retailin…" at bounding box center [519, 291] width 558 height 97
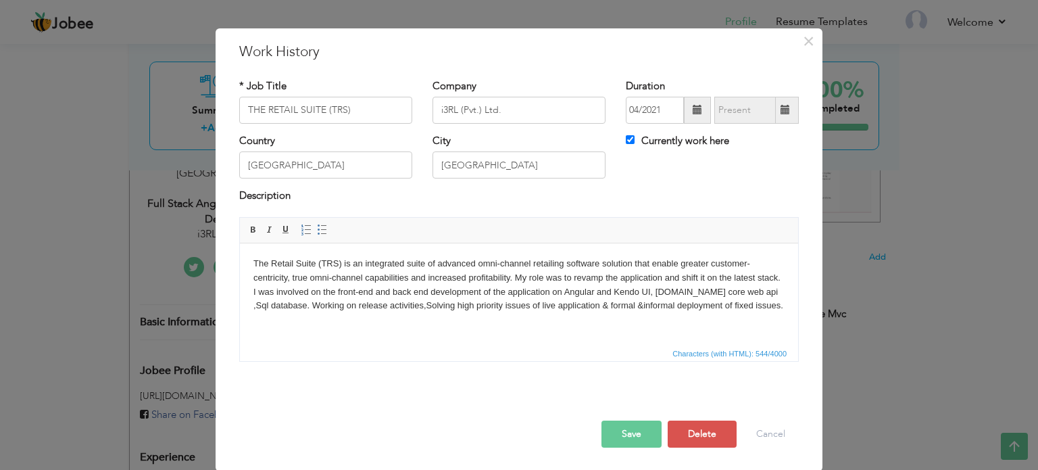
click at [763, 321] on html "The Retail Suite (TRS) is an integrated suite of advanced omni-channel retailin…" at bounding box center [519, 284] width 558 height 83
click at [776, 305] on body "The Retail Suite (TRS) is an integrated suite of advanced omni-channel retailin…" at bounding box center [518, 284] width 531 height 56
click at [638, 433] on button "Save" at bounding box center [631, 433] width 60 height 27
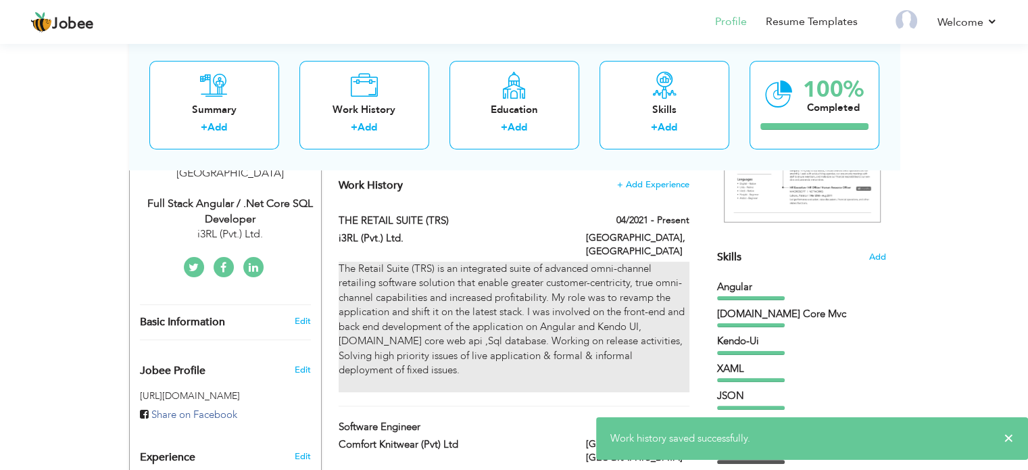
click at [540, 297] on div "The Retail Suite (TRS) is an integrated suite of advanced omni-channel retailin…" at bounding box center [513, 326] width 350 height 130
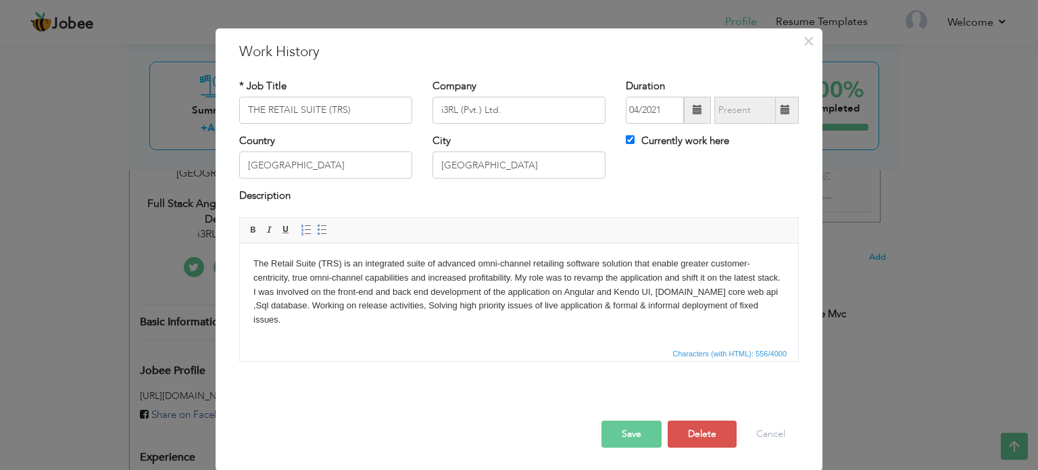
click at [775, 296] on body "The Retail Suite (TRS) is an integrated suite of advanced omni-channel retailin…" at bounding box center [518, 298] width 531 height 84
click at [775, 308] on body "The Retail Suite (TRS) is an integrated suite of advanced omni-channel retailin…" at bounding box center [518, 298] width 531 height 84
click at [378, 311] on body "The Retail Suite (TRS) is an integrated suite of advanced omni-channel retailin…" at bounding box center [518, 298] width 531 height 84
click at [776, 302] on body "The Retail Suite (TRS) is an integrated suite of advanced omni-channel retailin…" at bounding box center [518, 298] width 531 height 84
click at [773, 290] on body "The Retail Suite (TRS) is an integrated suite of advanced omni-channel retailin…" at bounding box center [518, 298] width 531 height 84
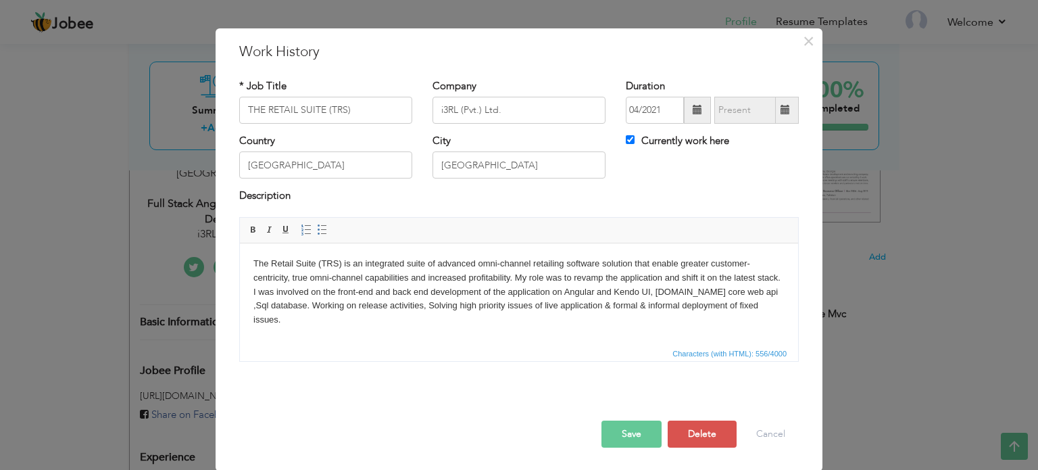
click at [788, 279] on html "The Retail Suite (TRS) is an integrated suite of advanced omni-channel retailin…" at bounding box center [519, 298] width 558 height 111
click at [783, 261] on body "The Retail Suite (TRS) is an integrated suite of advanced omni-channel retailin…" at bounding box center [518, 298] width 531 height 84
click at [788, 280] on html "The Retail Suite (TRS) is an integrated suite of advanced omni-channel retailin…" at bounding box center [519, 298] width 558 height 111
click at [786, 285] on html "The Retail Suite (TRS) is an integrated suite of advanced omni-channel retailin…" at bounding box center [519, 298] width 558 height 111
click at [783, 307] on body "The Retail Suite (TRS) is an integrated suite of advanced omni-channel retailin…" at bounding box center [518, 298] width 531 height 84
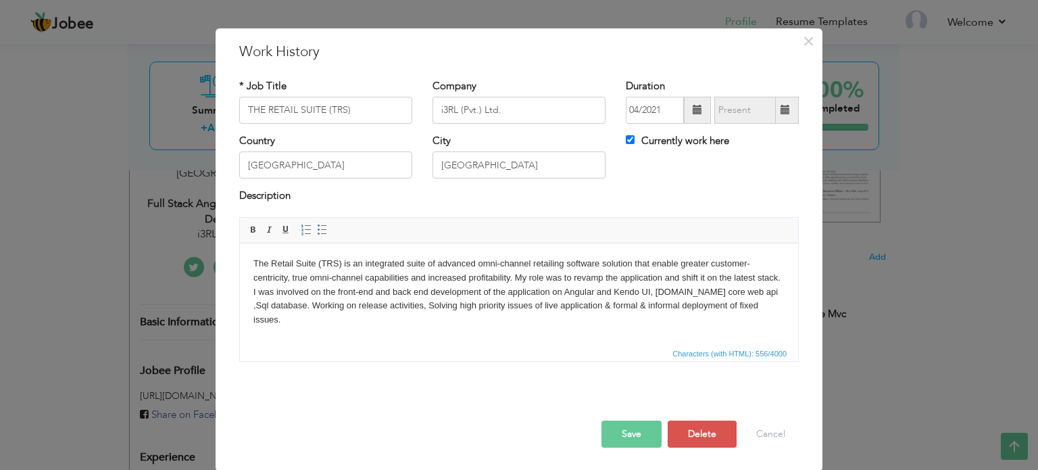
click at [767, 321] on body "The Retail Suite (TRS) is an integrated suite of advanced omni-channel retailin…" at bounding box center [518, 298] width 531 height 84
click at [503, 332] on html "The Retail Suite (TRS) is an integrated suite of advanced omni-channel retailin…" at bounding box center [519, 298] width 558 height 111
click at [632, 430] on button "Save" at bounding box center [631, 433] width 60 height 27
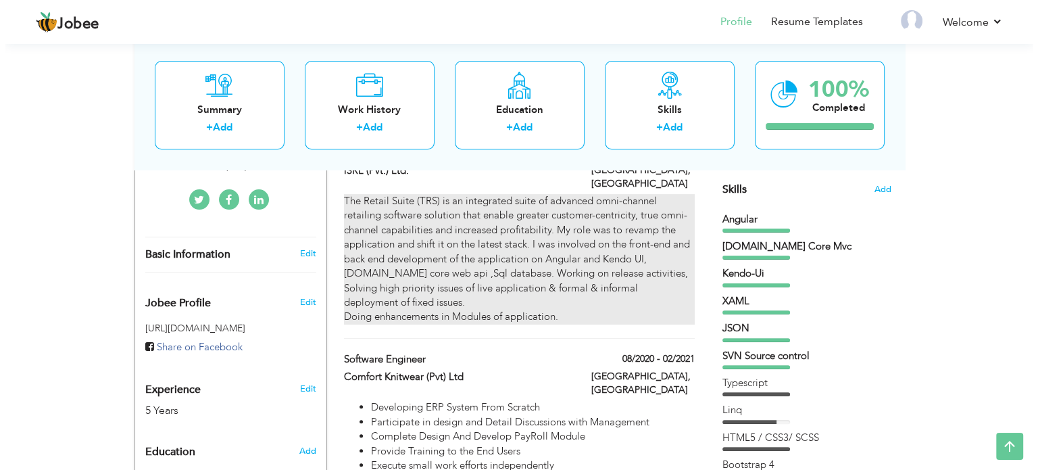
scroll to position [338, 0]
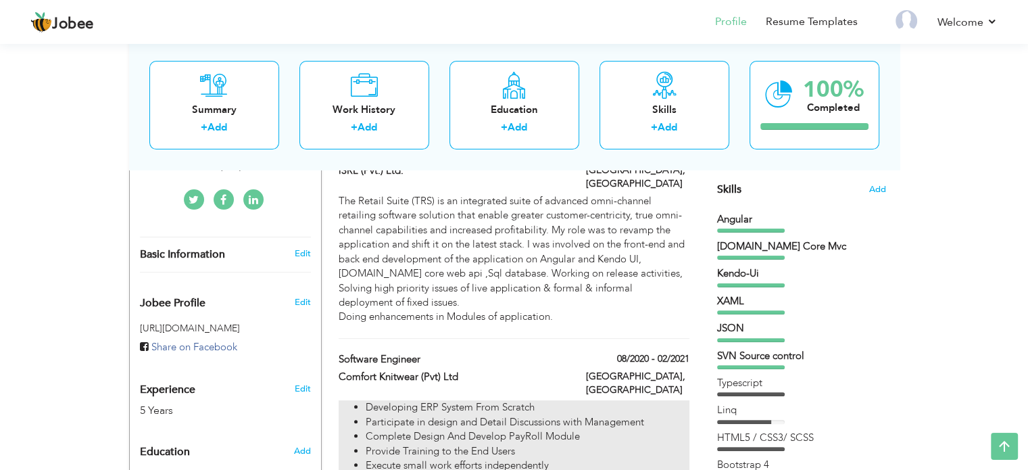
click at [558, 415] on li "Participate in design and Detail Discussions with Management" at bounding box center [526, 422] width 323 height 14
type input "Software Engineer"
type input "Comfort Knitwear (Pvt) Ltd"
type input "08/2020"
type input "02/2021"
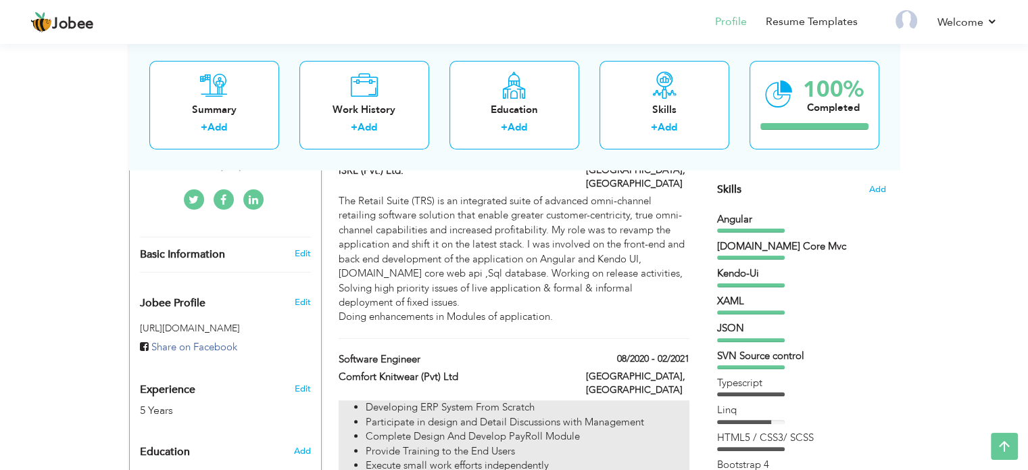
checkbox input "false"
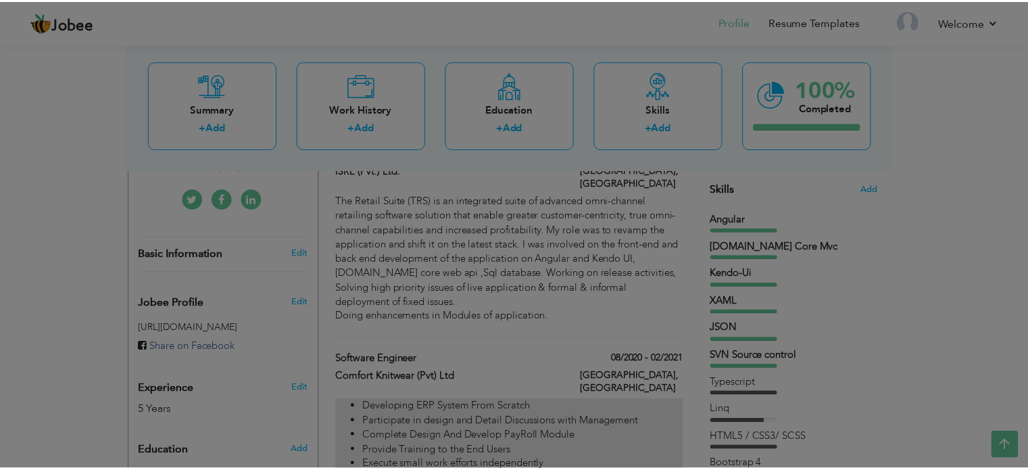
scroll to position [0, 0]
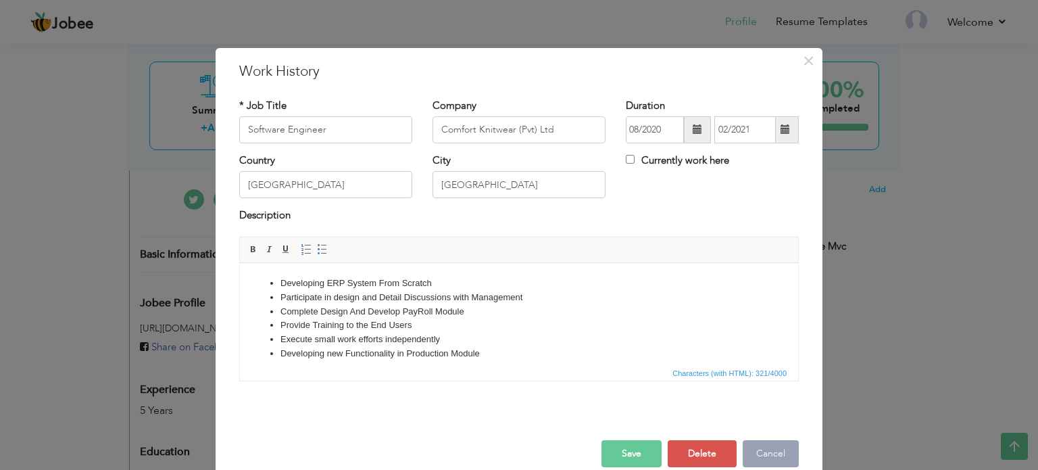
click at [768, 448] on button "Cancel" at bounding box center [770, 453] width 56 height 27
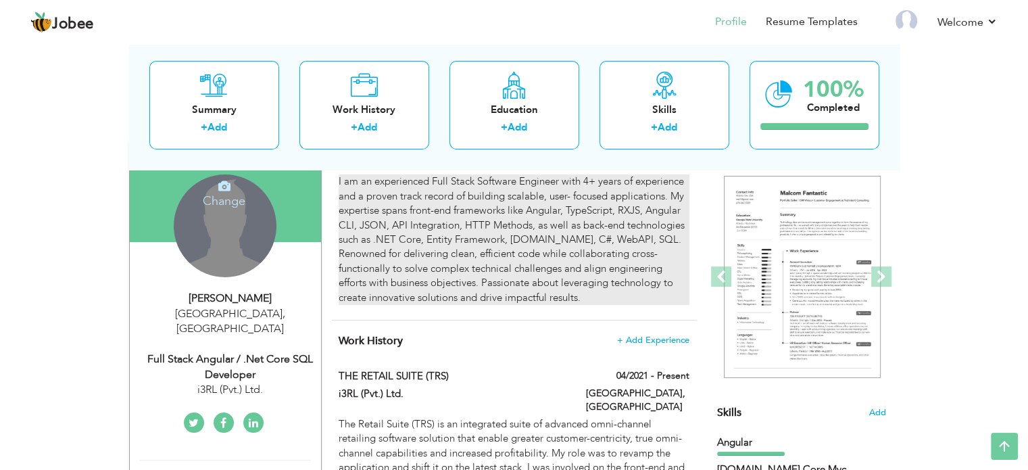
scroll to position [9, 0]
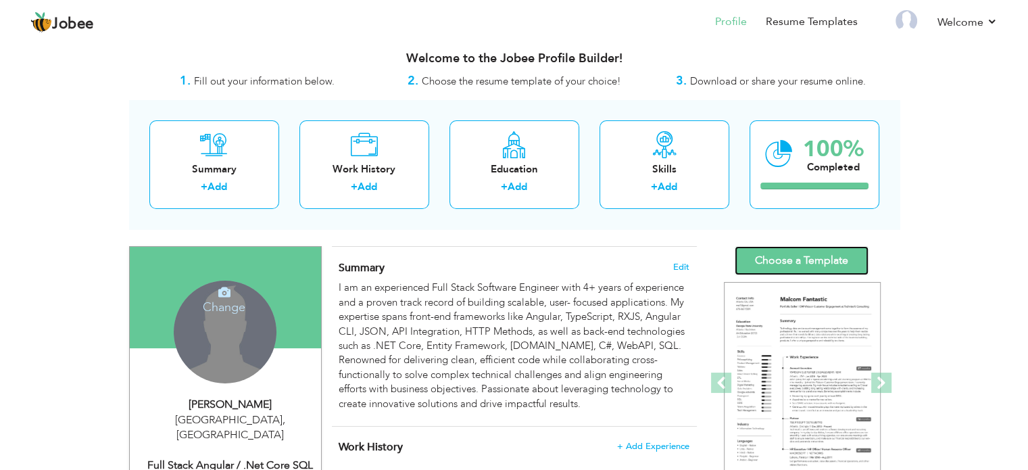
click at [824, 261] on link "Choose a Template" at bounding box center [801, 260] width 134 height 29
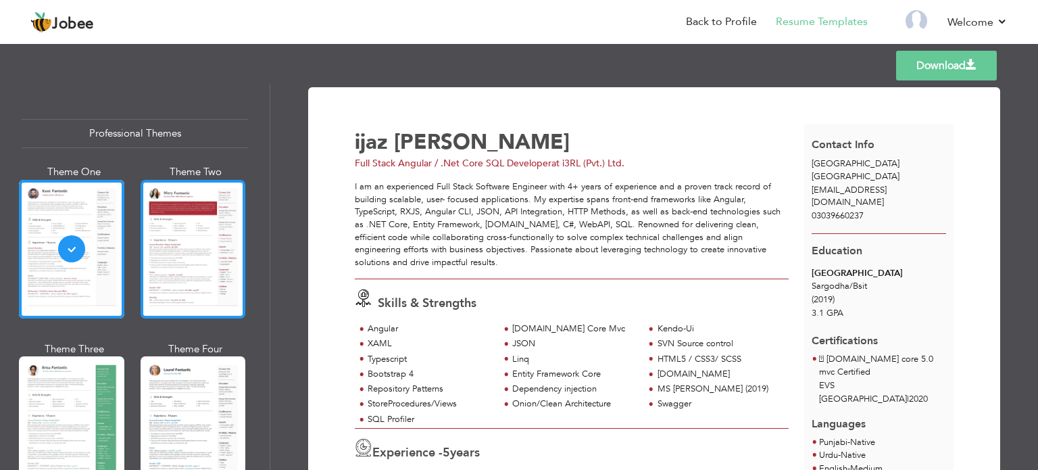
click at [235, 261] on div at bounding box center [193, 249] width 105 height 138
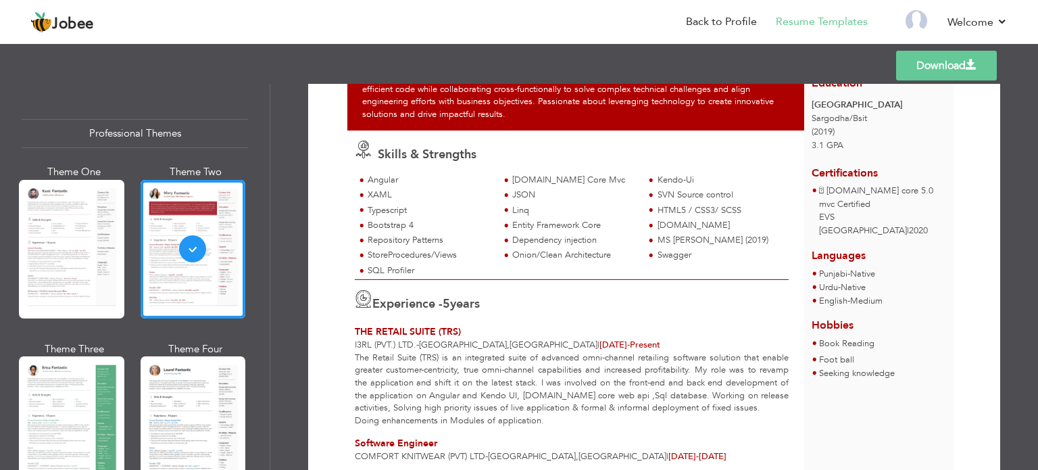
scroll to position [203, 0]
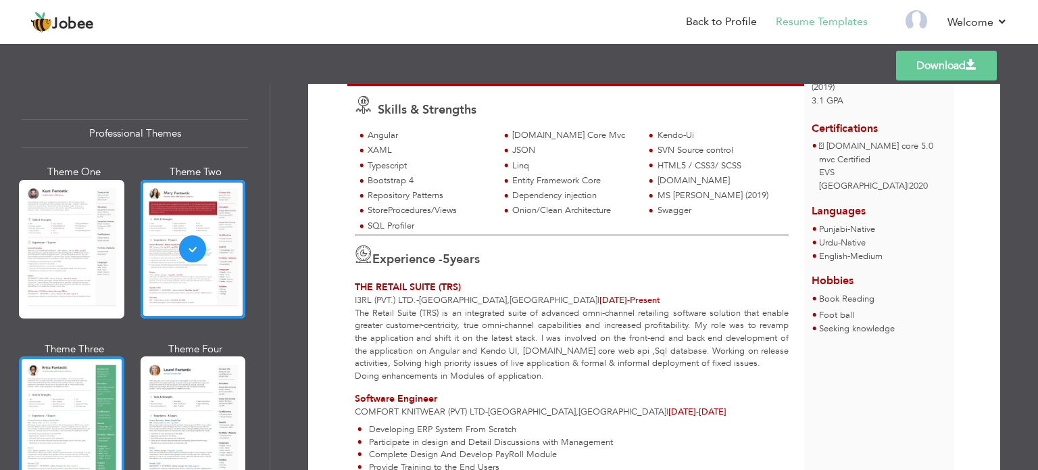
click at [74, 413] on div at bounding box center [71, 425] width 105 height 138
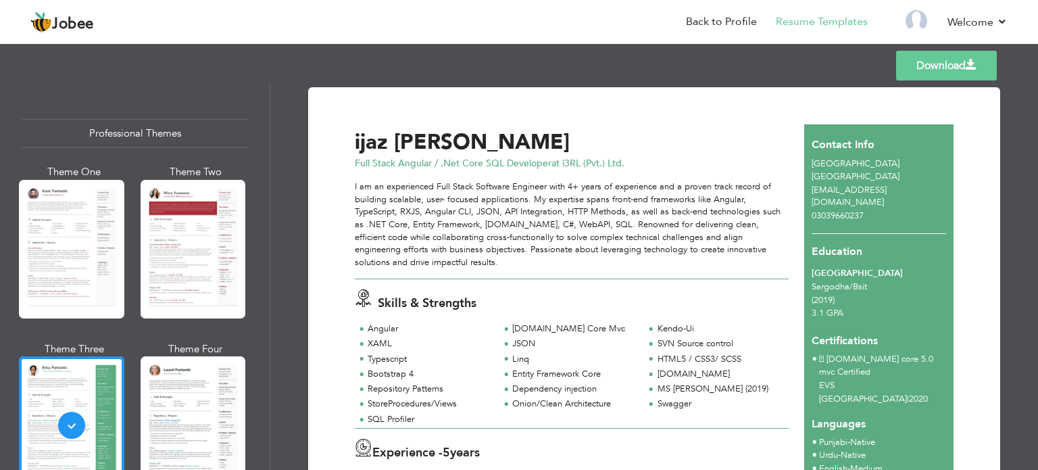
scroll to position [135, 0]
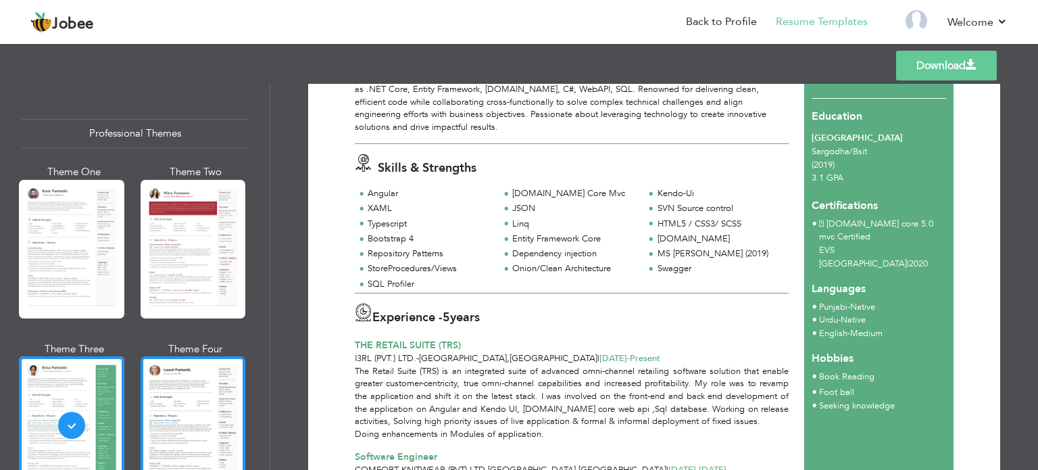
click at [197, 400] on div at bounding box center [193, 425] width 105 height 138
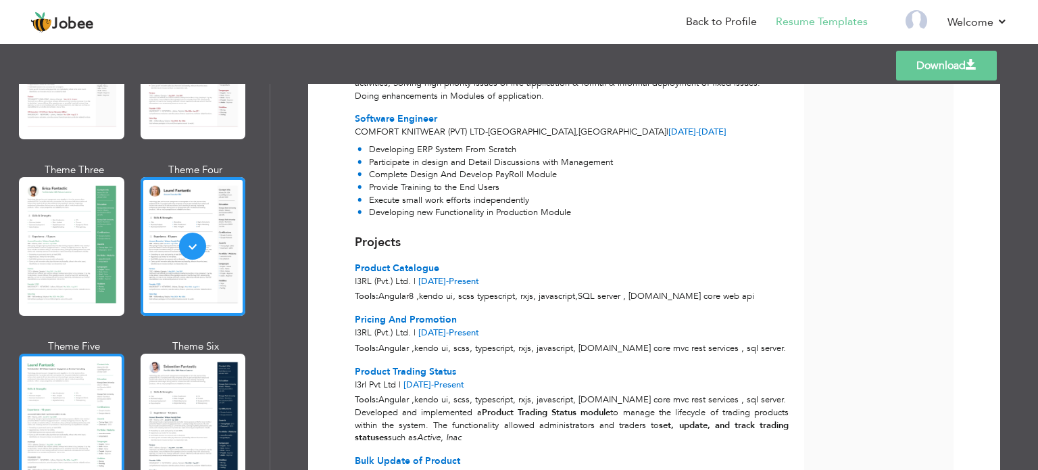
scroll to position [203, 0]
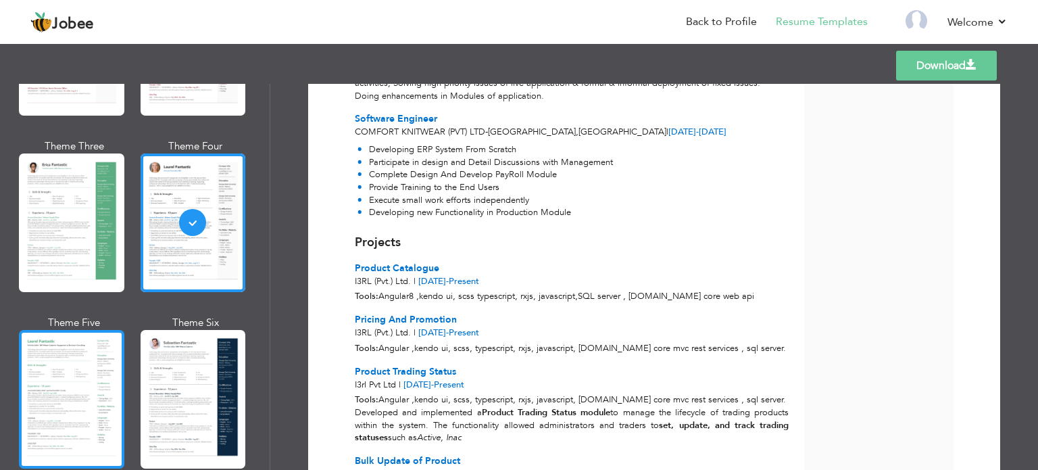
click at [84, 391] on div at bounding box center [71, 399] width 105 height 138
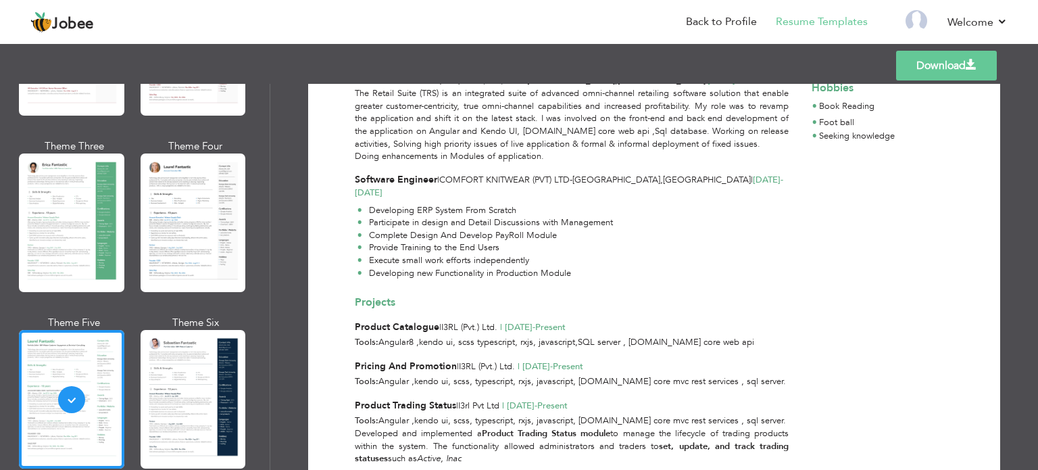
scroll to position [405, 0]
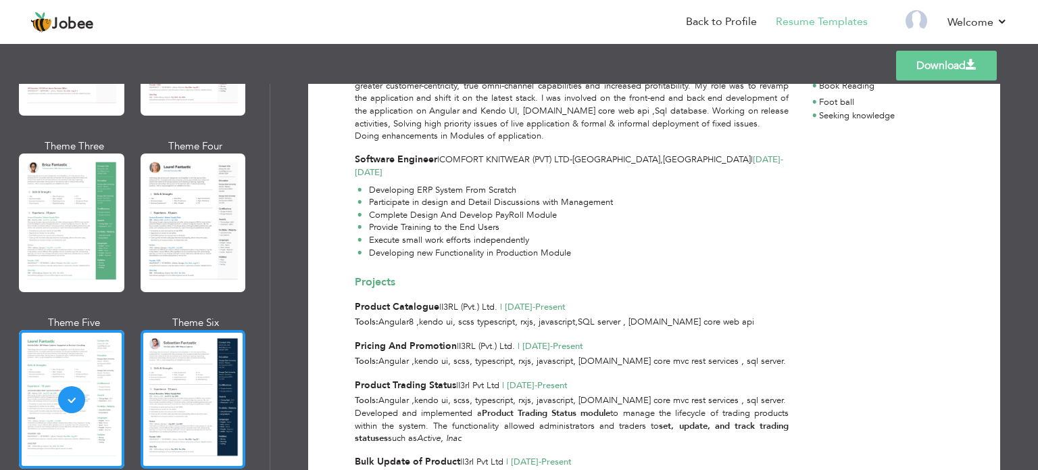
click at [201, 371] on div at bounding box center [193, 399] width 105 height 138
click at [201, 371] on div "Professional Themes Theme One Theme Two Theme Three Theme Four" at bounding box center [519, 277] width 1038 height 386
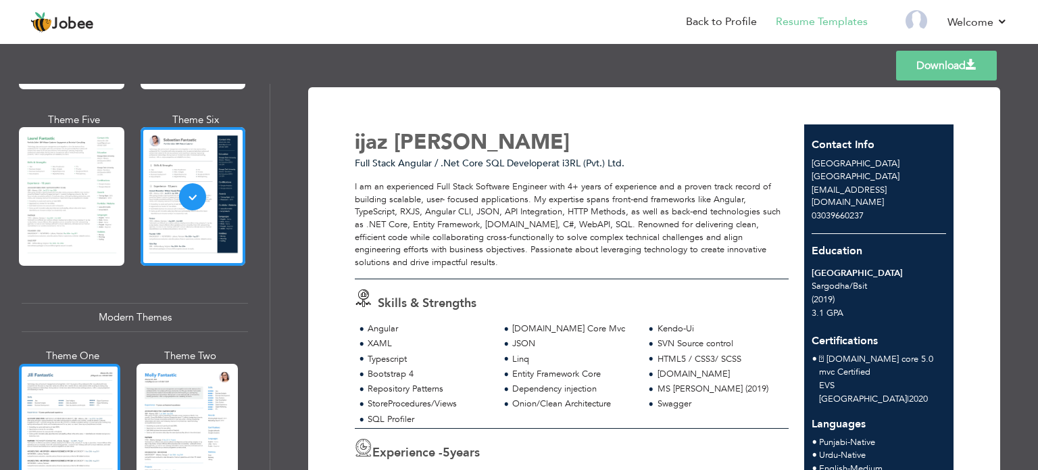
click at [61, 395] on div at bounding box center [69, 430] width 101 height 134
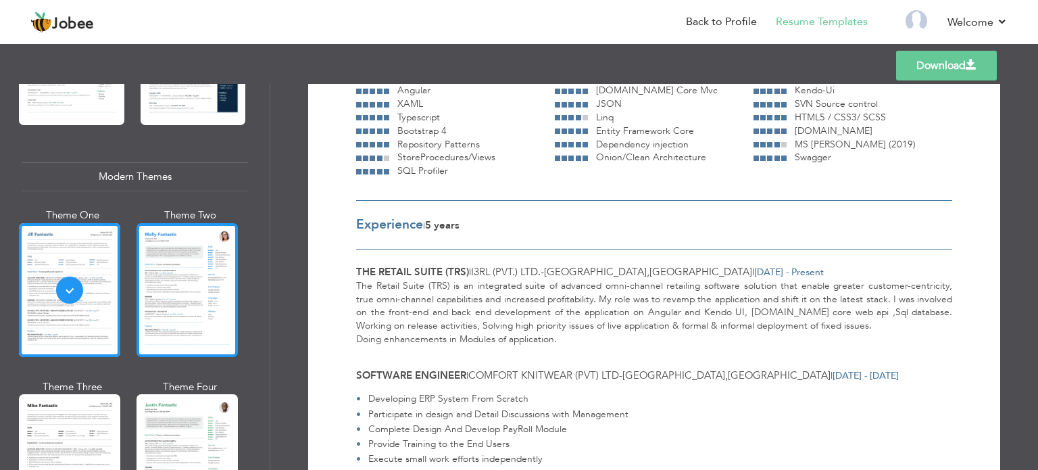
scroll to position [540, 0]
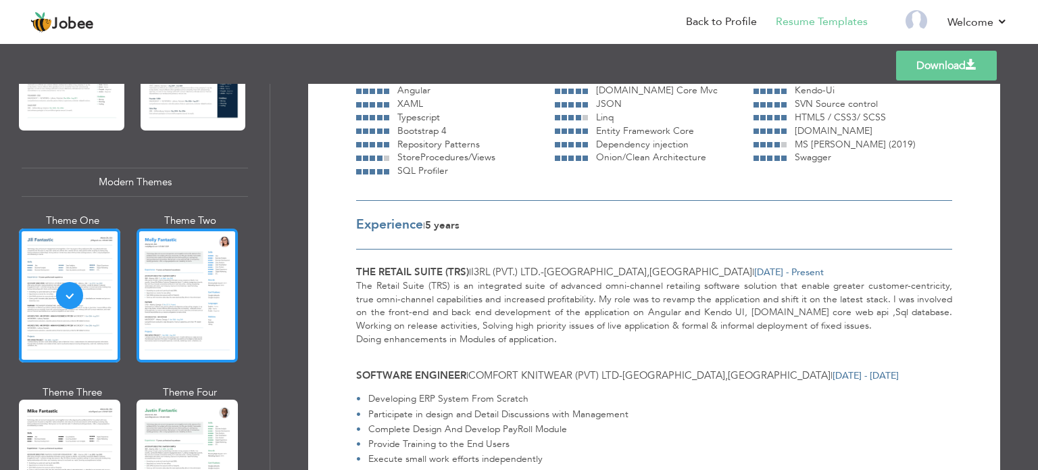
click at [195, 283] on div at bounding box center [186, 295] width 101 height 134
click at [195, 283] on div "Professional Themes Theme One Theme Two Theme Three Theme Four" at bounding box center [519, 277] width 1038 height 386
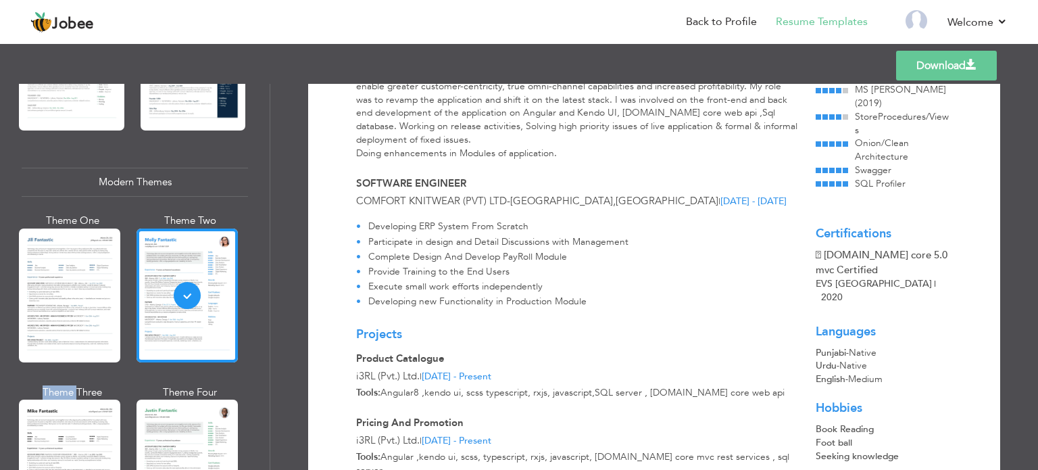
scroll to position [0, 0]
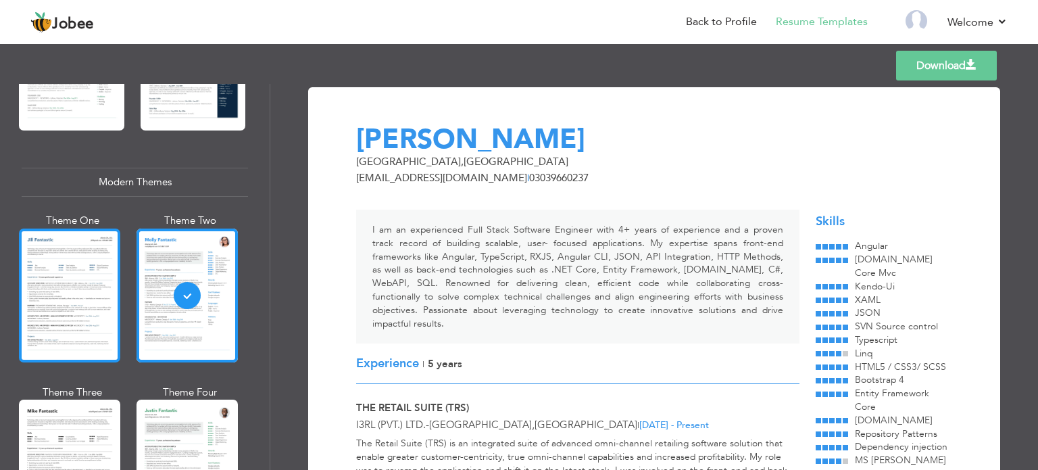
click at [78, 298] on div at bounding box center [69, 295] width 101 height 134
click at [78, 298] on div "Professional Themes Theme One Theme Two Theme Three Theme Four" at bounding box center [519, 277] width 1038 height 386
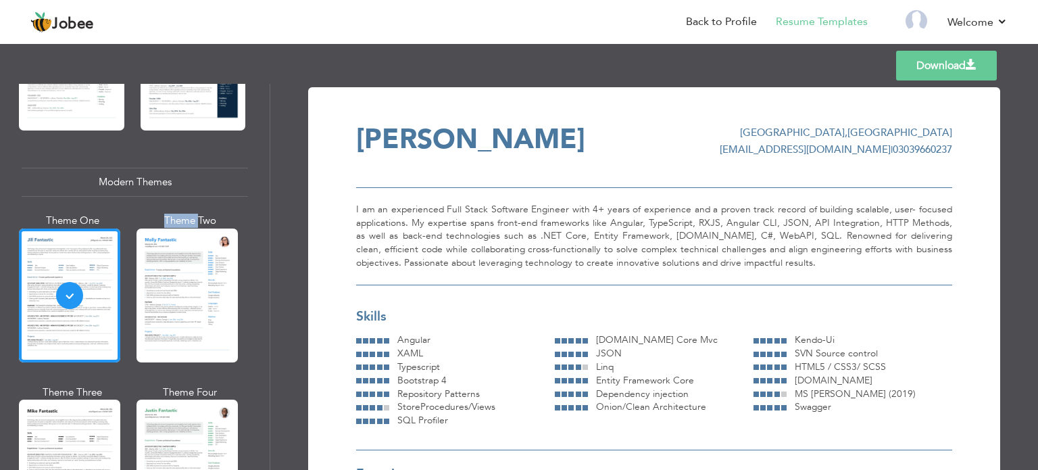
click at [966, 67] on span at bounding box center [970, 64] width 11 height 11
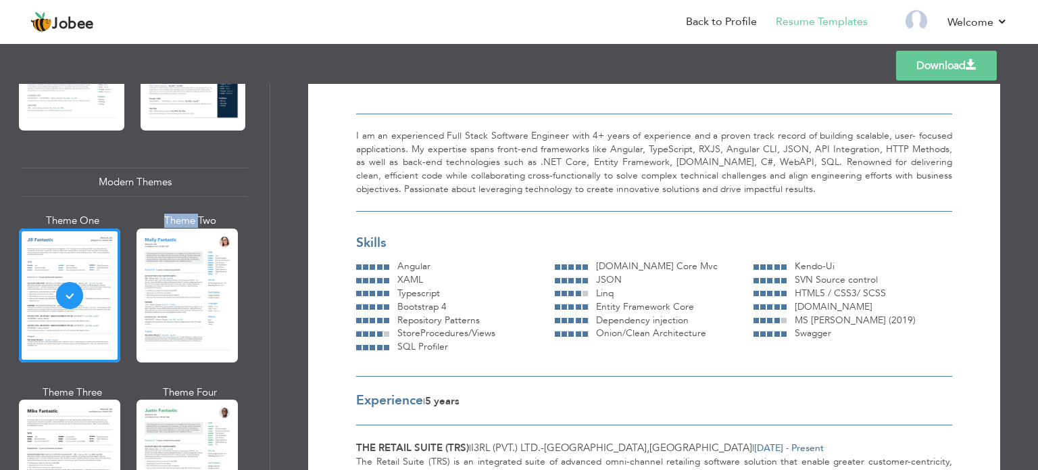
scroll to position [68, 0]
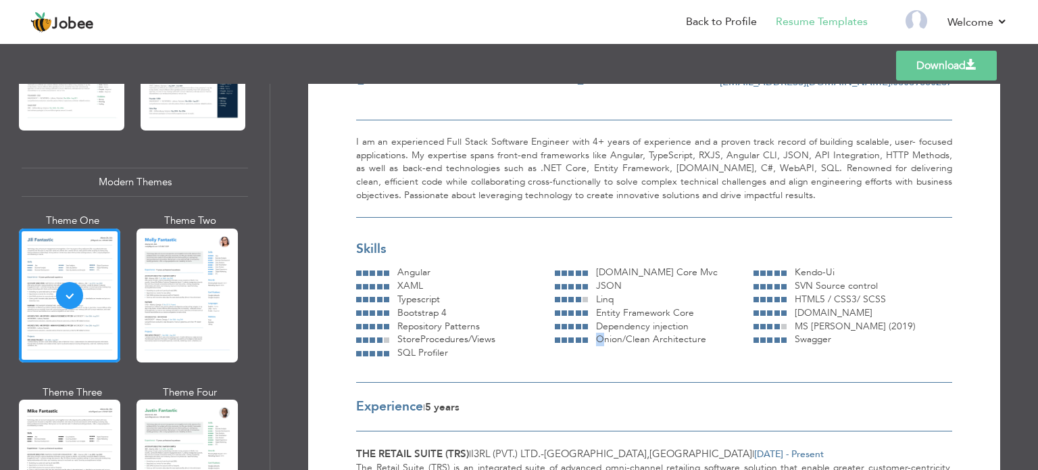
drag, startPoint x: 597, startPoint y: 340, endPoint x: 626, endPoint y: 348, distance: 30.8
click at [603, 343] on span "Onion/Clean Architecture" at bounding box center [651, 338] width 110 height 13
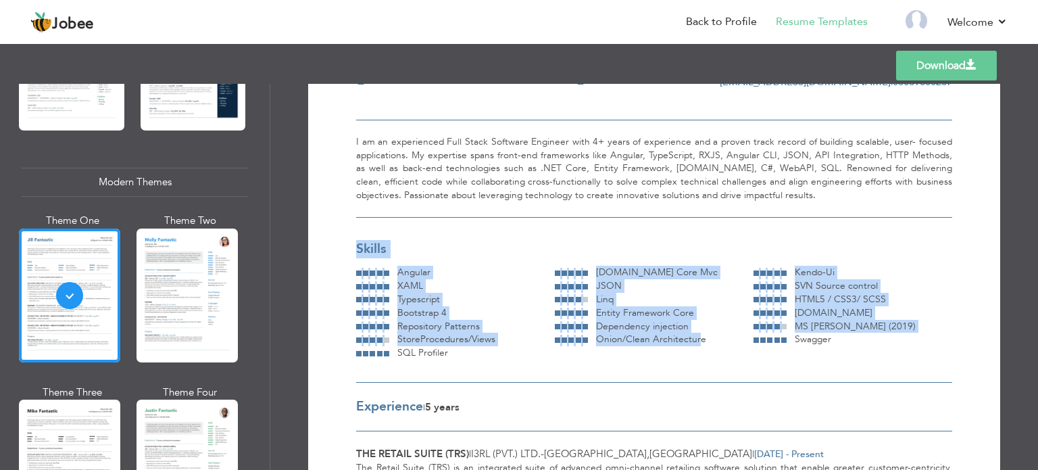
drag, startPoint x: 646, startPoint y: 349, endPoint x: 695, endPoint y: 343, distance: 49.1
click at [695, 343] on div "Skills Angular Asp.Net Core Mvc Kendo-Ui XAML" at bounding box center [654, 311] width 596 height 142
click at [695, 343] on span "Onion/Clean Architecture" at bounding box center [651, 338] width 110 height 13
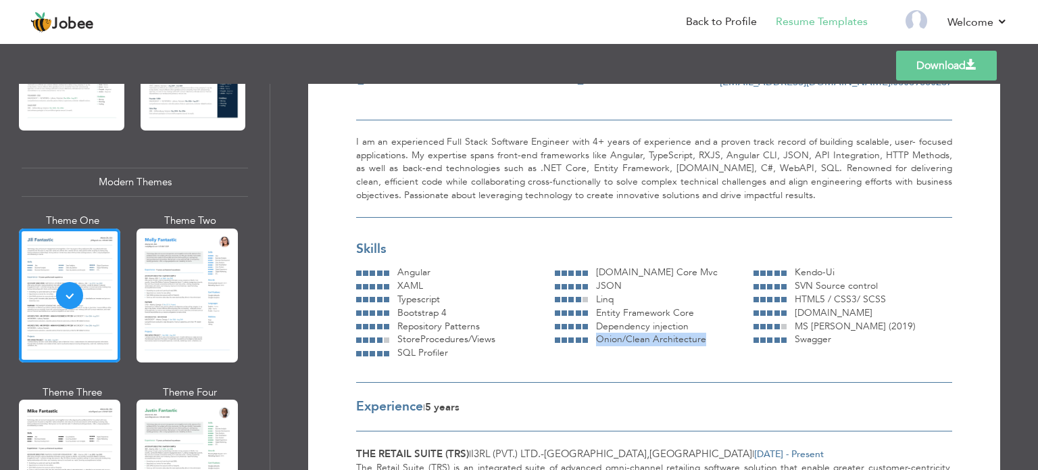
copy span "Onion/Clean Architecture"
drag, startPoint x: 595, startPoint y: 338, endPoint x: 702, endPoint y: 337, distance: 107.4
click at [702, 337] on div "Onion/Clean Architecture" at bounding box center [671, 339] width 166 height 14
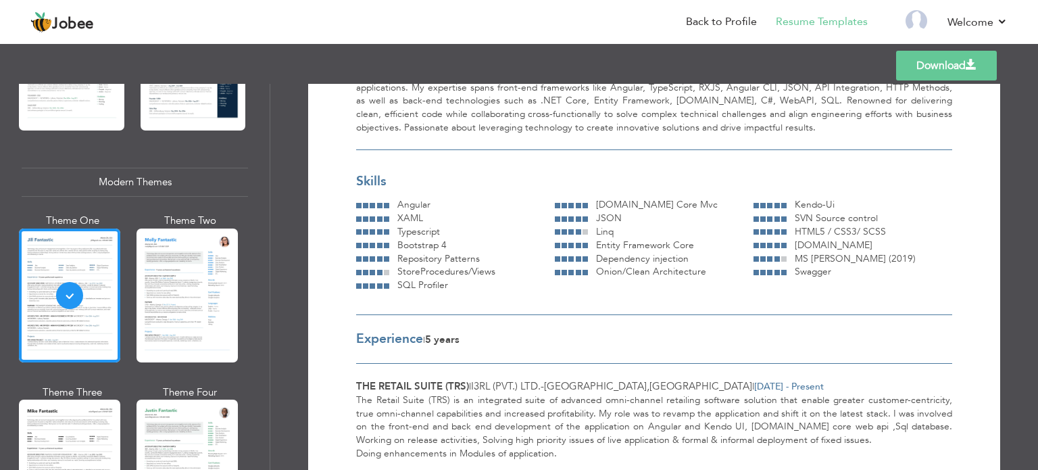
click at [286, 331] on div "Download ijaz hassan Lahore , Pakistan ijazlink4u21@gmail.com | 03039660237 Ski…" at bounding box center [653, 277] width 767 height 386
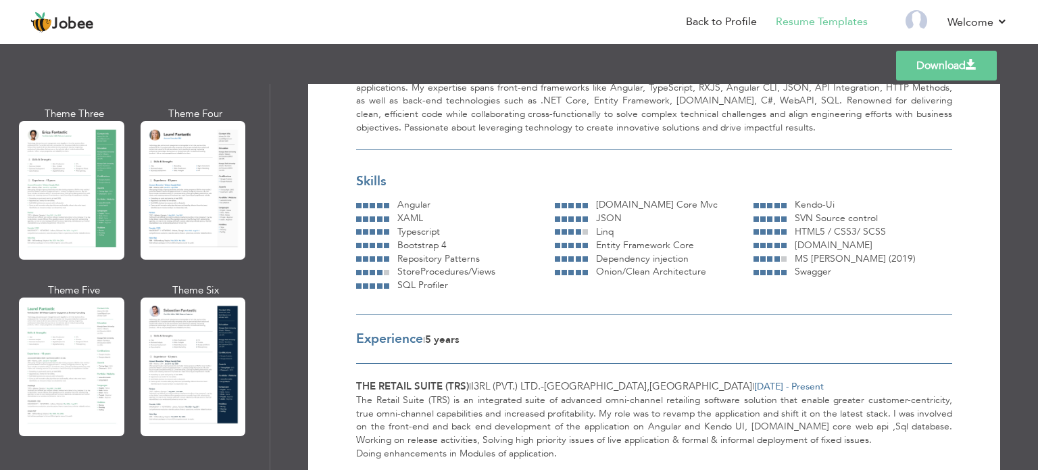
scroll to position [127, 0]
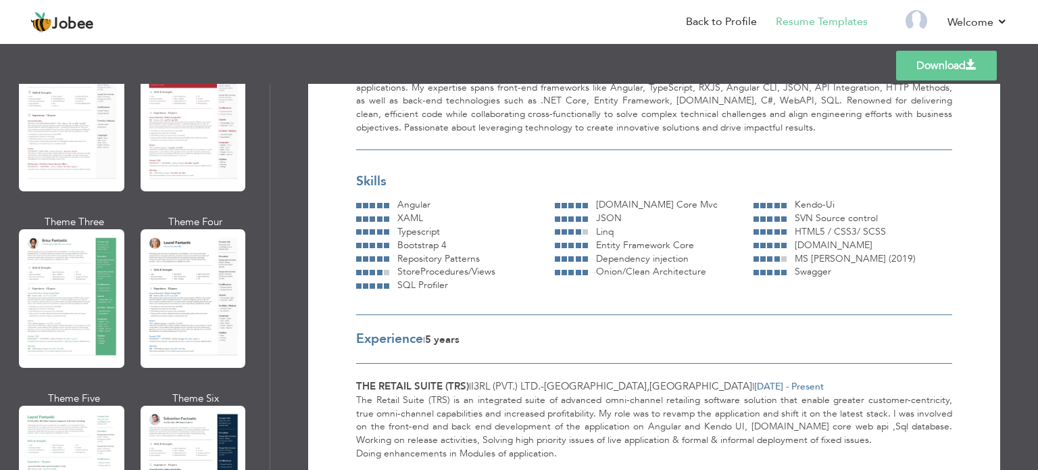
click at [253, 110] on div "Professional Themes Theme One Theme Two Theme Three Theme Six" at bounding box center [135, 277] width 270 height 386
click at [253, 103] on div "Professional Themes Theme One Theme Two Theme Three Theme Six" at bounding box center [135, 277] width 270 height 386
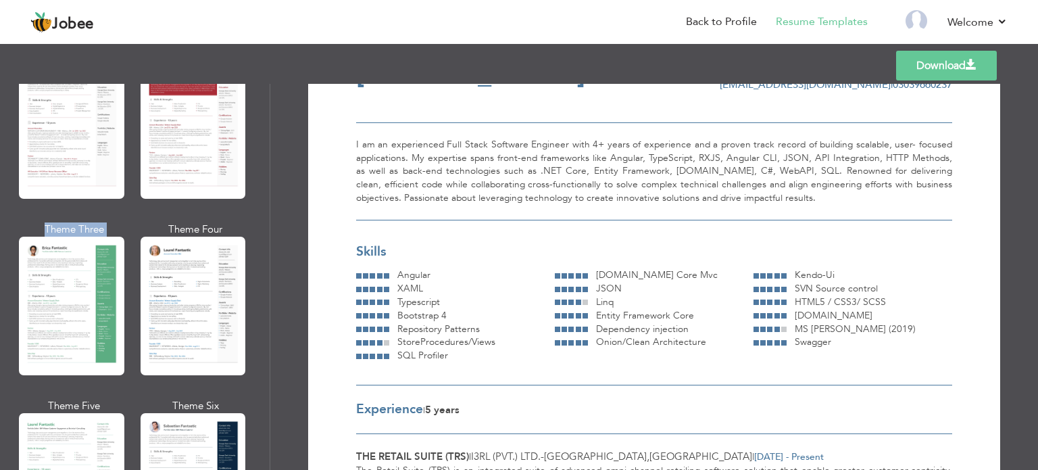
scroll to position [0, 0]
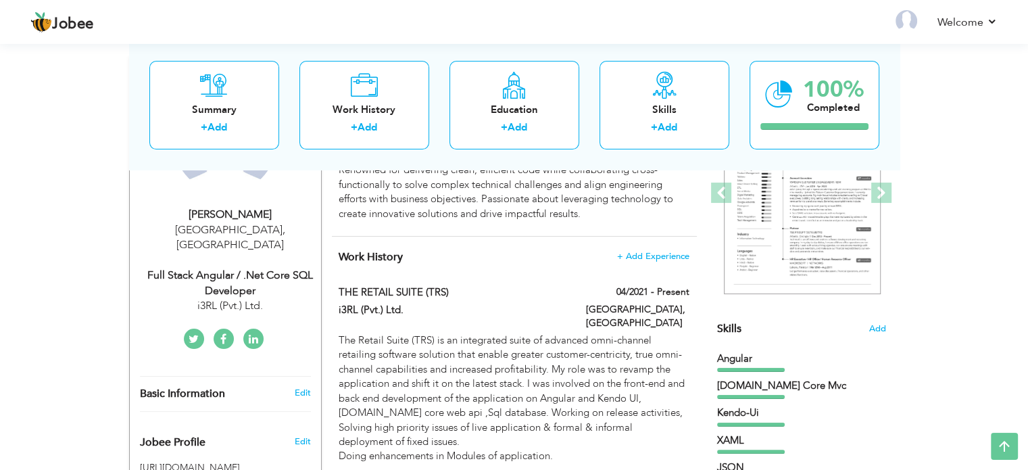
click at [776, 324] on div "Skills Add" at bounding box center [801, 196] width 169 height 280
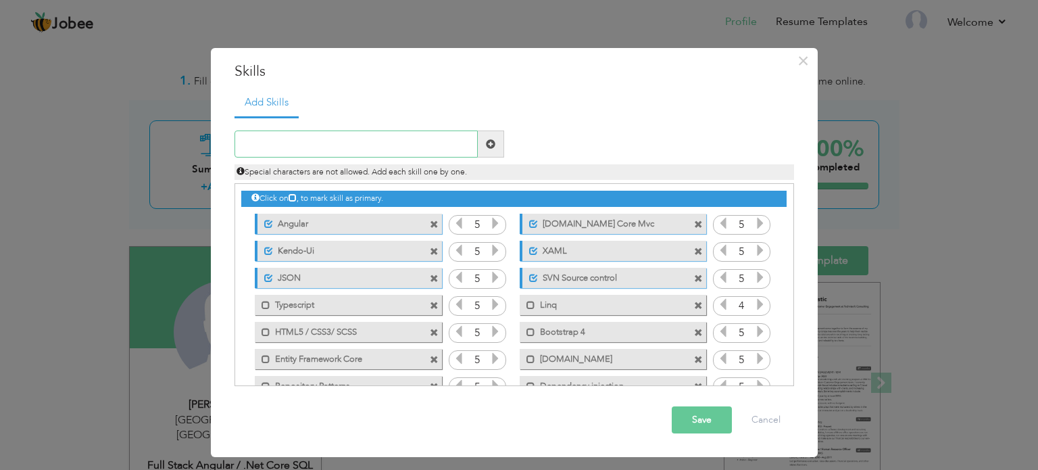
click at [329, 143] on input "text" at bounding box center [355, 143] width 243 height 27
paste input "Apache Cordova"
type input "Apache Cordova"
click at [489, 143] on span at bounding box center [490, 143] width 9 height 9
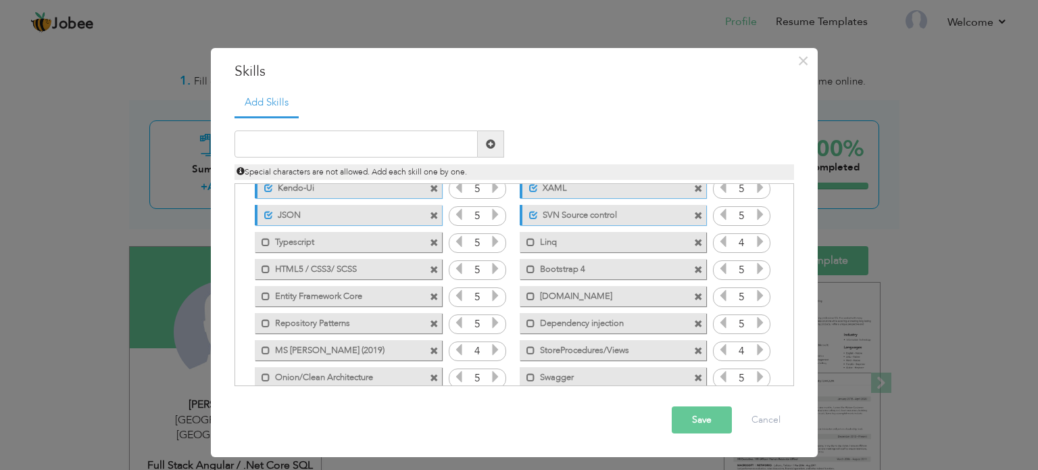
scroll to position [111, 0]
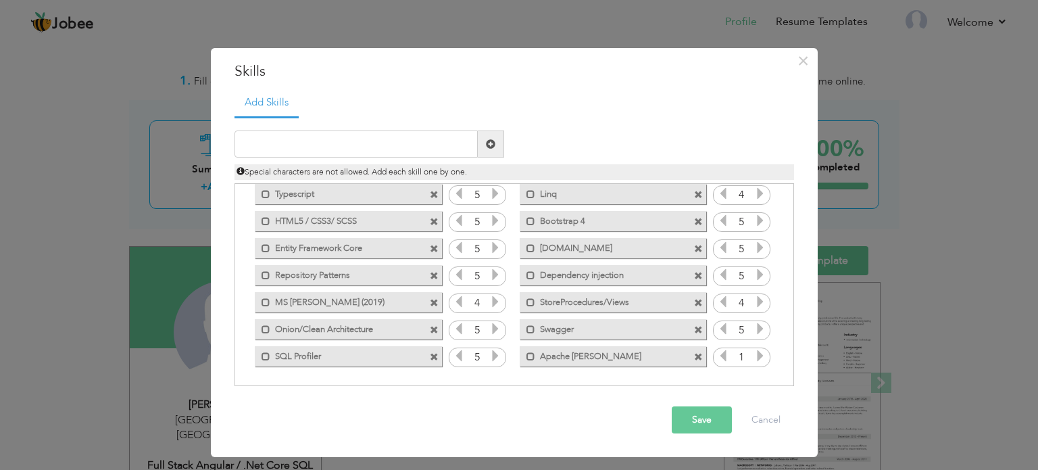
click at [757, 354] on icon at bounding box center [760, 355] width 12 height 12
click at [707, 413] on button "Save" at bounding box center [702, 419] width 60 height 27
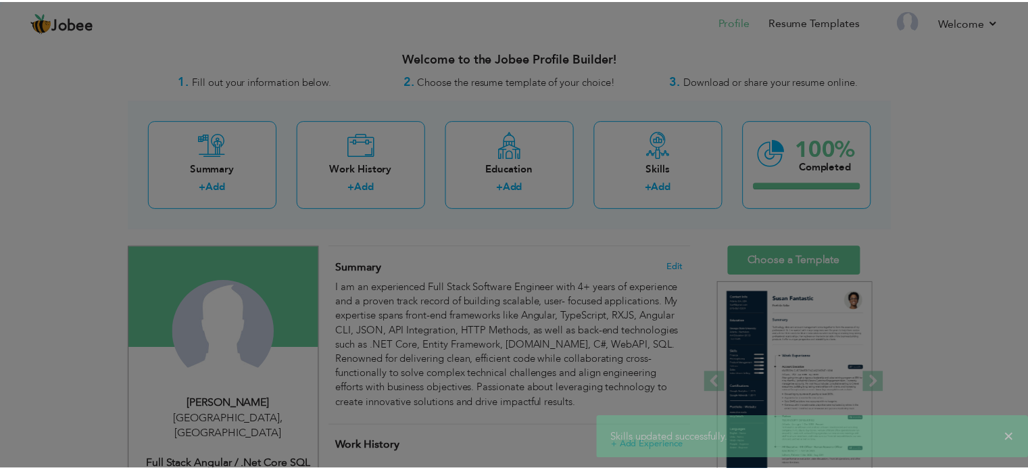
scroll to position [0, 0]
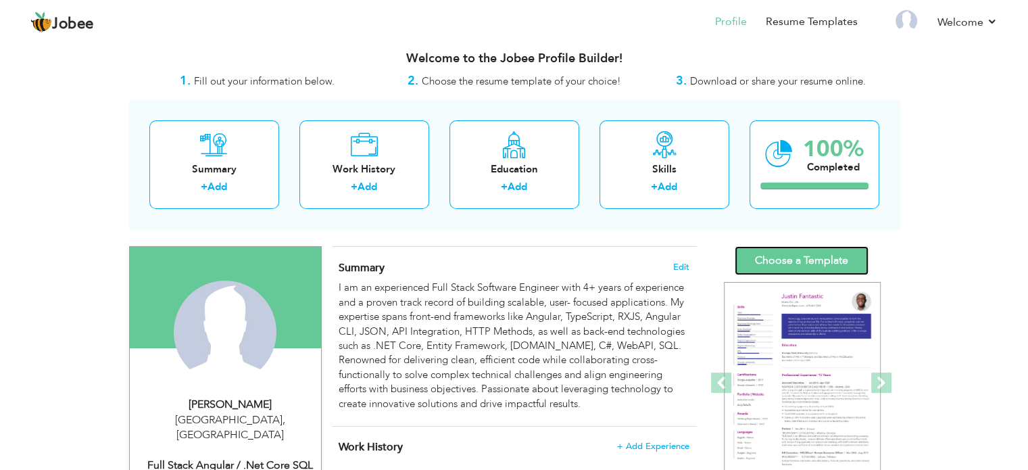
drag, startPoint x: 770, startPoint y: 259, endPoint x: 702, endPoint y: 272, distance: 69.6
click at [770, 259] on link "Choose a Template" at bounding box center [801, 260] width 134 height 29
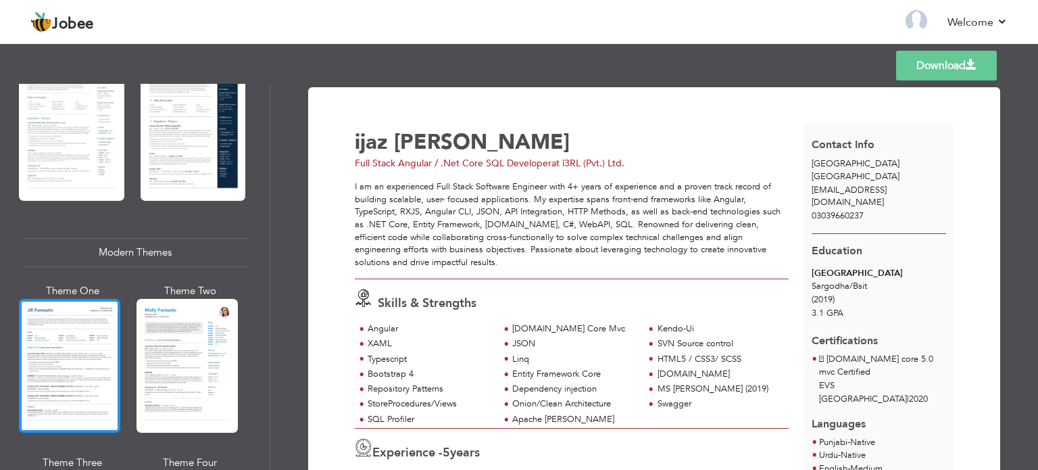
scroll to position [473, 0]
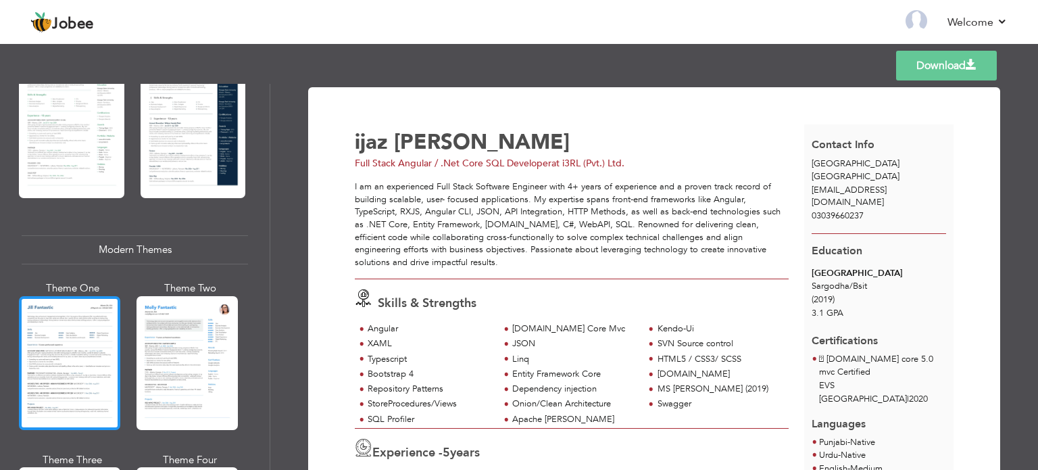
click at [71, 329] on div at bounding box center [69, 363] width 101 height 134
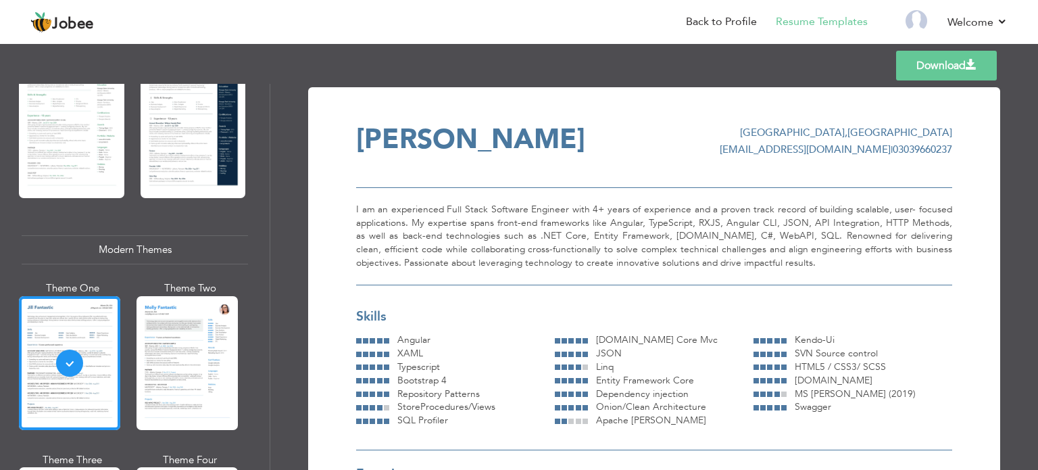
click at [927, 68] on link "Download" at bounding box center [946, 66] width 101 height 30
click at [557, 67] on div "Templates Download" at bounding box center [519, 65] width 1038 height 43
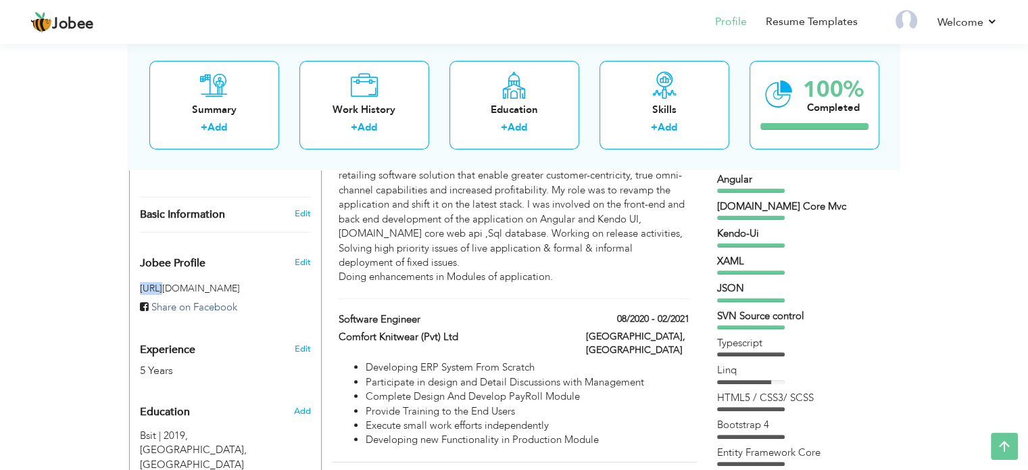
scroll to position [336, 0]
